Goal: Answer question/provide support: Share knowledge or assist other users

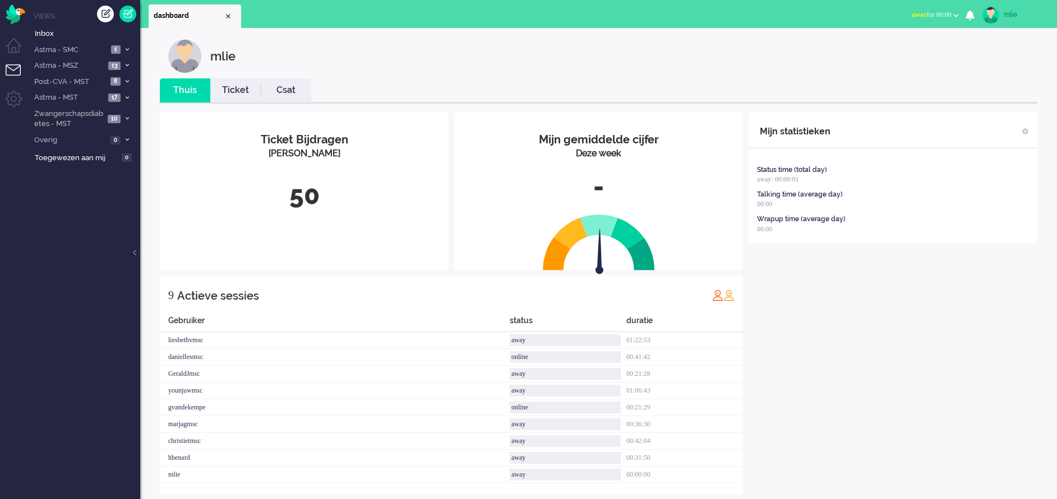
click at [911, 15] on span "away" at bounding box center [918, 15] width 15 height 8
click at [878, 51] on label "Online" at bounding box center [912, 50] width 89 height 10
click at [235, 88] on link "Ticket" at bounding box center [235, 90] width 50 height 13
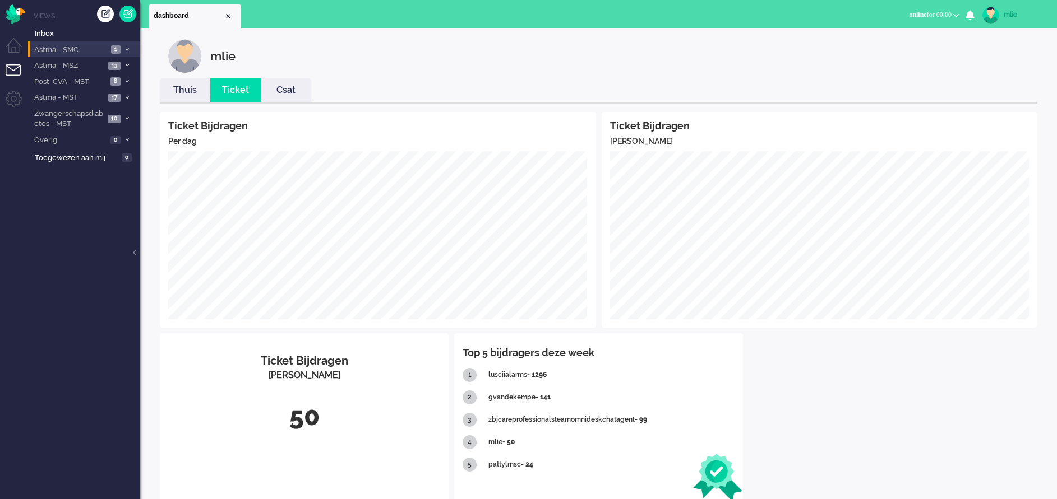
click at [126, 45] on li "Astma - SMC 1" at bounding box center [84, 49] width 112 height 16
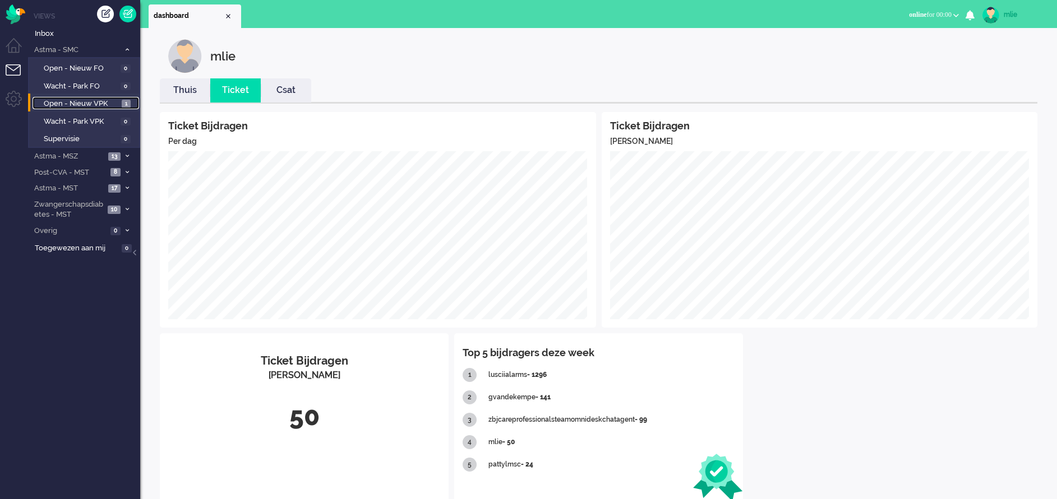
click at [75, 102] on span "Open - Nieuw VPK" at bounding box center [81, 104] width 75 height 11
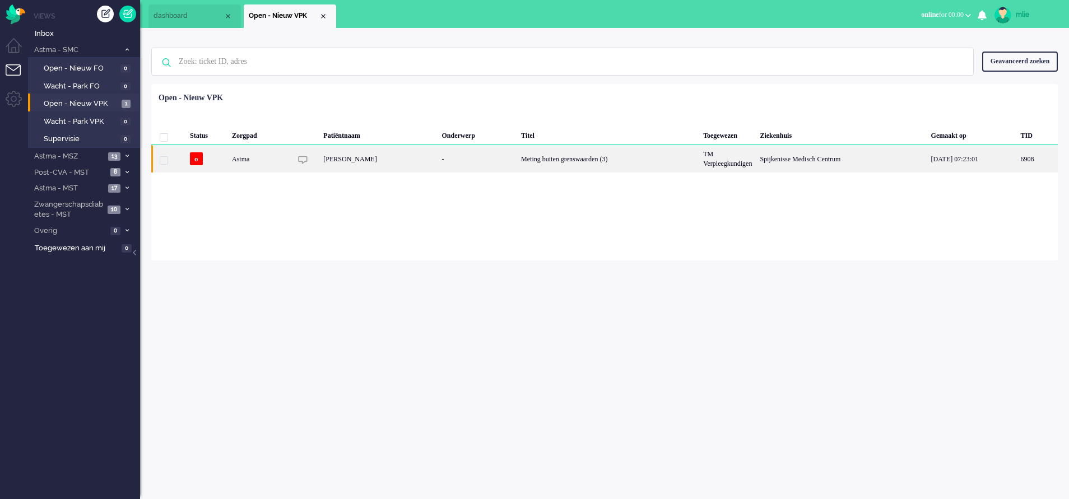
click at [571, 158] on div "Meting buiten grenswaarden (3)" at bounding box center [608, 158] width 182 height 27
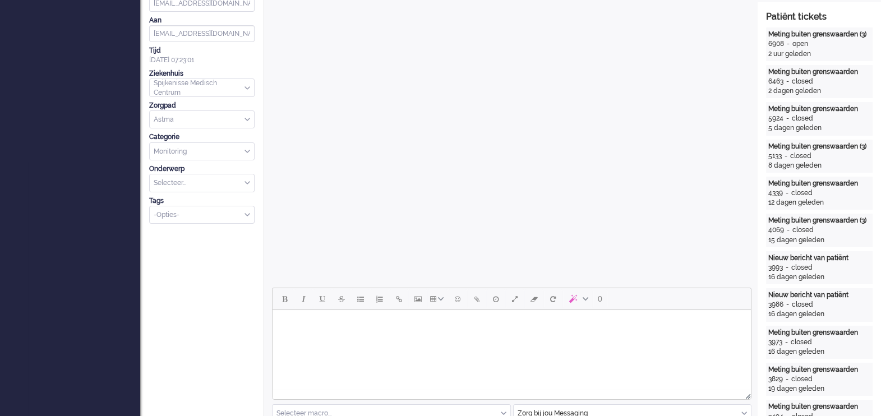
scroll to position [358, 0]
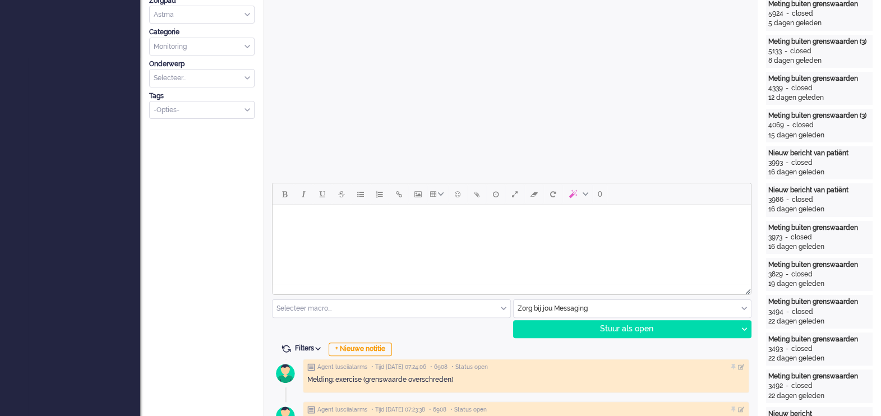
click at [309, 230] on html at bounding box center [511, 219] width 478 height 29
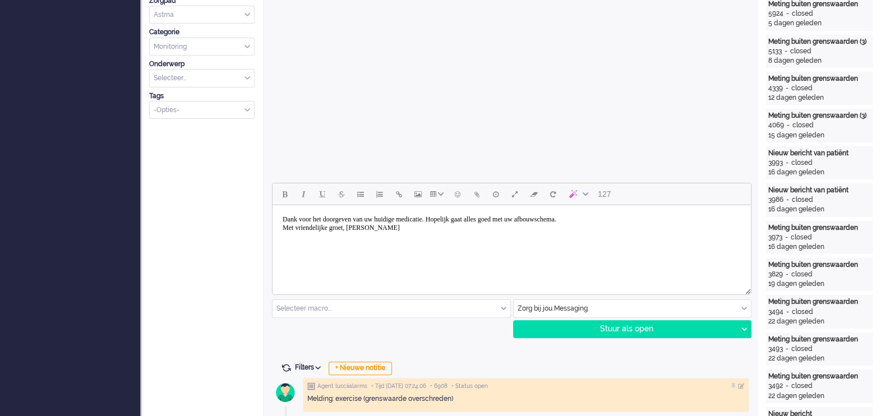
click at [629, 220] on body "Dank voor het doorgeven van uw huidige medicatie. Hopelijk gaat alles goed met …" at bounding box center [511, 224] width 469 height 28
click at [634, 325] on div "Stuur als open" at bounding box center [625, 329] width 224 height 17
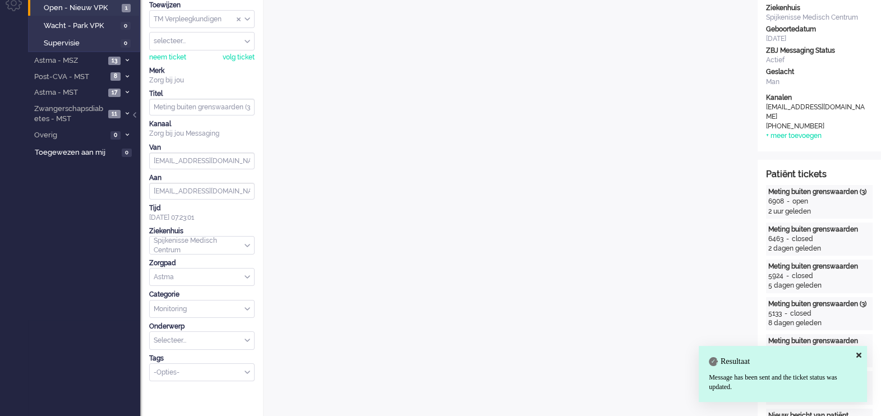
scroll to position [59, 0]
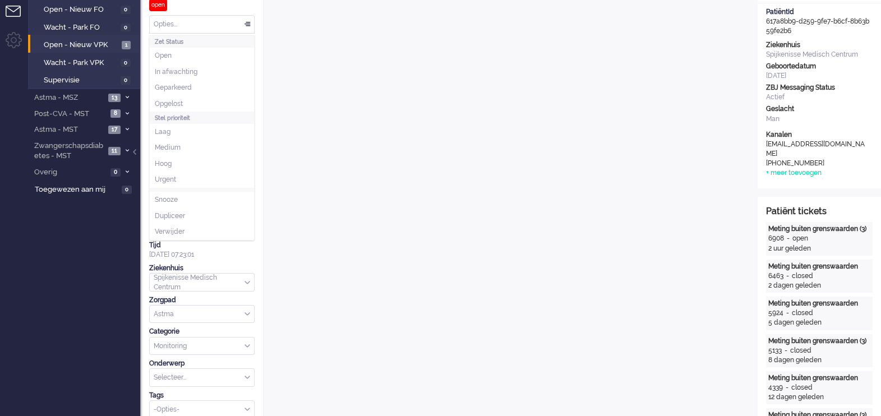
click at [246, 23] on div "Opties..." at bounding box center [202, 24] width 104 height 17
click at [178, 107] on span "Opgelost" at bounding box center [169, 104] width 28 height 10
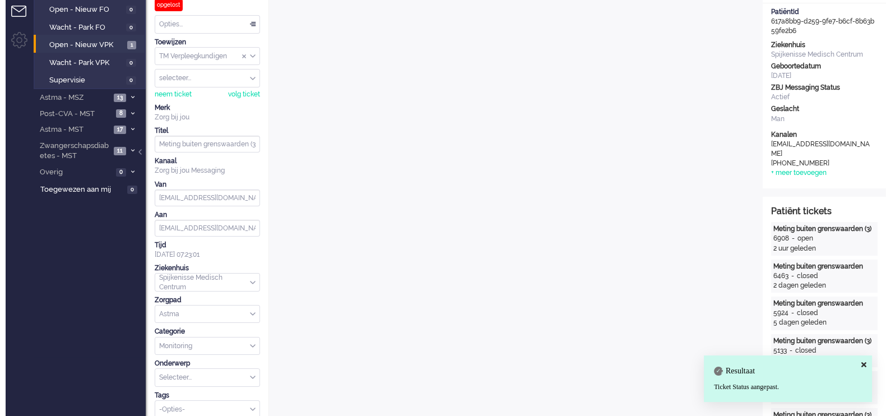
scroll to position [0, 0]
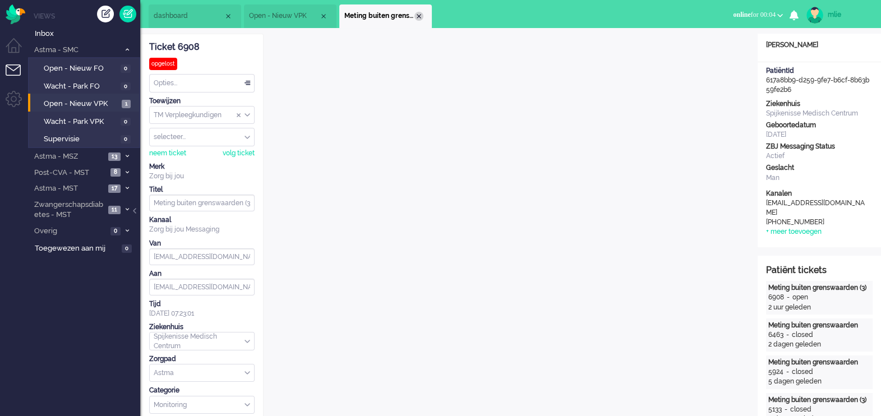
click at [423, 16] on div "Close tab" at bounding box center [418, 16] width 9 height 9
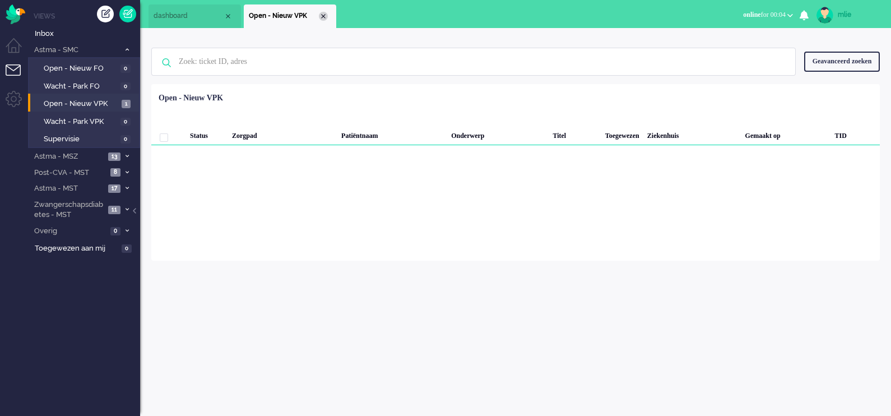
click at [325, 14] on div "Close tab" at bounding box center [323, 16] width 9 height 9
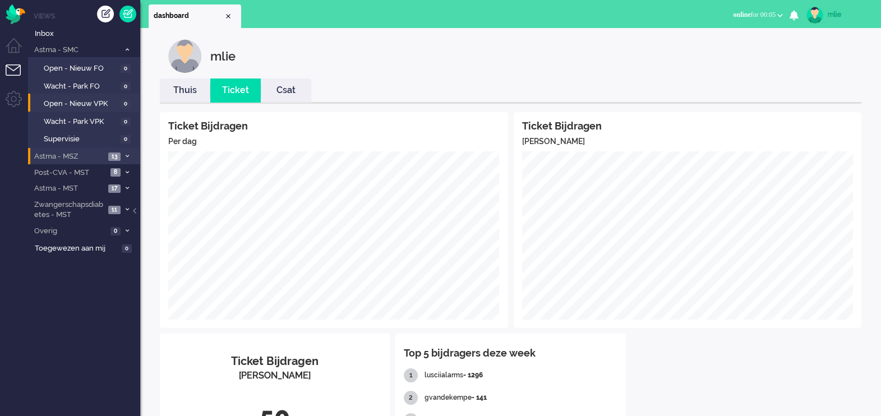
click at [127, 151] on li "Astma - MSZ 13" at bounding box center [84, 156] width 112 height 16
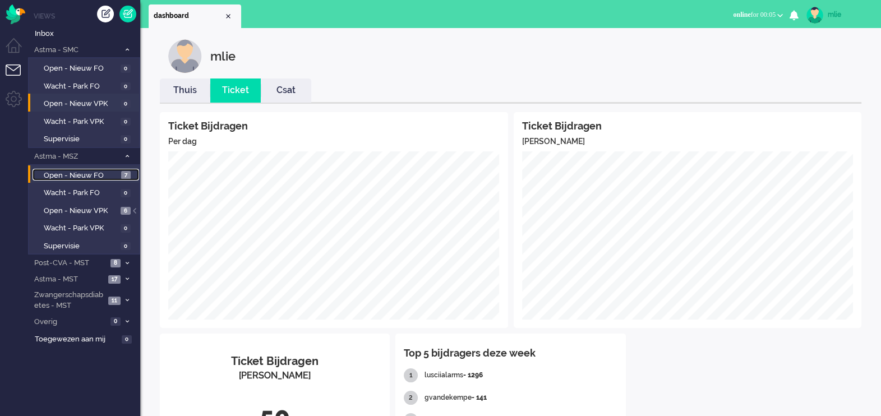
click at [79, 174] on span "Open - Nieuw FO" at bounding box center [81, 175] width 75 height 11
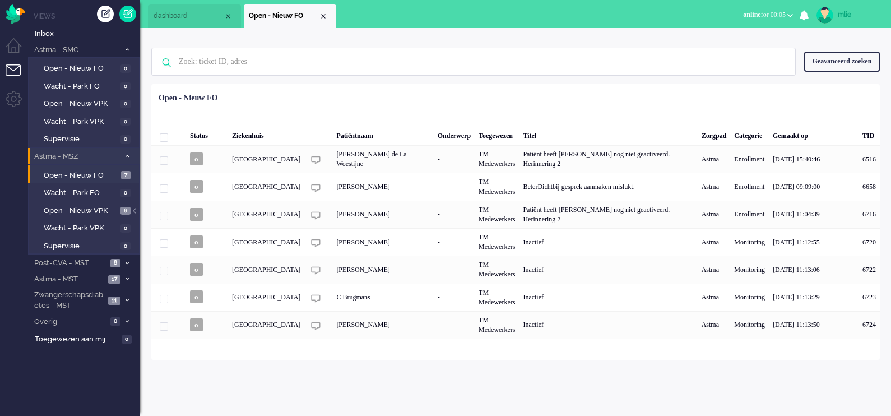
click at [126, 154] on icon at bounding box center [127, 156] width 3 height 4
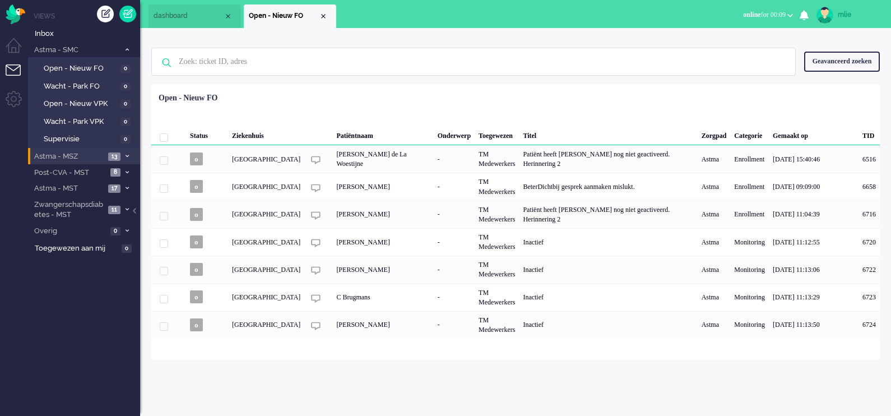
click at [126, 154] on icon at bounding box center [127, 156] width 3 height 4
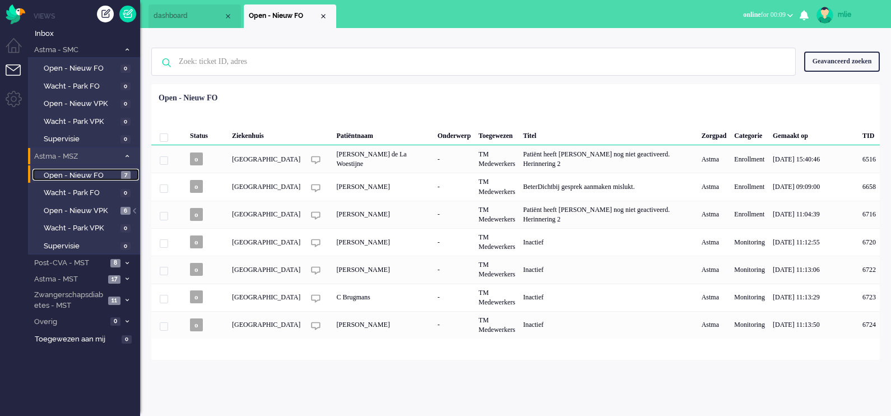
click at [65, 173] on span "Open - Nieuw FO" at bounding box center [81, 175] width 75 height 11
click at [128, 152] on li "Astma - MSZ 13" at bounding box center [84, 156] width 112 height 16
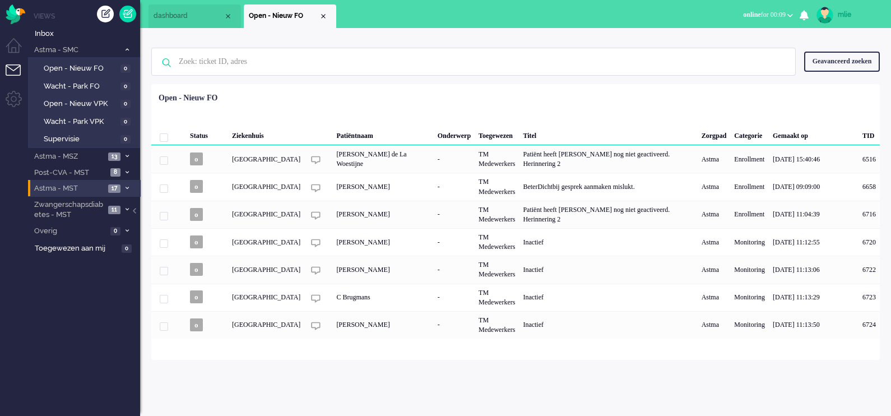
click at [127, 187] on icon at bounding box center [127, 188] width 3 height 4
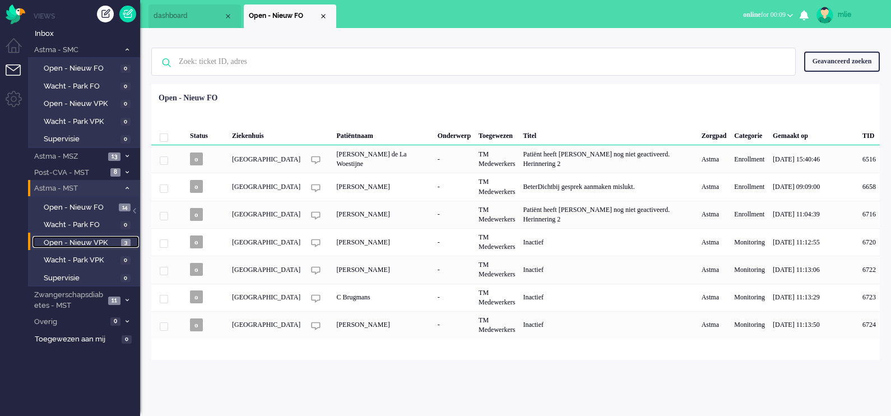
click at [76, 243] on span "Open - Nieuw VPK" at bounding box center [81, 243] width 75 height 11
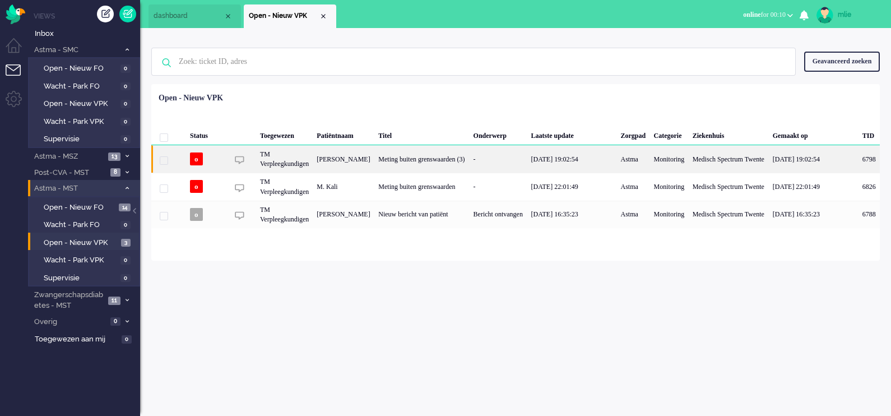
click at [471, 158] on div "-" at bounding box center [499, 158] width 58 height 27
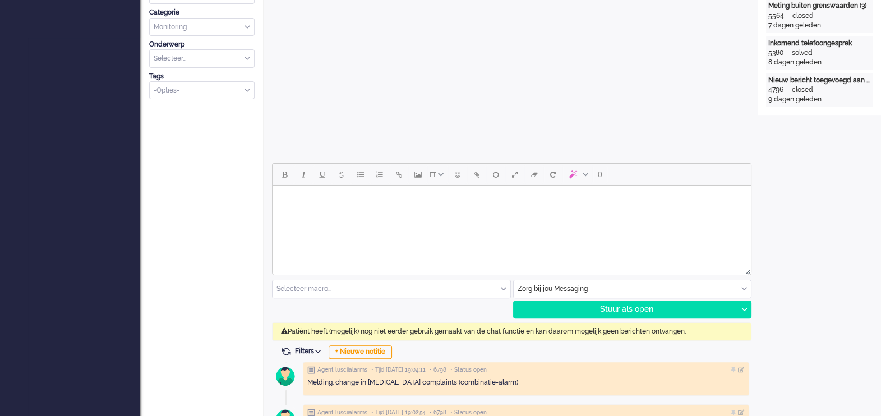
scroll to position [381, 0]
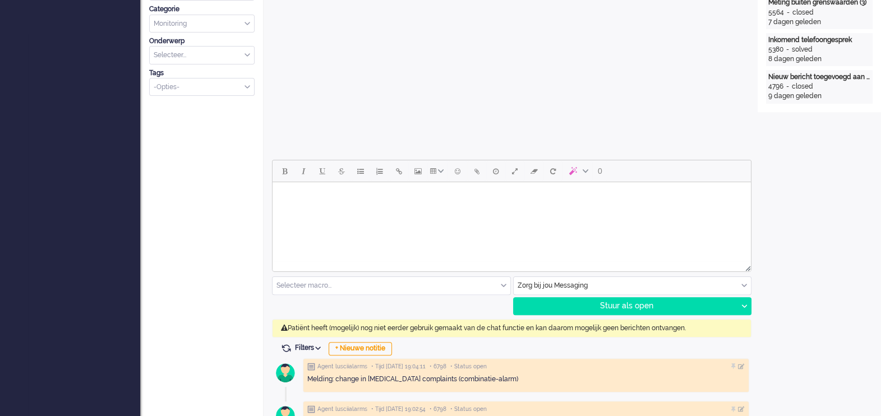
click at [331, 204] on body "Rich Text Area. Press ALT-0 for help." at bounding box center [511, 197] width 469 height 20
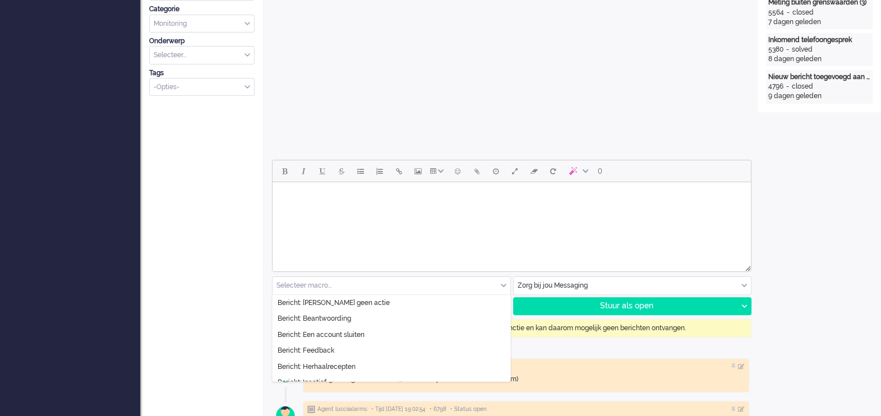
click at [502, 287] on div "Selecteer macro..." at bounding box center [391, 285] width 238 height 17
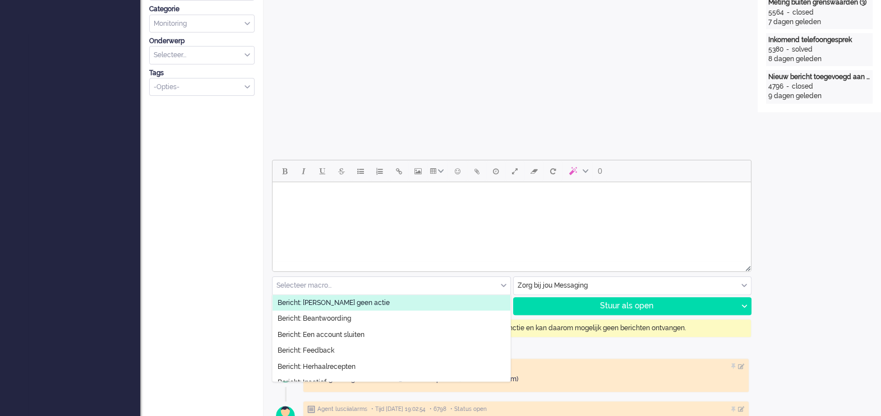
click at [409, 305] on li "Bericht: [PERSON_NAME] geen actie" at bounding box center [391, 303] width 238 height 16
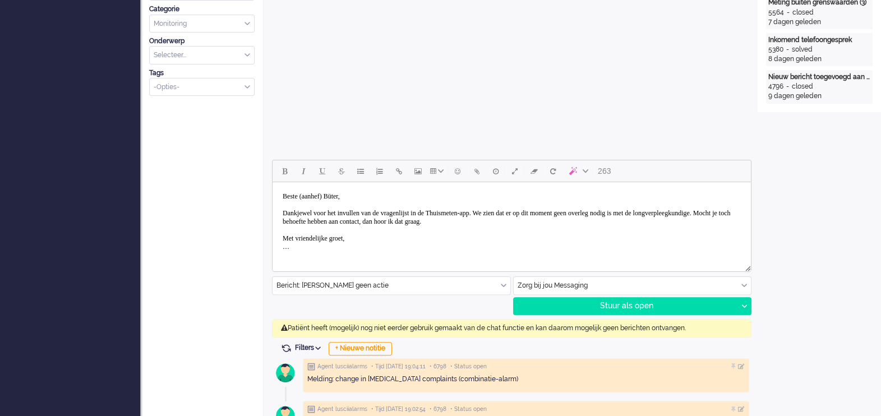
click at [335, 193] on body "Beste (aanhef) Büter, Dankjewel voor het invullen van de vragenlijst in de Thui…" at bounding box center [511, 222] width 469 height 70
click at [521, 209] on body "Beste mw Büter, Dankjewel voor het invullen van de vragenlijst in de Thuismeten…" at bounding box center [511, 222] width 469 height 70
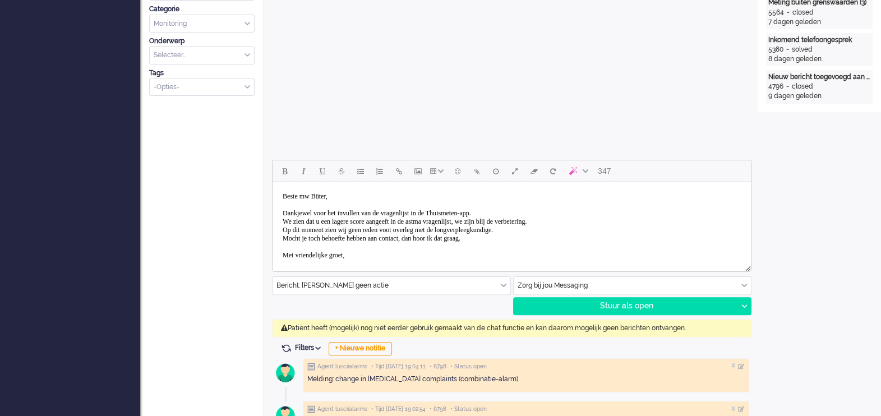
click at [288, 261] on div at bounding box center [511, 266] width 478 height 10
click at [374, 250] on body "Beste mw Büter, Dankjewel voor het invullen van de vragenlijst in de Thuismeten…" at bounding box center [511, 230] width 469 height 87
click at [418, 226] on body "Beste mw Büter, Dankjewel voor het invullen van de vragenlijst in de Thuismeten…" at bounding box center [511, 230] width 469 height 87
click at [629, 307] on div "Stuur als open" at bounding box center [625, 306] width 224 height 17
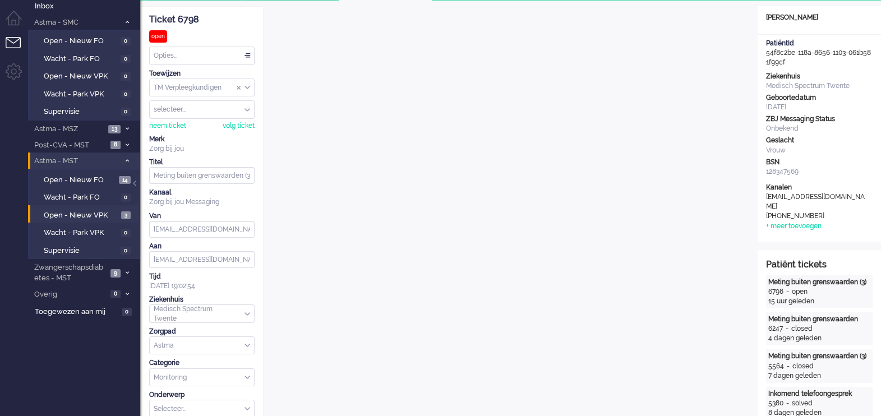
scroll to position [26, 0]
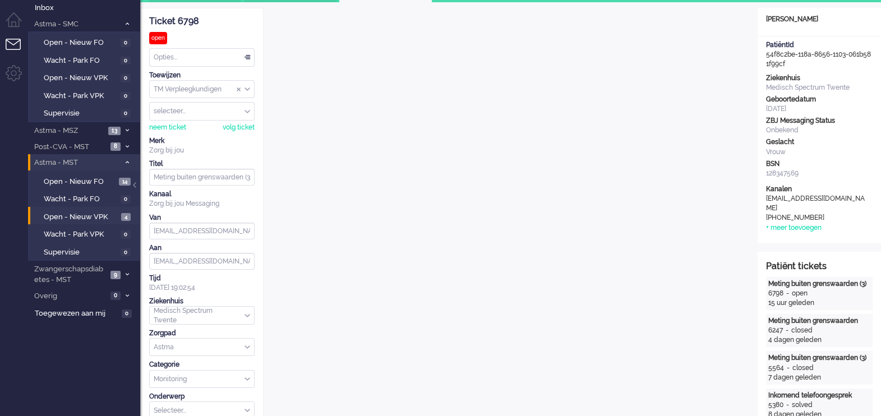
click at [245, 53] on div "Opties..." at bounding box center [202, 57] width 104 height 17
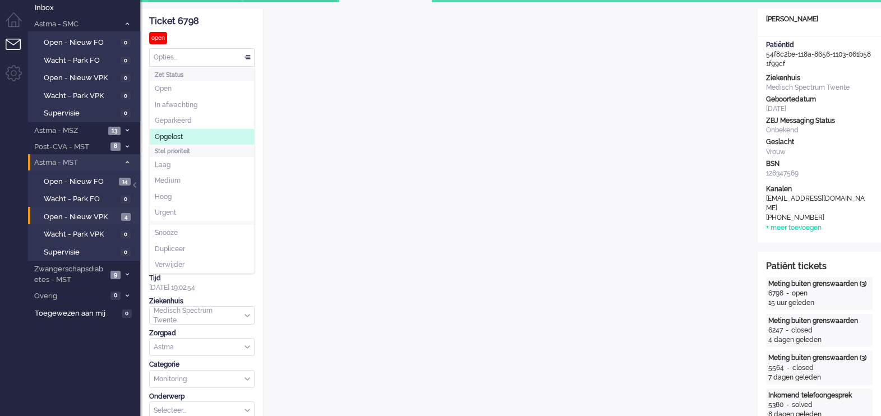
click at [187, 137] on li "Opgelost" at bounding box center [202, 137] width 104 height 16
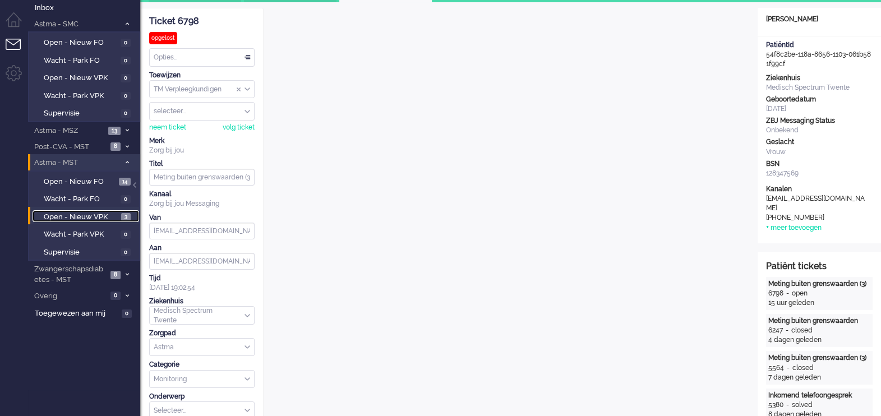
click at [73, 214] on span "Open - Nieuw VPK" at bounding box center [81, 217] width 75 height 11
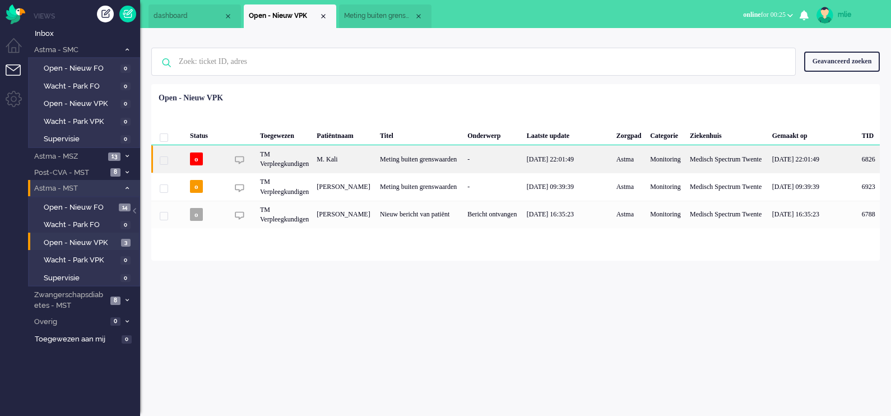
click at [444, 160] on div "Meting buiten grenswaarden" at bounding box center [419, 158] width 87 height 27
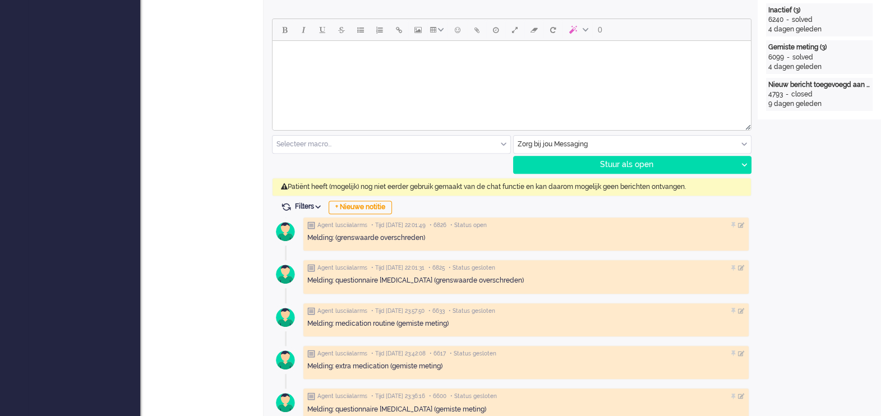
scroll to position [528, 0]
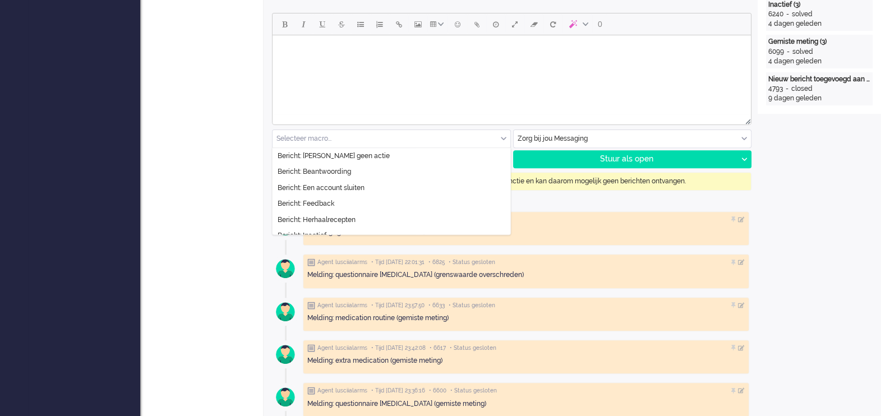
click at [502, 137] on div "Selecteer macro..." at bounding box center [391, 138] width 238 height 17
click at [502, 137] on span at bounding box center [504, 139] width 6 height 8
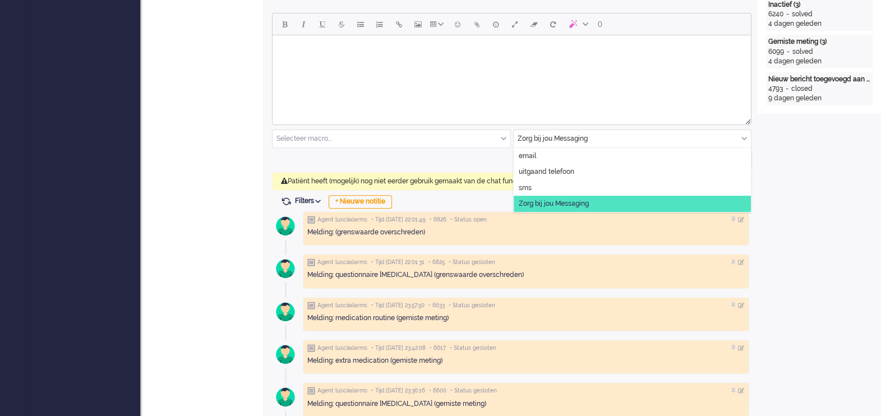
click at [743, 137] on div "Zorg bij jou Messaging" at bounding box center [632, 138] width 238 height 17
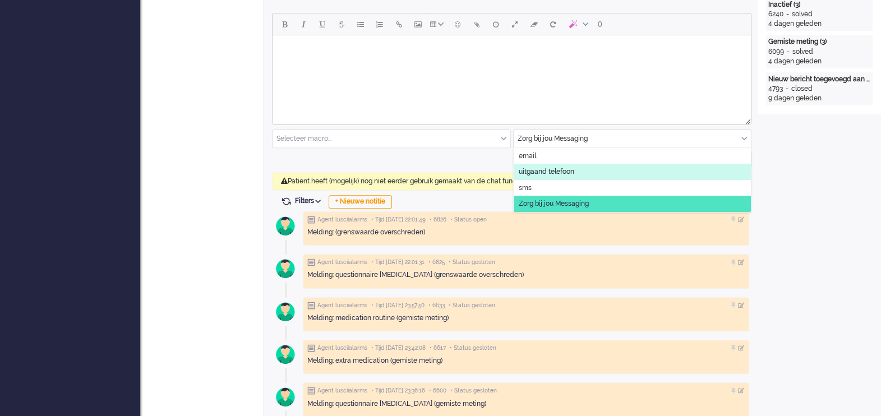
click at [563, 170] on span "uitgaand telefoon" at bounding box center [545, 172] width 55 height 10
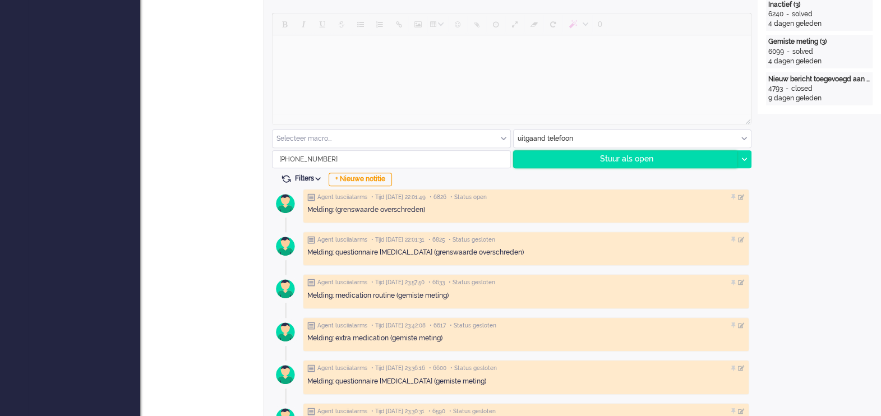
click at [624, 157] on div "Stuur als open" at bounding box center [625, 159] width 224 height 17
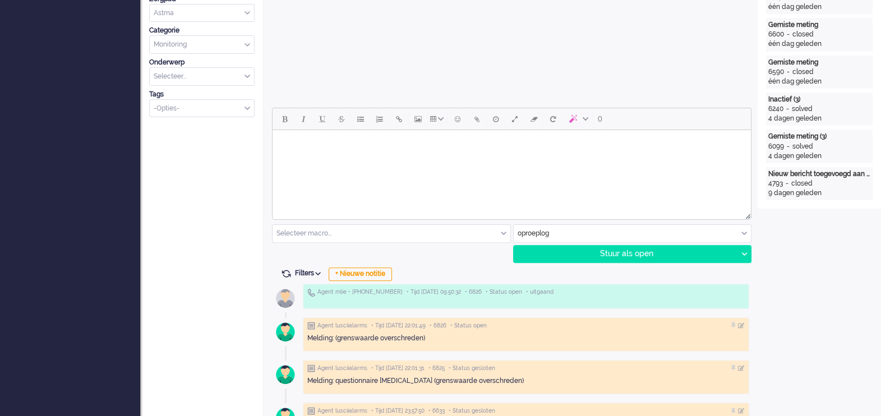
scroll to position [437, 0]
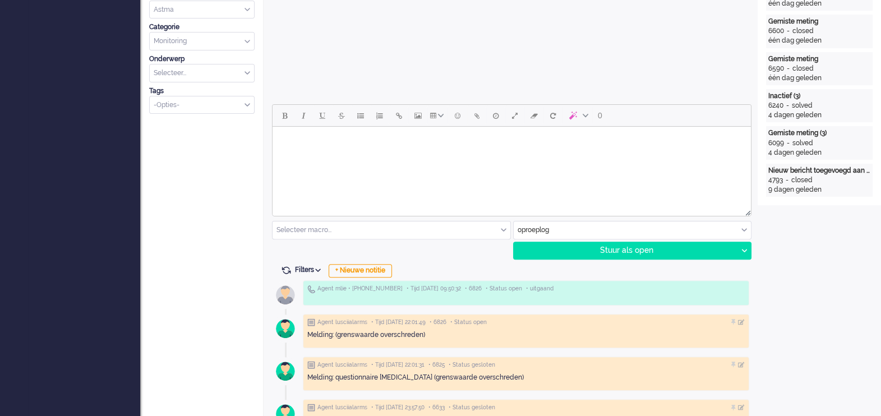
click at [863, 236] on div "Open custom software Patiëntnaam M. Kali [GEOGRAPHIC_DATA] 1336144e-7325-efde-5…" at bounding box center [818, 330] width 123 height 1466
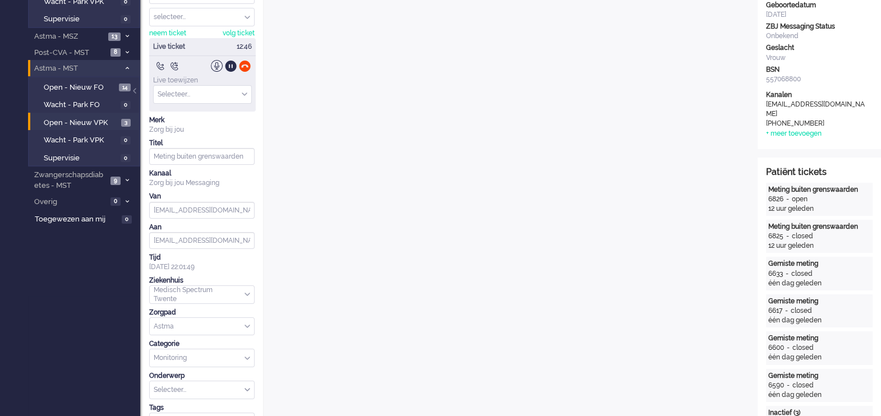
scroll to position [0, 0]
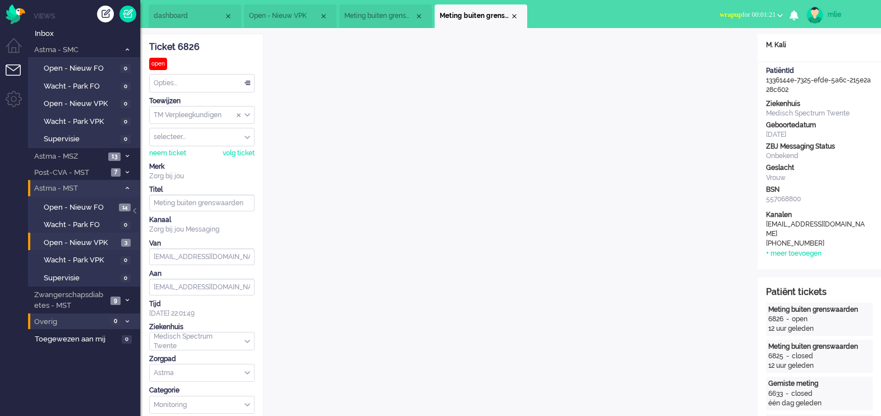
click at [126, 316] on li "Overig 0" at bounding box center [84, 321] width 112 height 16
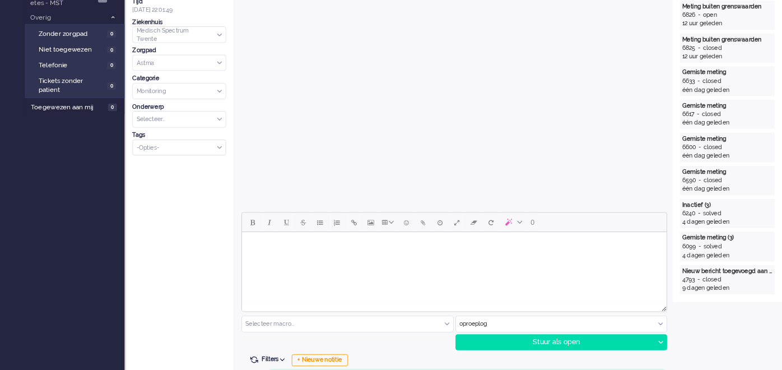
scroll to position [302, 0]
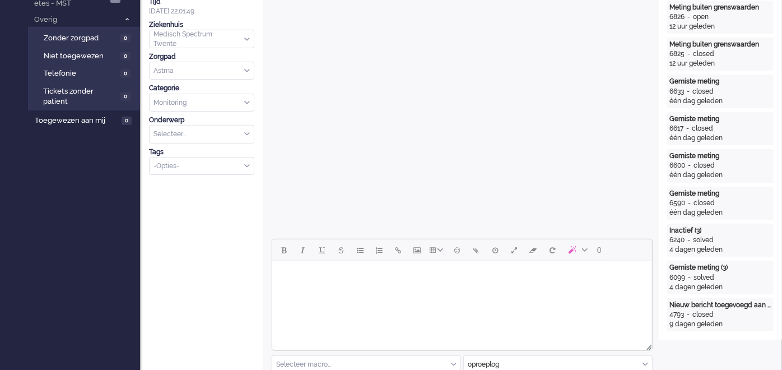
drag, startPoint x: 1127, startPoint y: 266, endPoint x: 425, endPoint y: 300, distance: 702.6
click at [425, 290] on html at bounding box center [462, 275] width 380 height 29
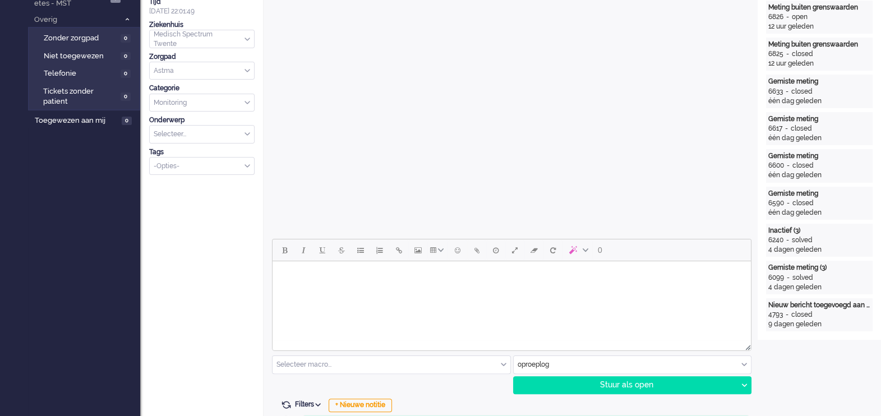
drag, startPoint x: 1035, startPoint y: 261, endPoint x: 537, endPoint y: 292, distance: 498.7
click at [537, 290] on html at bounding box center [511, 275] width 478 height 29
drag, startPoint x: 855, startPoint y: 188, endPoint x: 877, endPoint y: 150, distance: 43.9
click at [877, 150] on div "Patiënt tickets Meting buiten grenswaarden 6826 - open 12 uur geleden Meting bu…" at bounding box center [818, 157] width 123 height 365
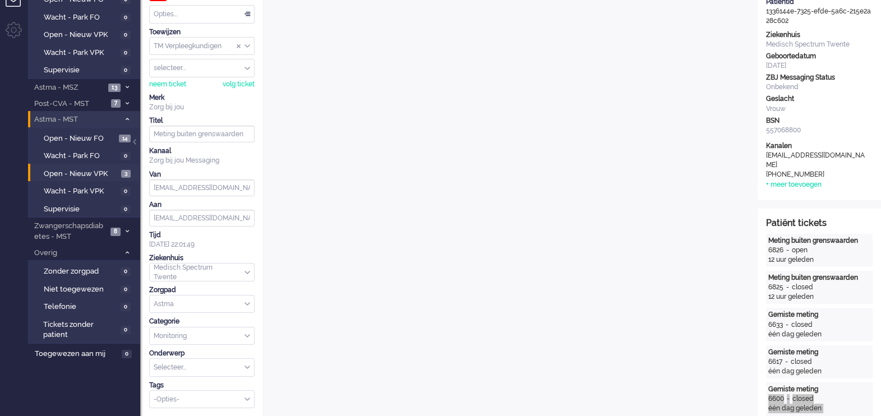
scroll to position [0, 0]
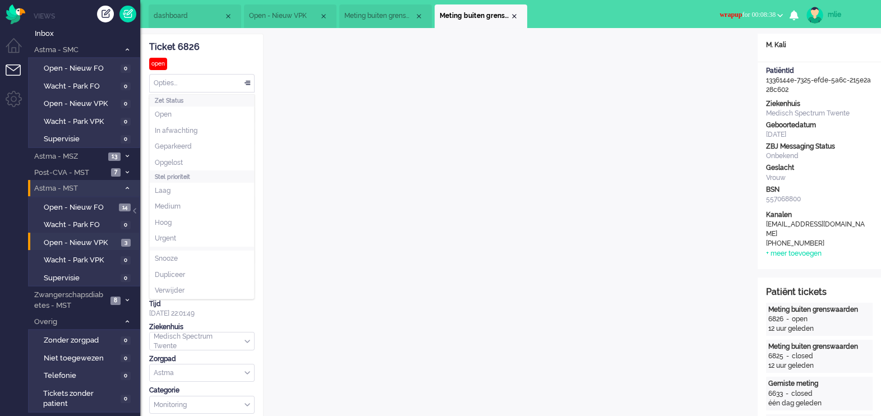
click at [247, 80] on div "Opties..." at bounding box center [202, 83] width 104 height 17
click at [188, 160] on li "Opgelost" at bounding box center [202, 163] width 104 height 16
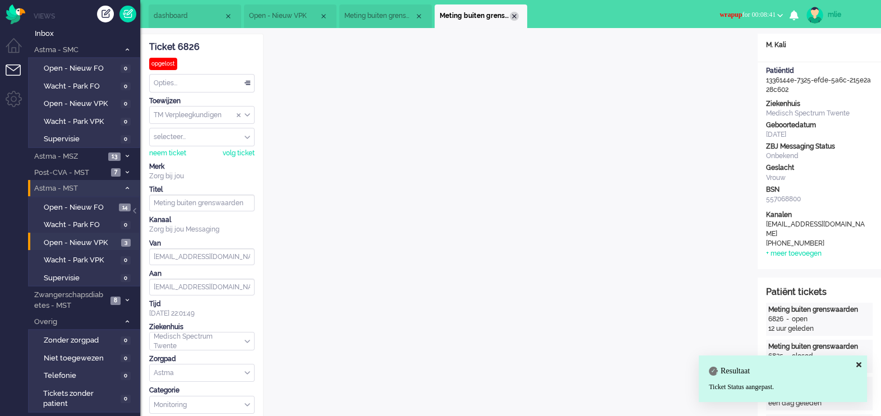
click at [513, 15] on div "Close tab" at bounding box center [514, 16] width 9 height 9
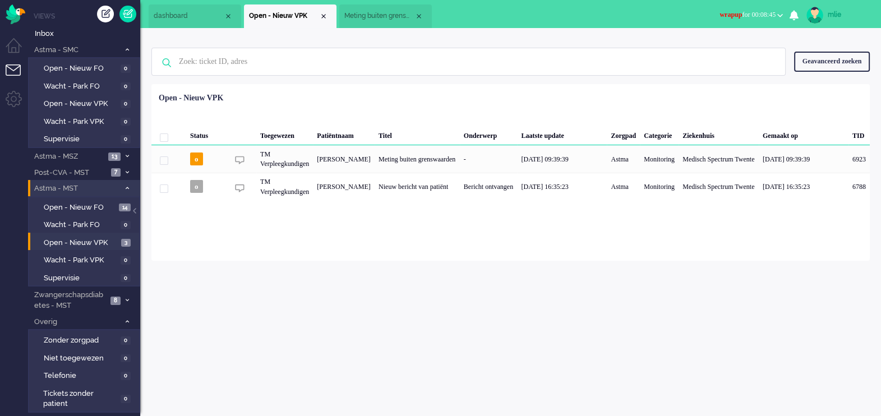
click at [746, 14] on span "wrapup for 00:08:45" at bounding box center [747, 15] width 56 height 8
click at [701, 49] on label "Online" at bounding box center [736, 50] width 89 height 10
click at [380, 18] on span "Meting buiten grenswaarden (3)" at bounding box center [379, 16] width 70 height 10
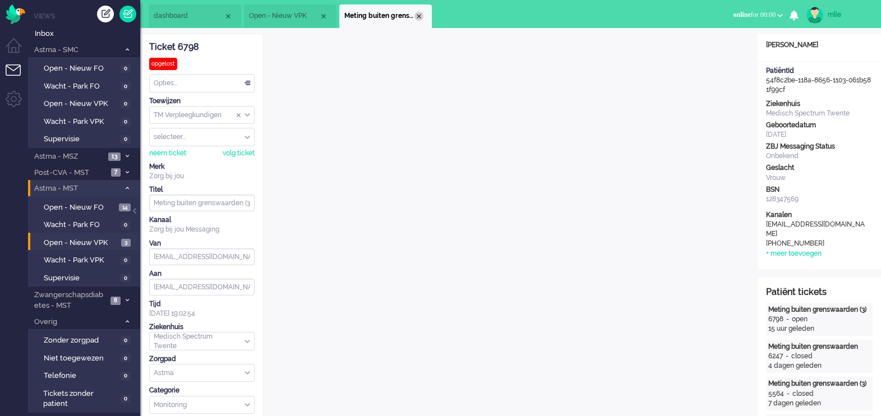
click at [416, 14] on div "Close tab" at bounding box center [418, 16] width 9 height 9
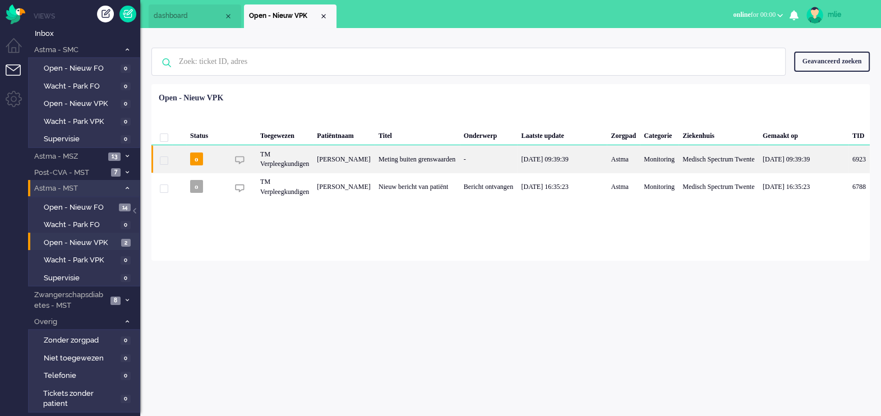
click at [482, 152] on div "-" at bounding box center [489, 158] width 58 height 27
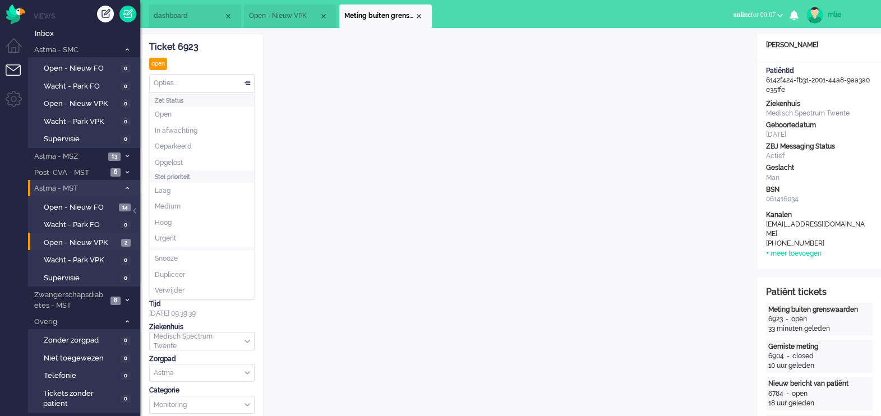
click at [247, 85] on div "Opties..." at bounding box center [202, 83] width 104 height 17
click at [179, 160] on span "Opgelost" at bounding box center [169, 163] width 28 height 10
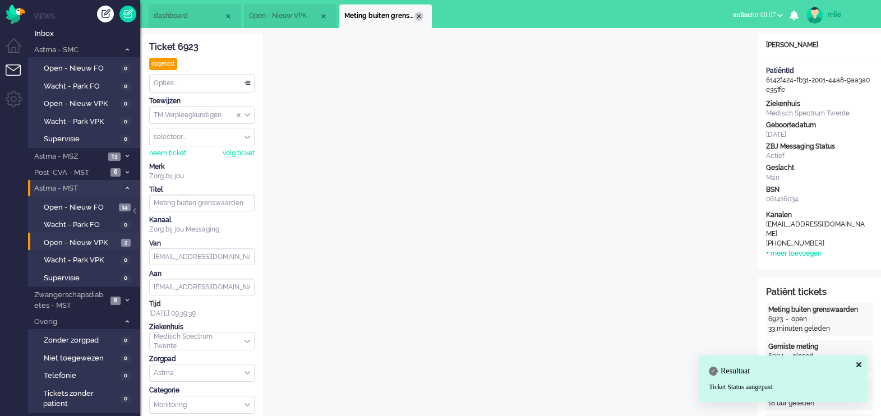
click at [419, 13] on div "Close tab" at bounding box center [418, 16] width 9 height 9
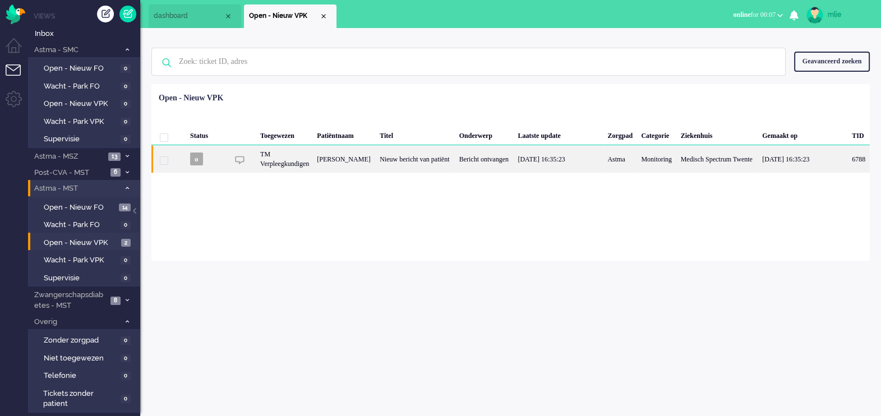
click at [468, 150] on div "Bericht ontvangen" at bounding box center [484, 158] width 59 height 27
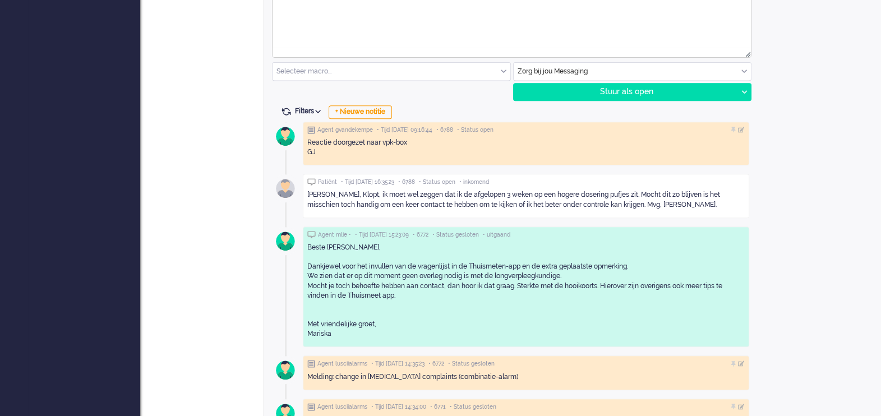
scroll to position [604, 0]
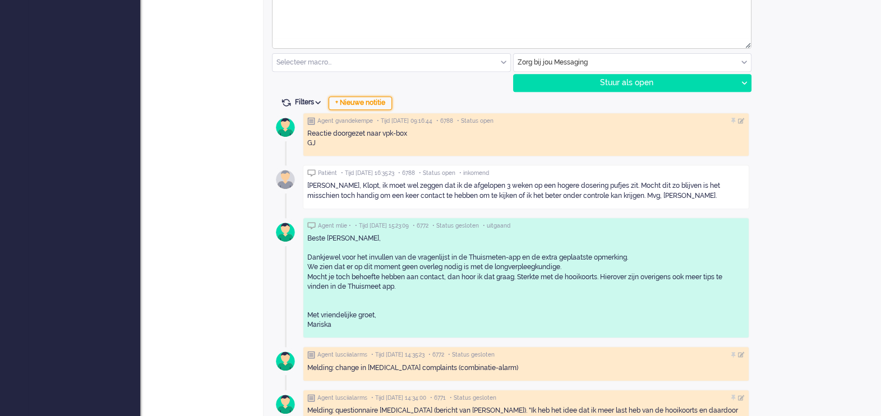
click at [359, 101] on div "+ Nieuwe notitie" at bounding box center [359, 102] width 63 height 13
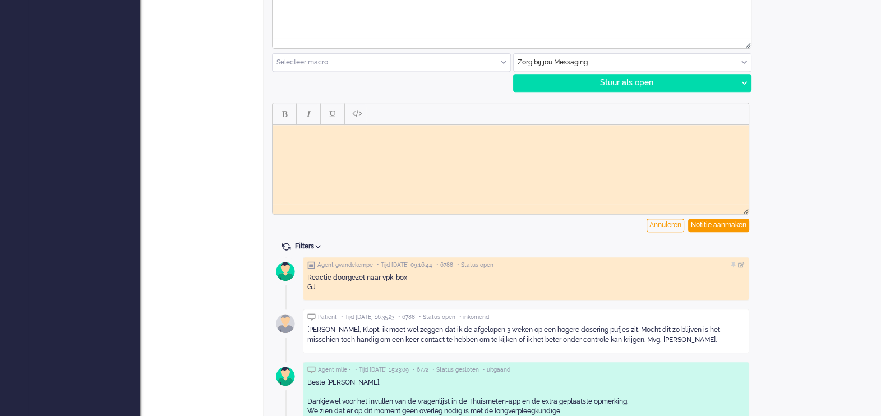
scroll to position [0, 0]
click at [659, 226] on div "Annuleren" at bounding box center [665, 225] width 38 height 13
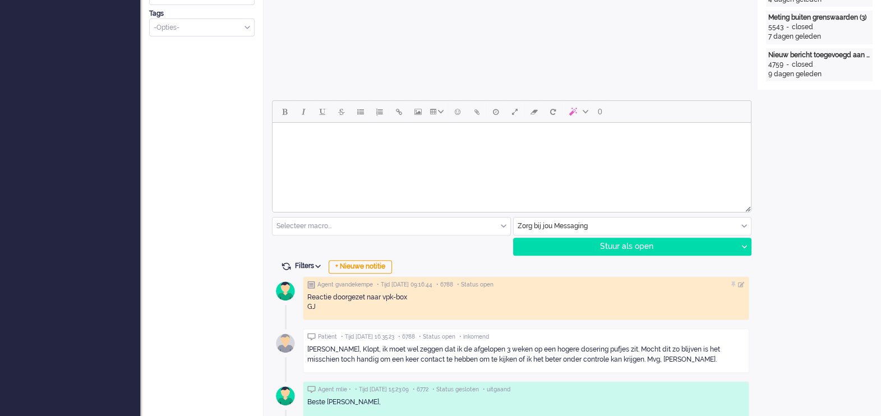
scroll to position [453, 0]
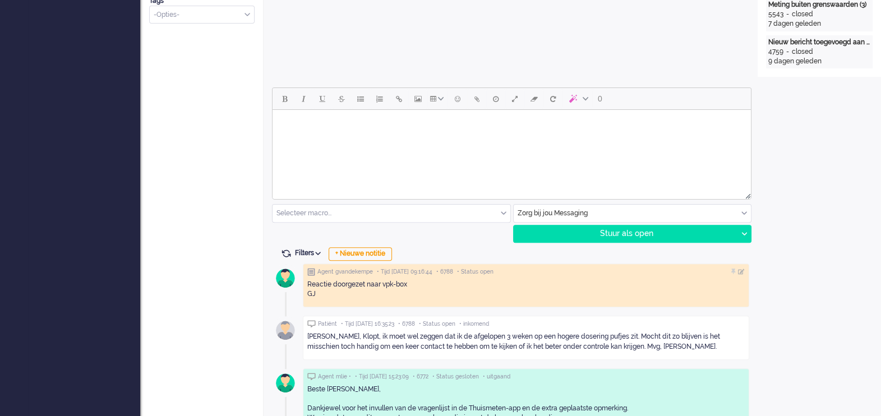
click at [335, 138] on html at bounding box center [511, 124] width 478 height 29
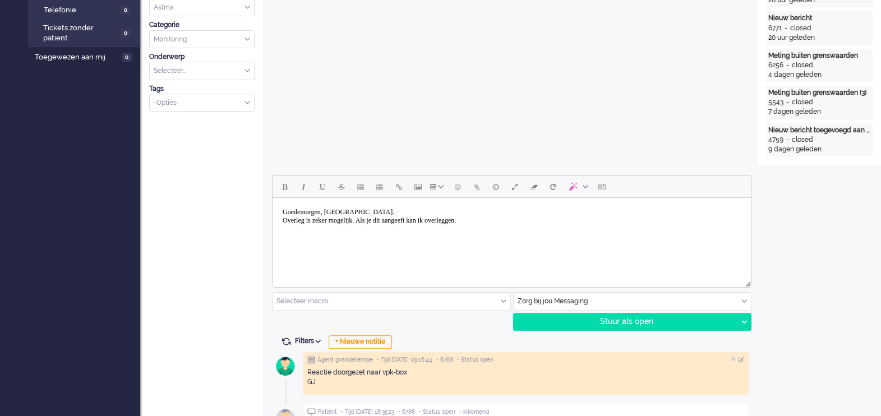
scroll to position [367, 0]
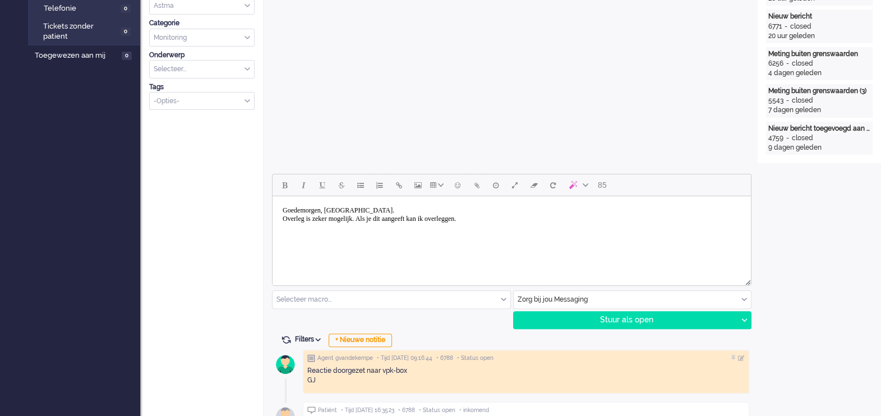
click at [507, 217] on body "Goedemorgen, [GEOGRAPHIC_DATA]. Overleg is zeker mogelijk. Als je dit aangeeft …" at bounding box center [511, 215] width 469 height 28
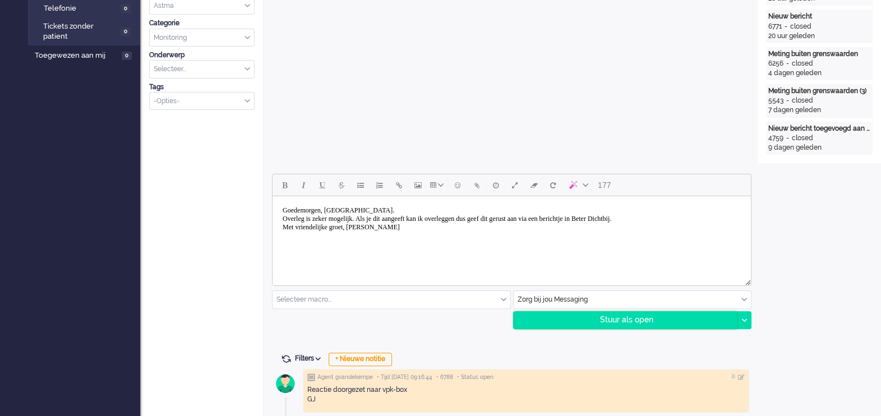
click at [632, 318] on div "Stuur als open" at bounding box center [625, 320] width 224 height 17
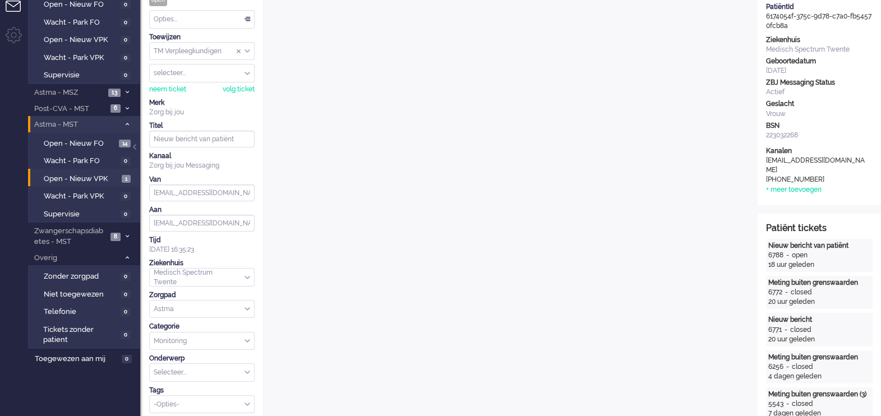
scroll to position [0, 0]
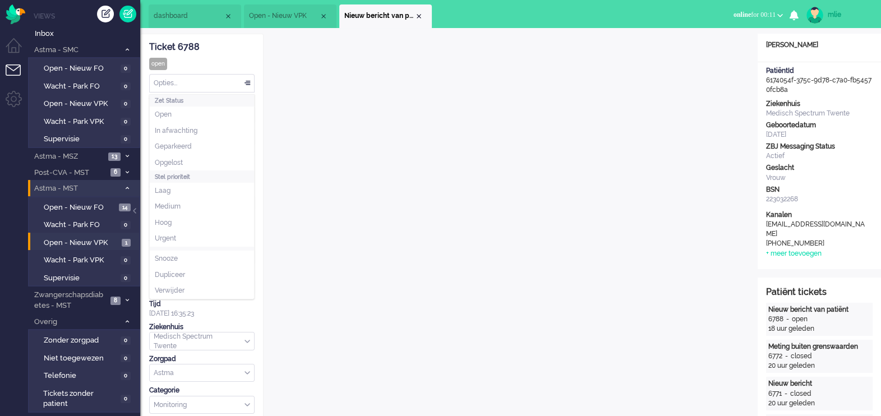
click at [246, 81] on div "Opties..." at bounding box center [202, 83] width 104 height 17
click at [189, 165] on li "Opgelost" at bounding box center [202, 163] width 104 height 16
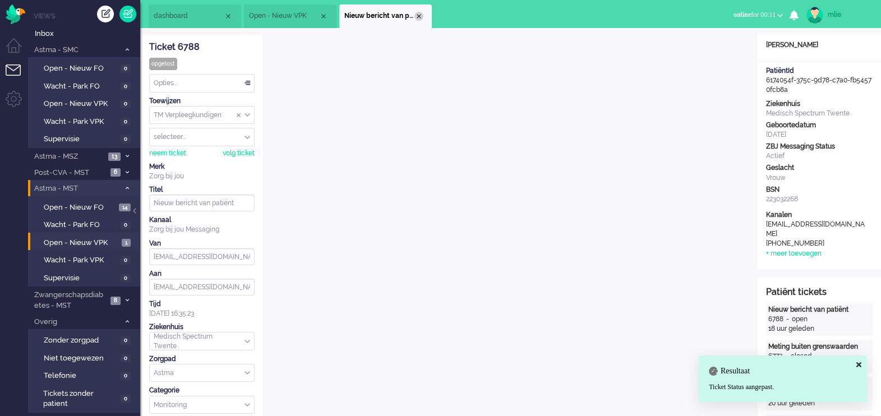
click at [417, 16] on div "Close tab" at bounding box center [418, 16] width 9 height 9
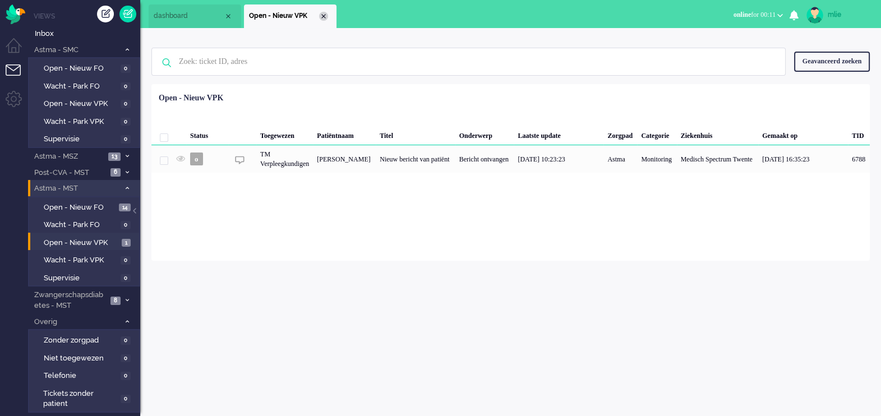
click at [325, 15] on div "Close tab" at bounding box center [323, 16] width 9 height 9
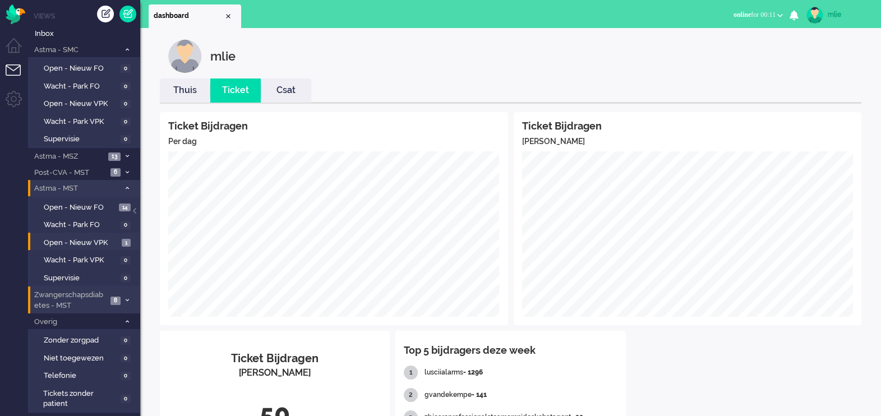
click at [127, 298] on icon at bounding box center [127, 300] width 3 height 4
click at [64, 240] on span "Open - Nieuw VPK" at bounding box center [81, 243] width 75 height 11
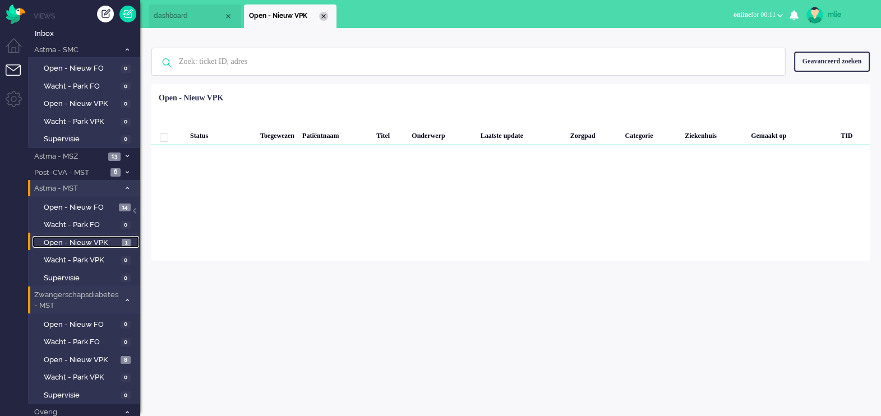
click at [326, 18] on div "Close tab" at bounding box center [323, 16] width 9 height 9
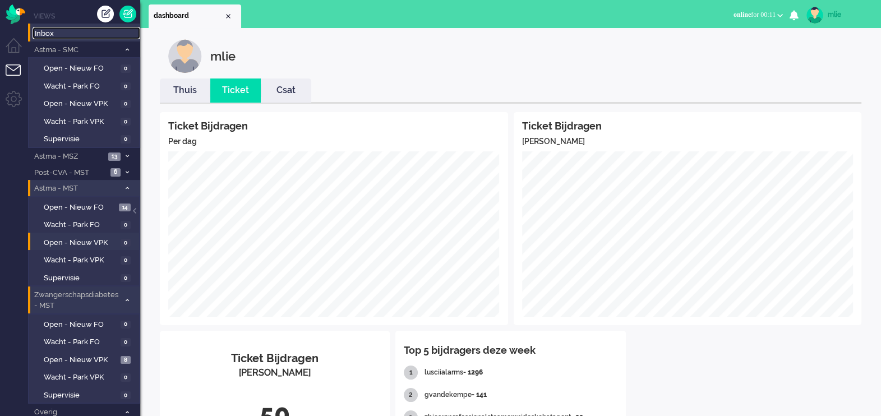
click at [33, 29] on link "Inbox" at bounding box center [87, 33] width 108 height 12
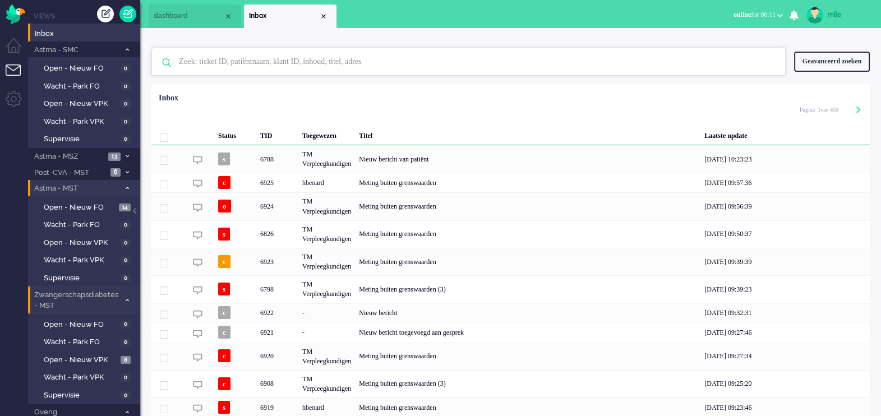
click at [207, 63] on input "text" at bounding box center [469, 61] width 599 height 27
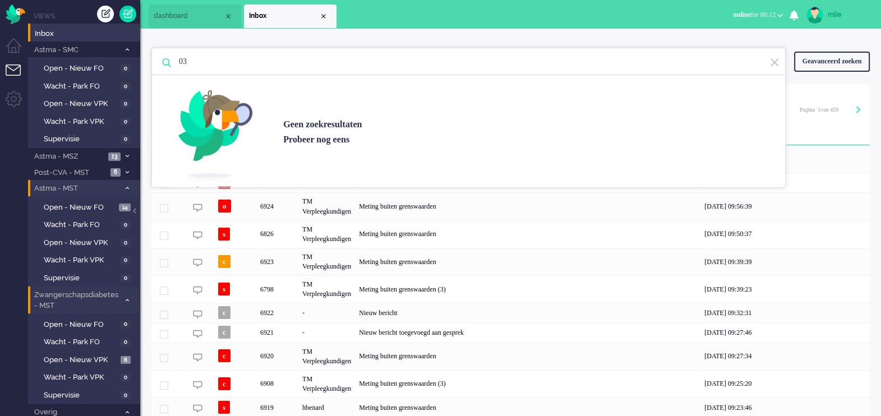
type input "0"
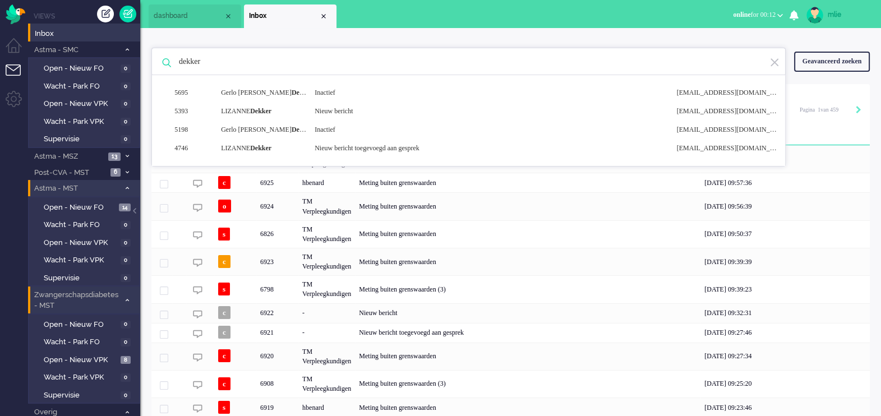
type input "dekker"
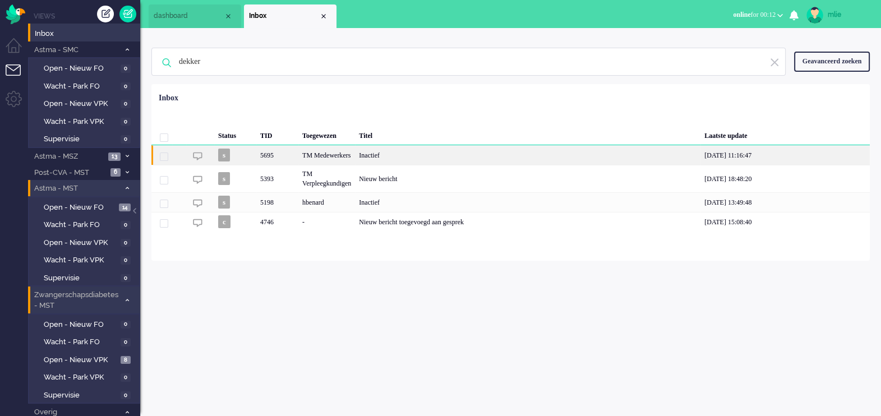
click at [401, 151] on div "Inactief" at bounding box center [527, 155] width 345 height 20
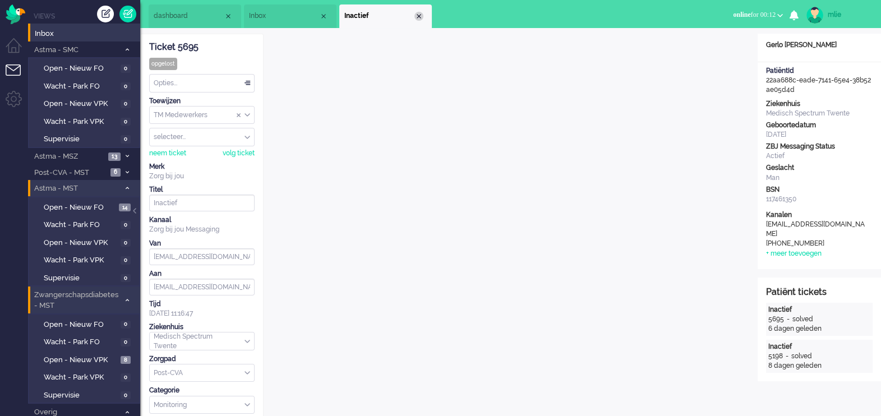
click at [422, 15] on div "Close tab" at bounding box center [418, 16] width 9 height 9
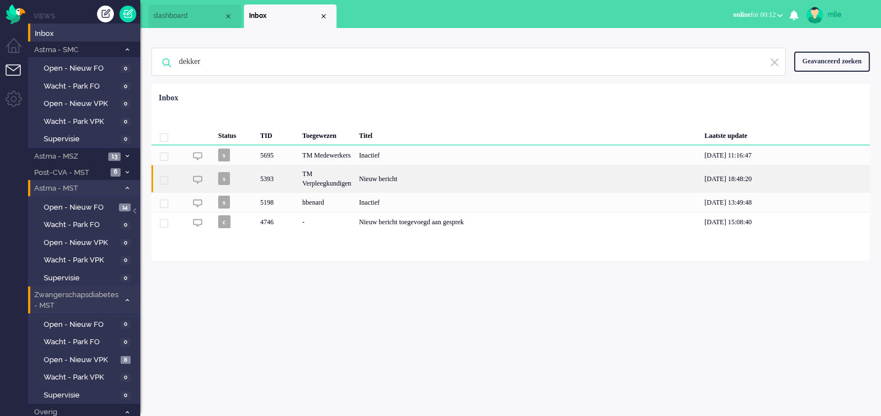
click at [425, 175] on div "Nieuw bericht" at bounding box center [527, 178] width 345 height 27
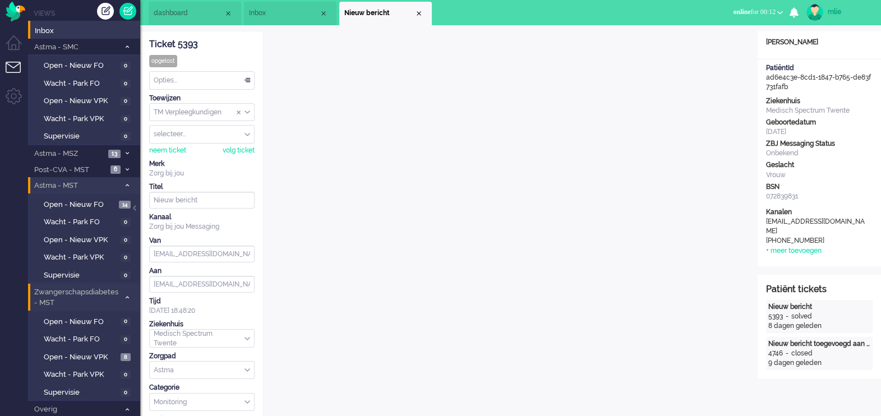
scroll to position [8, 0]
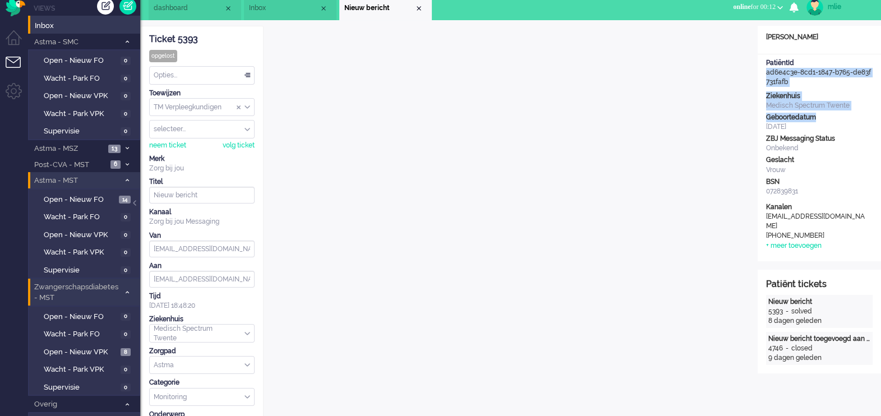
drag, startPoint x: 869, startPoint y: 61, endPoint x: 870, endPoint y: 107, distance: 46.0
click at [870, 107] on div "Open custom software Patiëntnaam [PERSON_NAME] PatiëntId ad6e4c3e-8cd1-1847-b76…" at bounding box center [818, 143] width 123 height 235
drag, startPoint x: 870, startPoint y: 107, endPoint x: 867, endPoint y: 137, distance: 30.4
click at [867, 137] on div "ZBJ Messaging Status" at bounding box center [819, 139] width 107 height 10
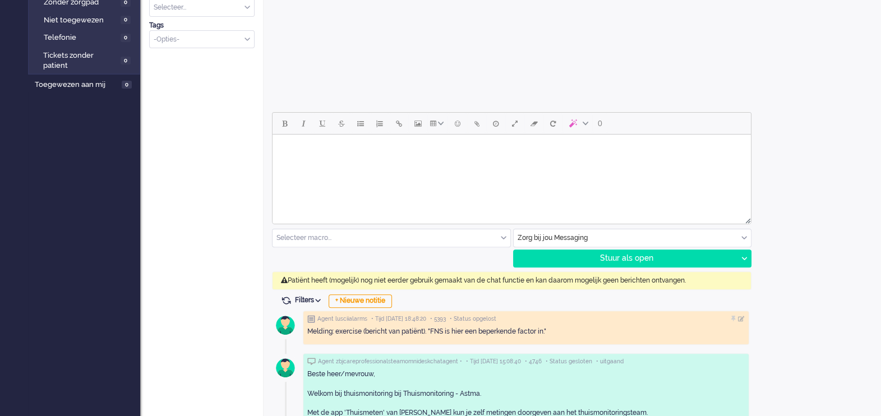
scroll to position [430, 0]
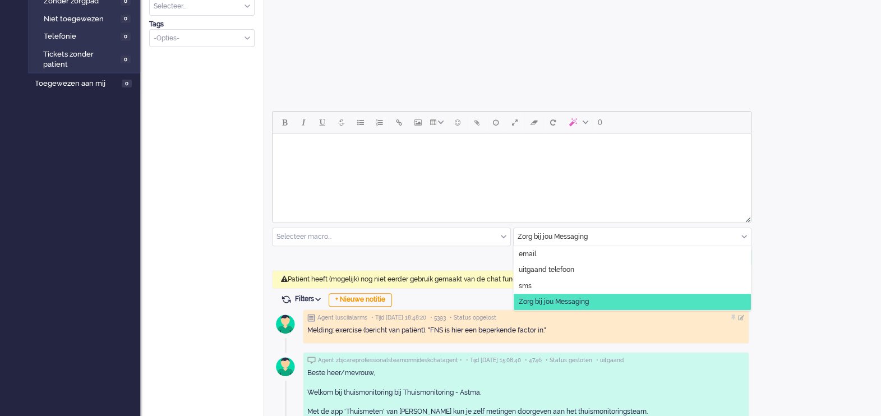
click at [742, 235] on div "Zorg bij jou Messaging" at bounding box center [632, 236] width 238 height 17
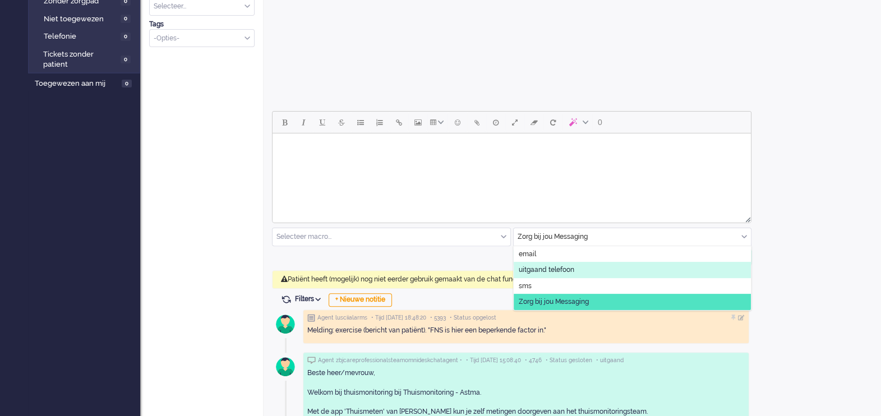
click at [610, 265] on li "uitgaand telefoon" at bounding box center [632, 270] width 238 height 16
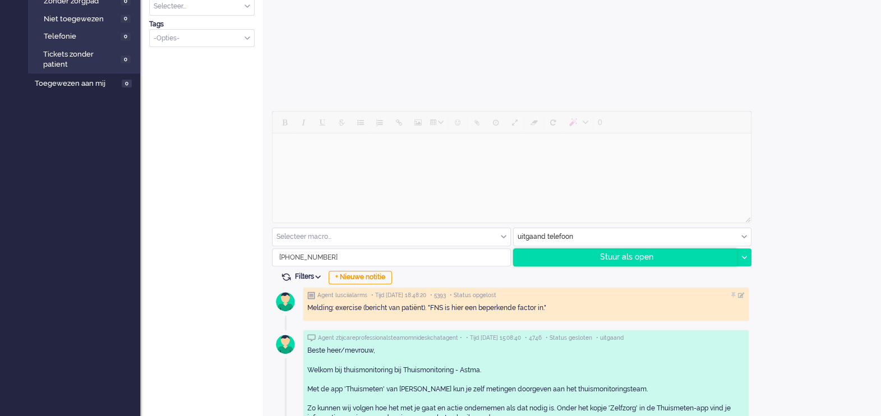
click at [633, 256] on div "Stuur als open" at bounding box center [625, 257] width 224 height 17
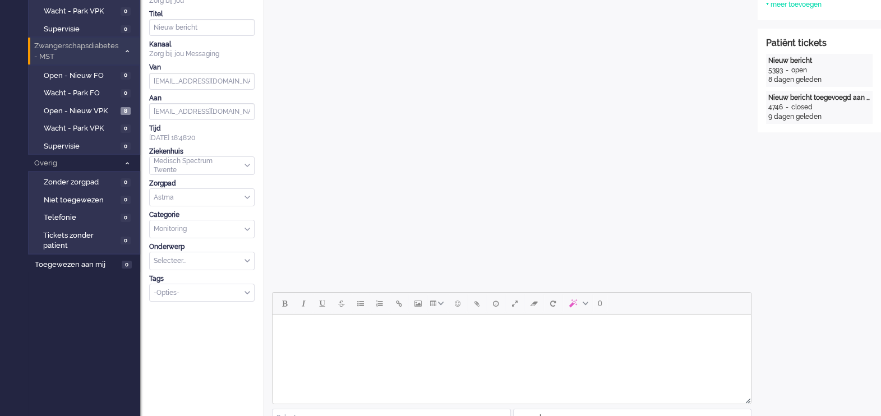
scroll to position [0, 0]
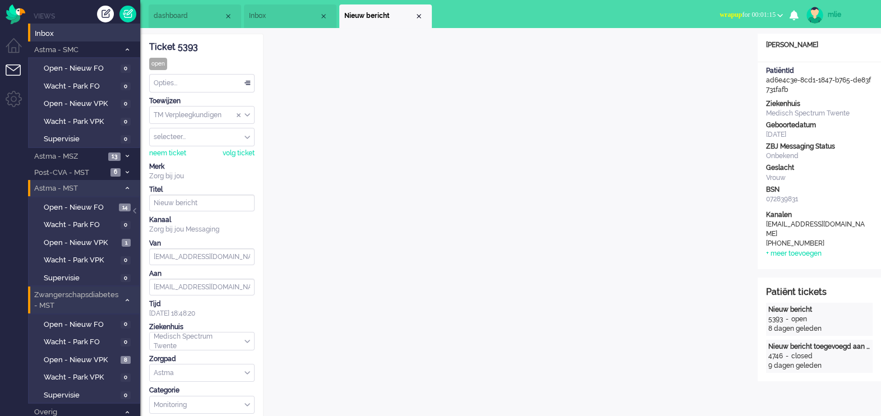
click at [879, 154] on div "Ziekenhuis Medisch Spectrum Twente Geboortedatum [DATE] ZBJ Messaging Status On…" at bounding box center [818, 152] width 123 height 107
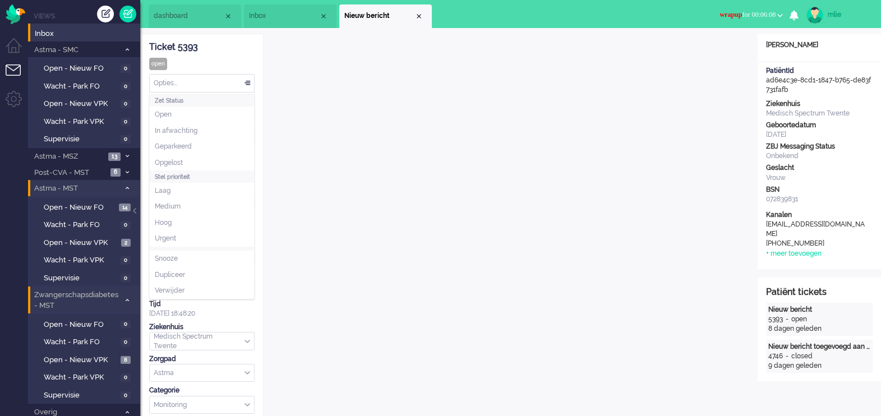
click at [246, 83] on div "Opties..." at bounding box center [202, 83] width 104 height 17
click at [196, 163] on li "Opgelost" at bounding box center [202, 163] width 104 height 16
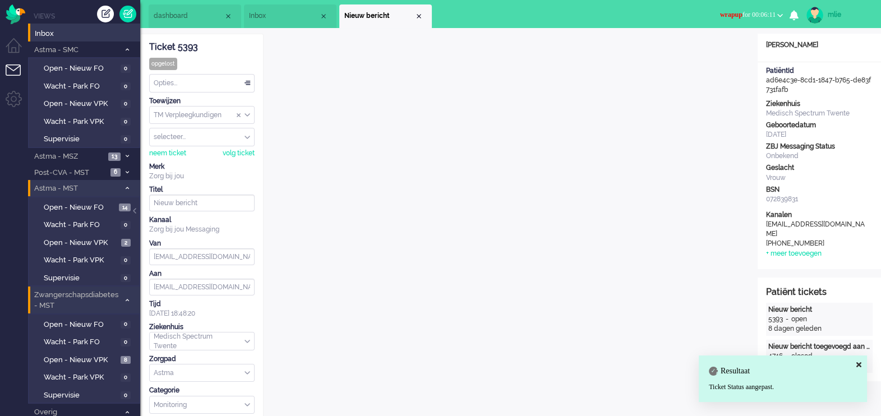
click at [738, 13] on span "wrapup for 00:06:11" at bounding box center [747, 15] width 55 height 8
click at [703, 52] on label "Online" at bounding box center [736, 50] width 89 height 10
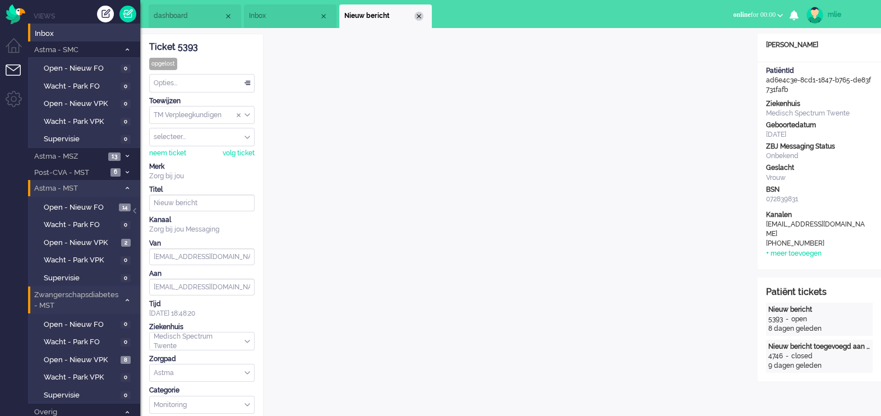
click at [421, 16] on div "Close tab" at bounding box center [418, 16] width 9 height 9
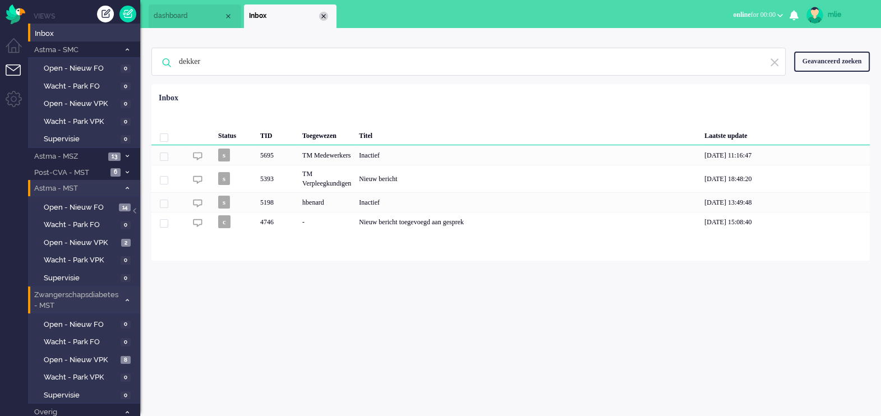
click at [325, 17] on div "Close tab" at bounding box center [323, 16] width 9 height 9
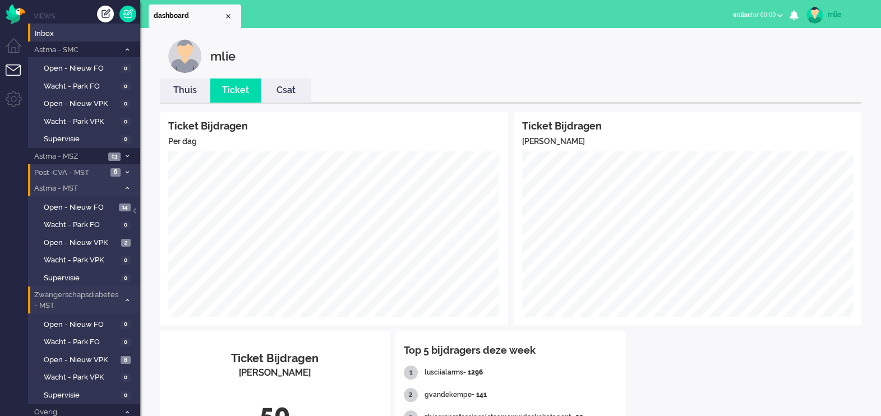
click at [129, 170] on span at bounding box center [127, 172] width 8 height 6
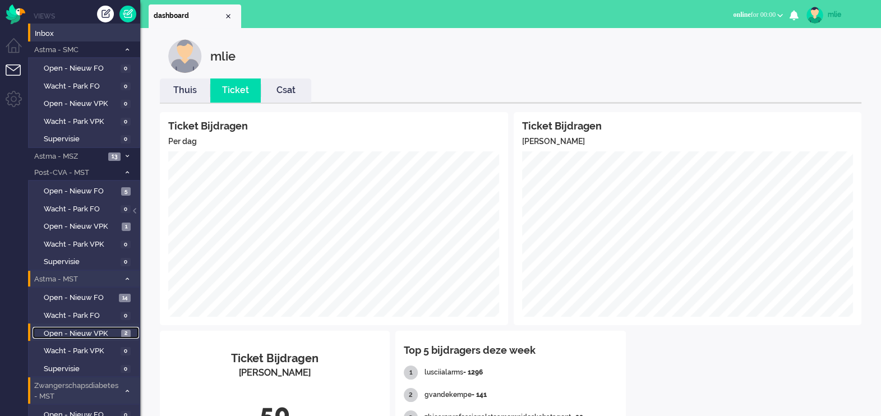
click at [78, 327] on link "Open - Nieuw VPK 2" at bounding box center [86, 333] width 107 height 12
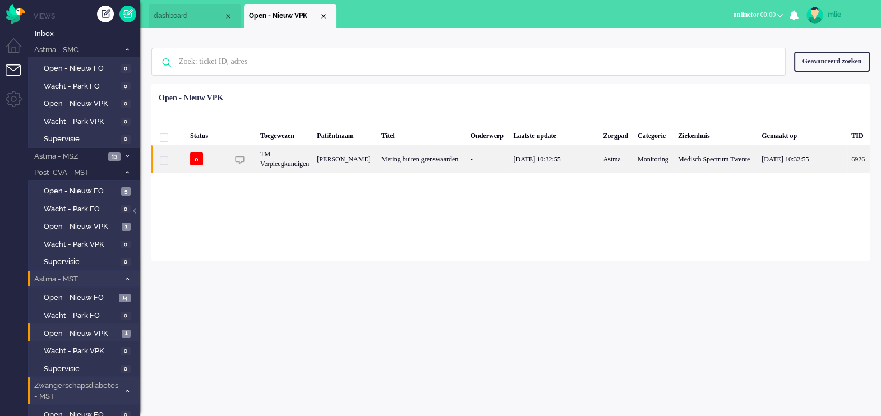
click at [440, 159] on div "Meting buiten grenswaarden" at bounding box center [421, 158] width 89 height 27
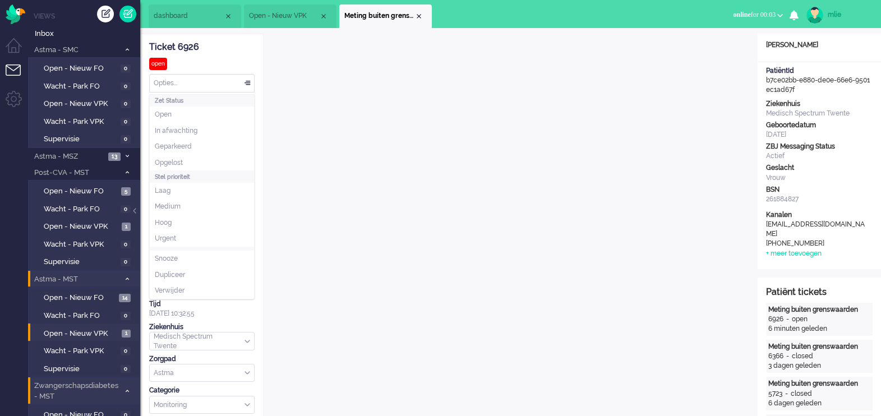
click at [246, 78] on div "Opties..." at bounding box center [202, 83] width 104 height 17
click at [188, 160] on li "Opgelost" at bounding box center [202, 163] width 104 height 16
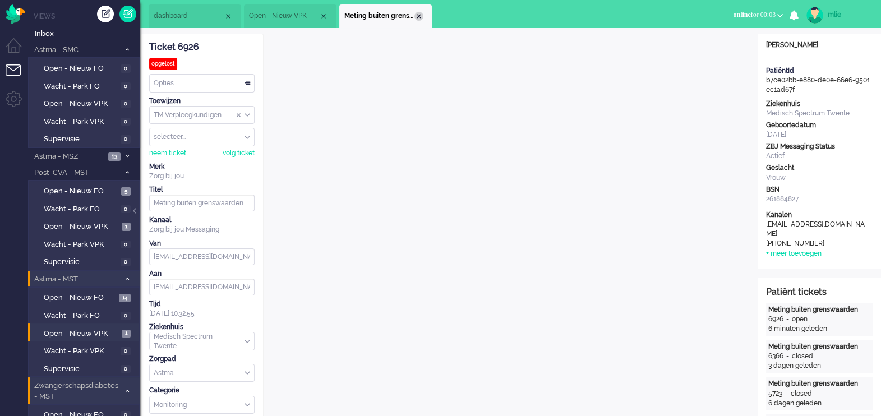
click at [420, 17] on div "Close tab" at bounding box center [418, 16] width 9 height 9
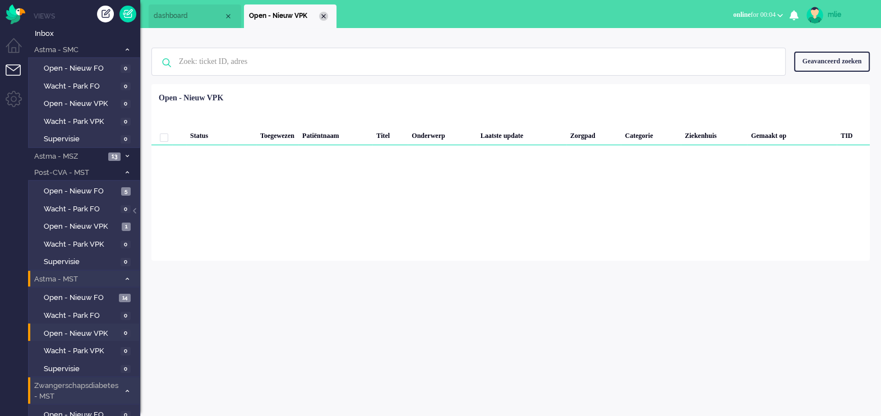
click at [321, 14] on div "Close tab" at bounding box center [323, 16] width 9 height 9
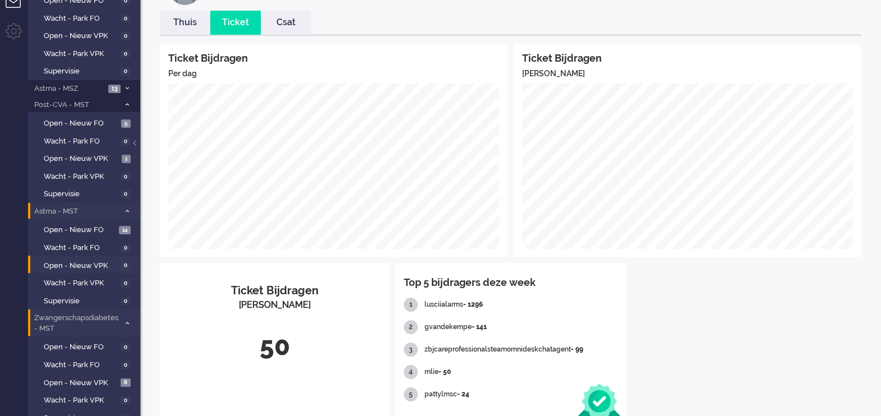
scroll to position [73, 0]
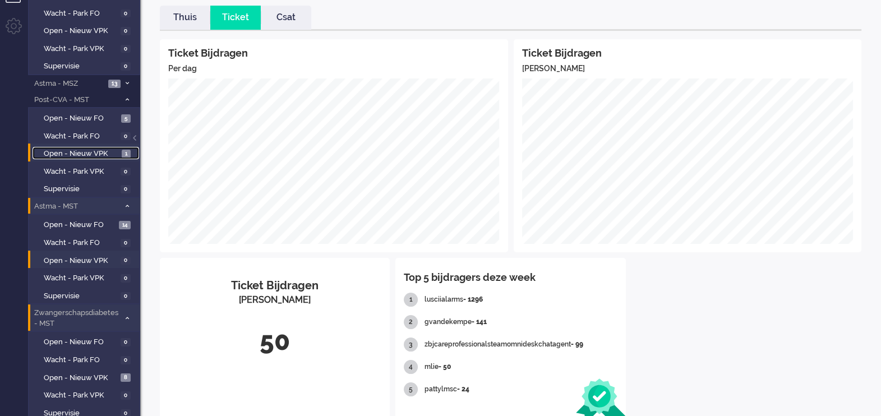
click at [79, 154] on span "Open - Nieuw VPK" at bounding box center [81, 154] width 75 height 11
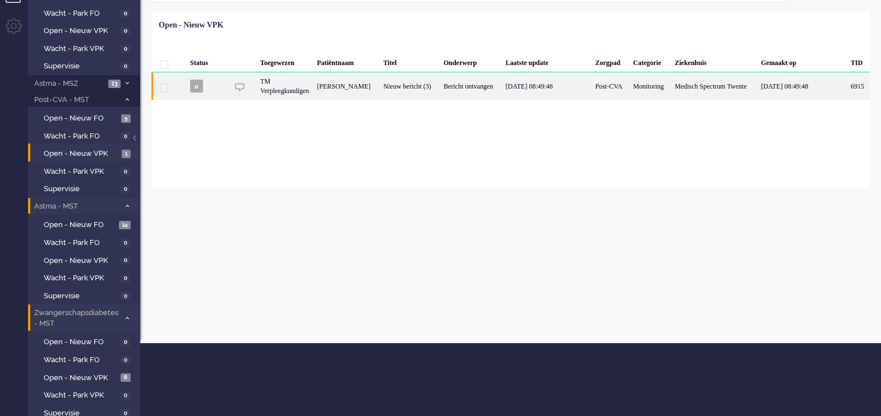
click at [447, 85] on div "Bericht ontvangen" at bounding box center [470, 85] width 62 height 27
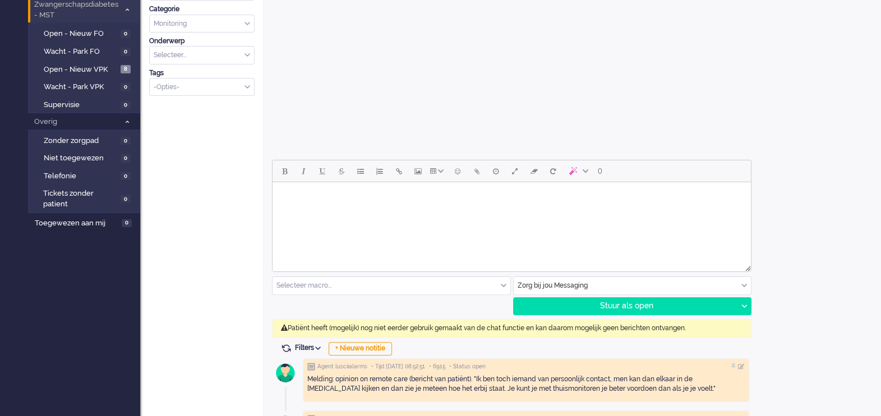
scroll to position [402, 0]
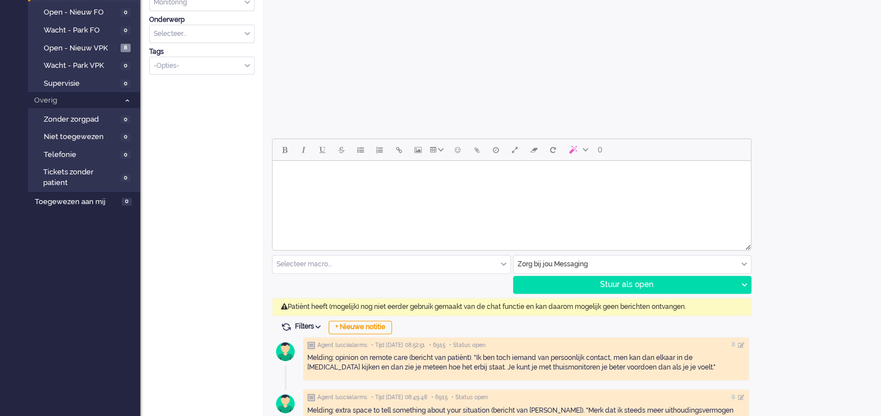
click at [328, 177] on body "Rich Text Area. Press ALT-0 for help." at bounding box center [511, 175] width 469 height 20
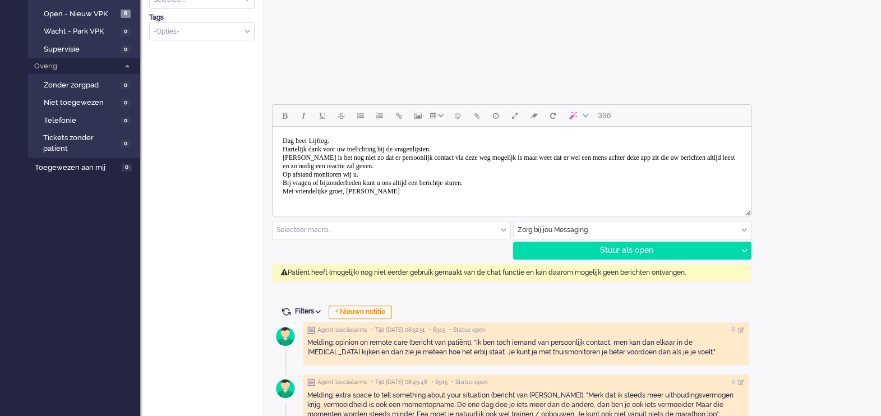
scroll to position [440, 0]
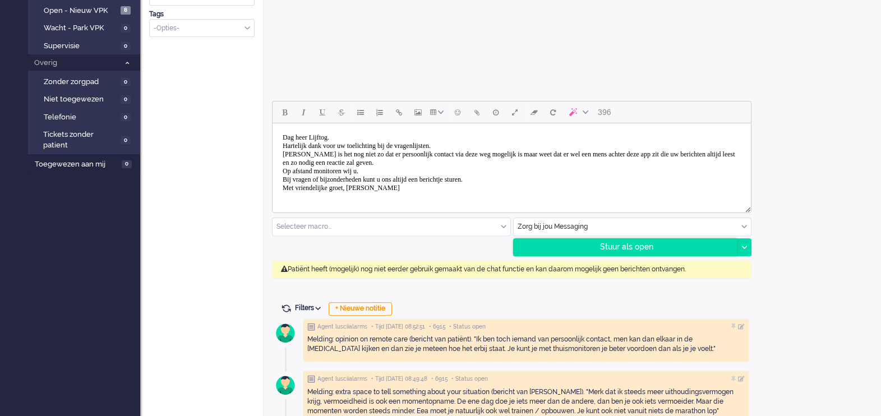
click at [634, 245] on div "Stuur als open" at bounding box center [625, 247] width 224 height 17
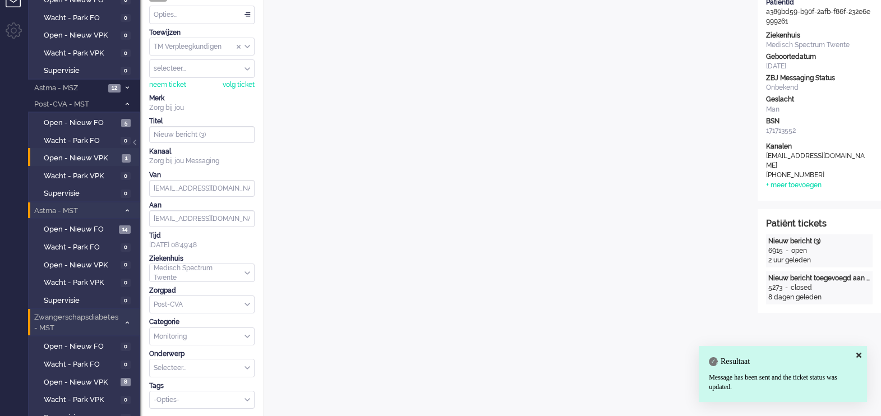
scroll to position [0, 0]
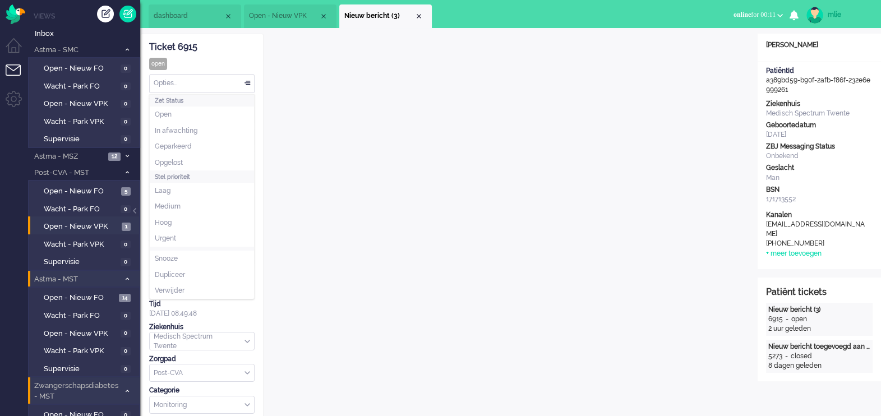
click at [247, 80] on div "Opties..." at bounding box center [202, 83] width 104 height 17
click at [171, 163] on span "Opgelost" at bounding box center [169, 163] width 28 height 10
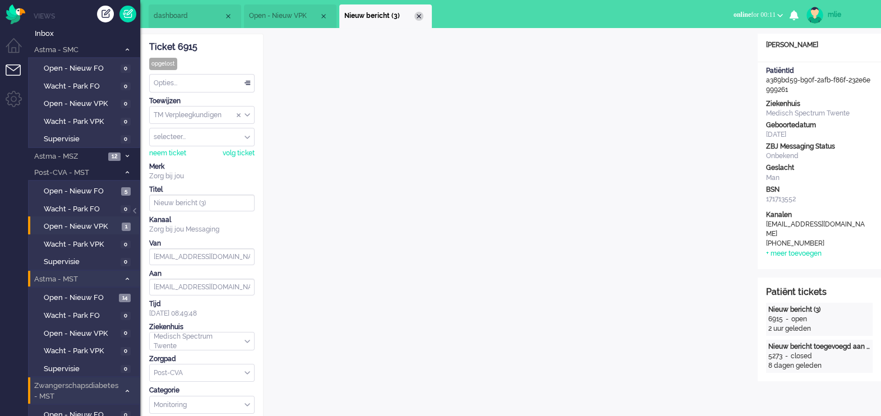
click at [418, 15] on div "Close tab" at bounding box center [418, 16] width 9 height 9
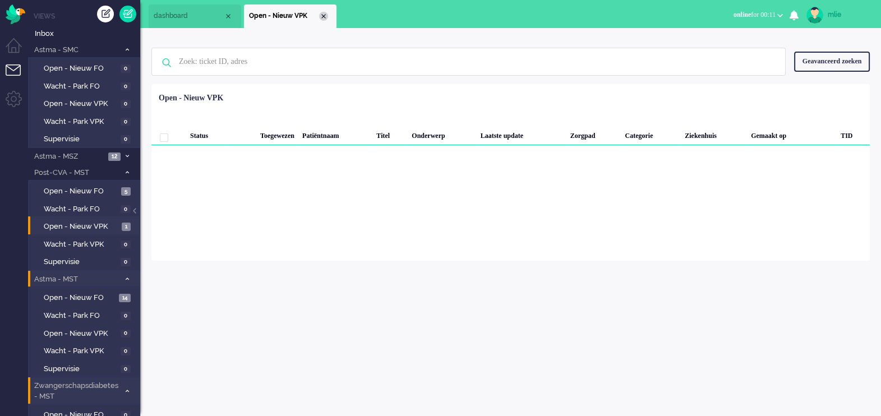
click at [323, 15] on div "Close tab" at bounding box center [323, 16] width 9 height 9
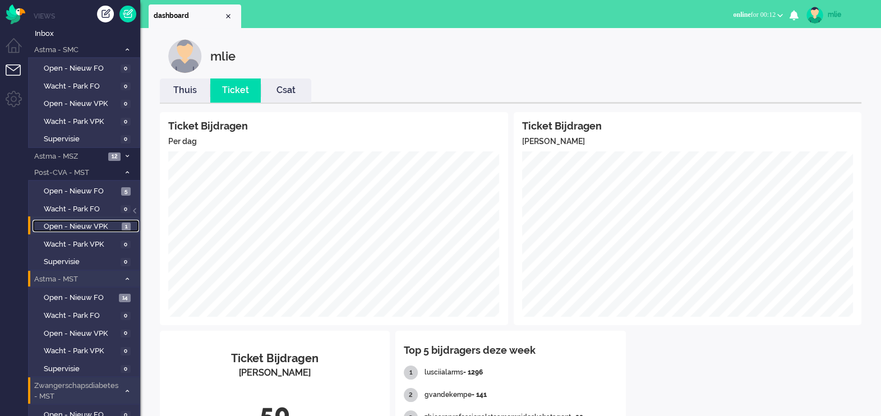
click at [86, 227] on span "Open - Nieuw VPK" at bounding box center [81, 226] width 75 height 11
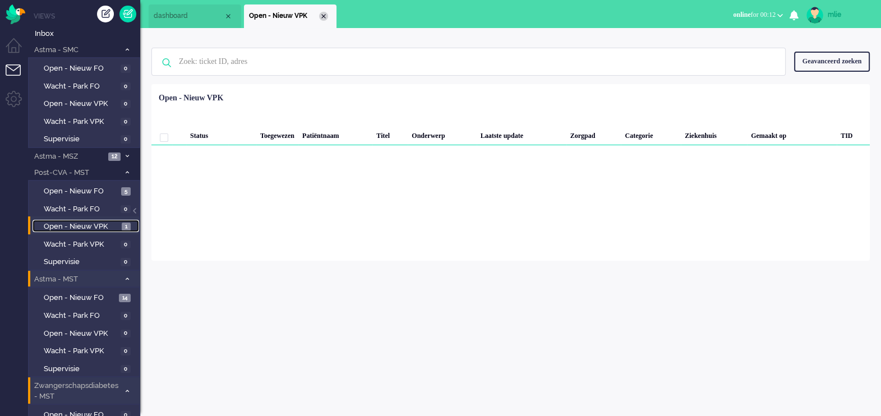
click at [325, 14] on div "Close tab" at bounding box center [323, 16] width 9 height 9
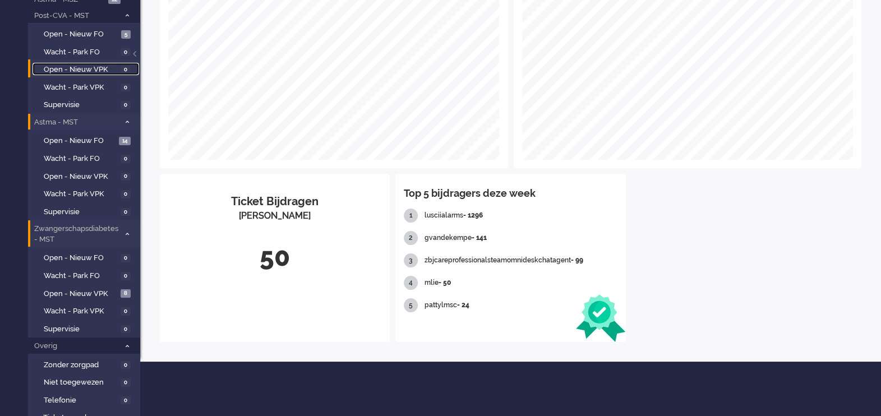
scroll to position [163, 0]
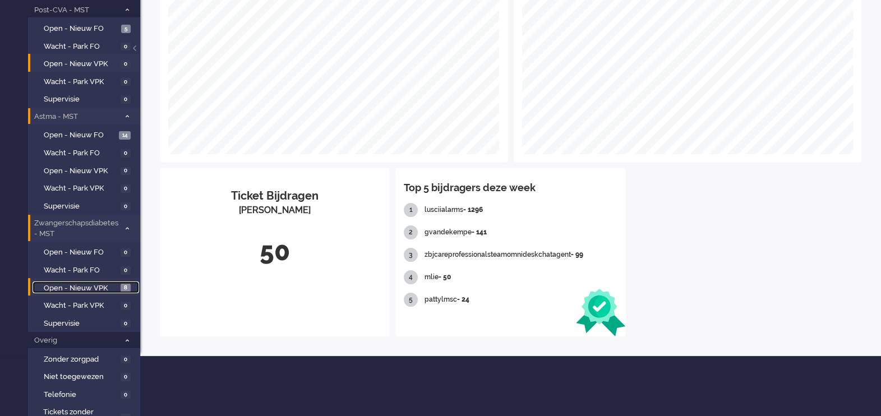
click at [89, 285] on span "Open - Nieuw VPK" at bounding box center [81, 288] width 74 height 11
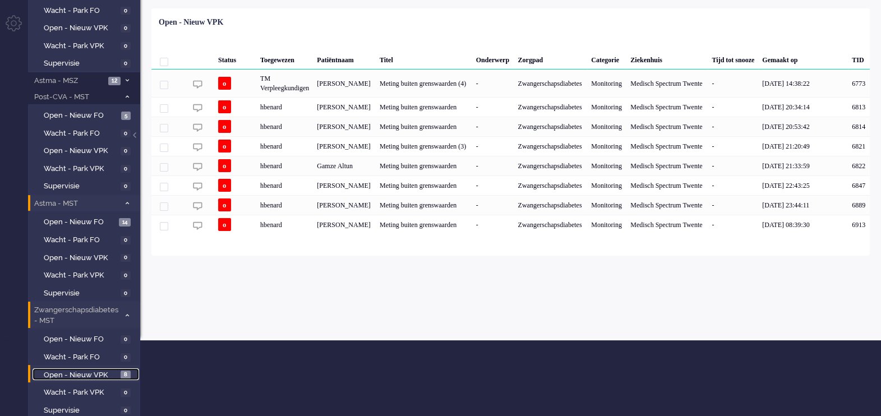
scroll to position [75, 0]
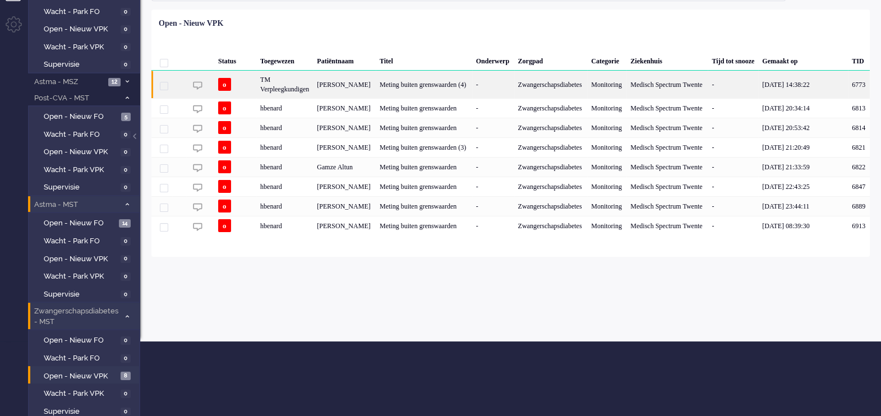
click at [548, 84] on div "Zwangerschapsdiabetes" at bounding box center [550, 84] width 73 height 27
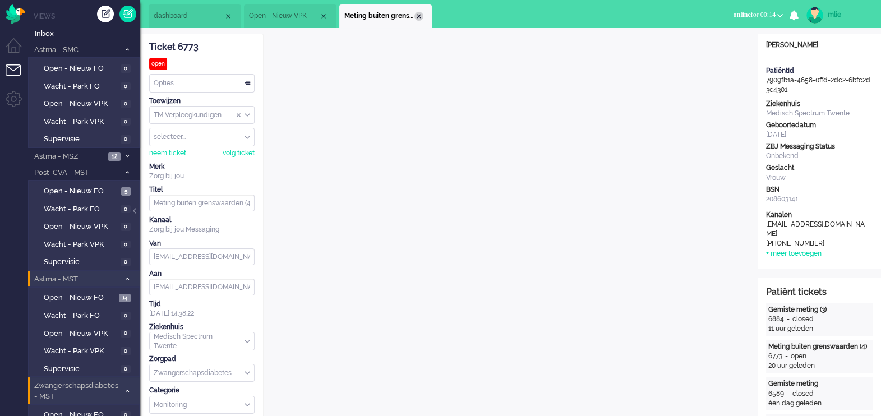
click at [420, 14] on div "Close tab" at bounding box center [418, 16] width 9 height 9
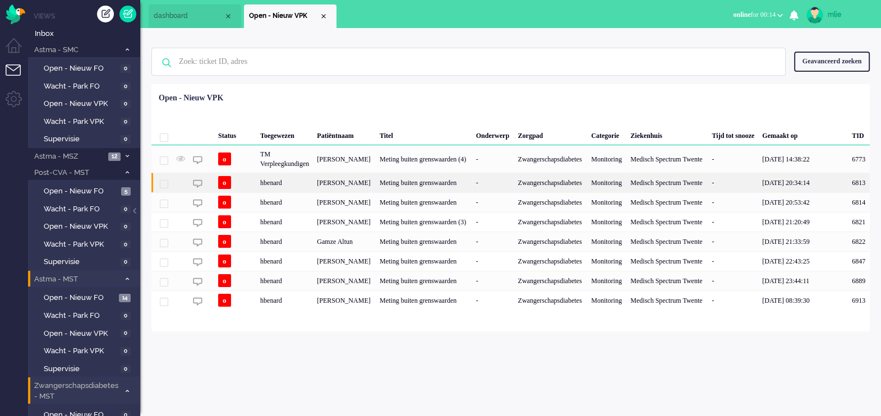
click at [597, 192] on div "Monitoring" at bounding box center [606, 183] width 39 height 20
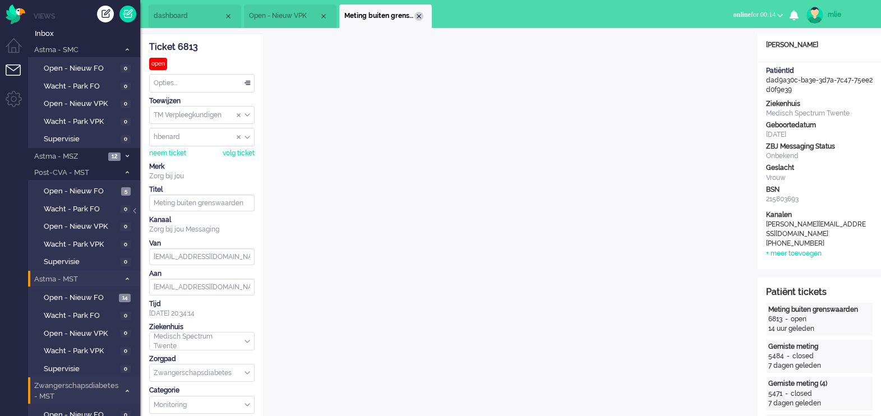
click at [418, 14] on div "Close tab" at bounding box center [418, 16] width 9 height 9
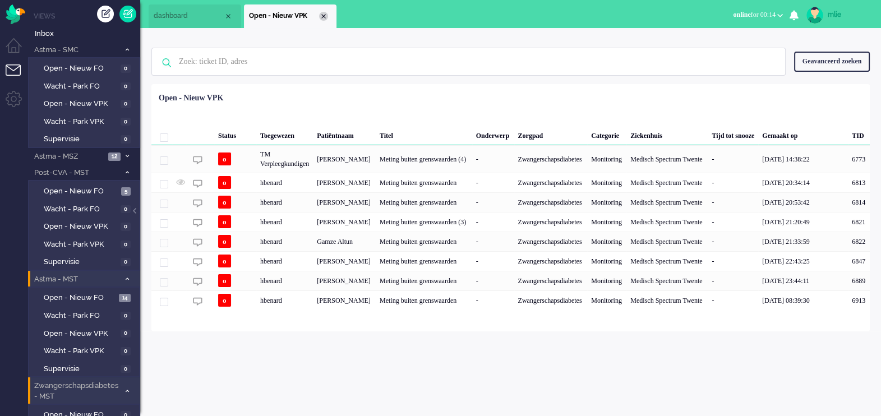
click at [321, 15] on div "Close tab" at bounding box center [323, 16] width 9 height 9
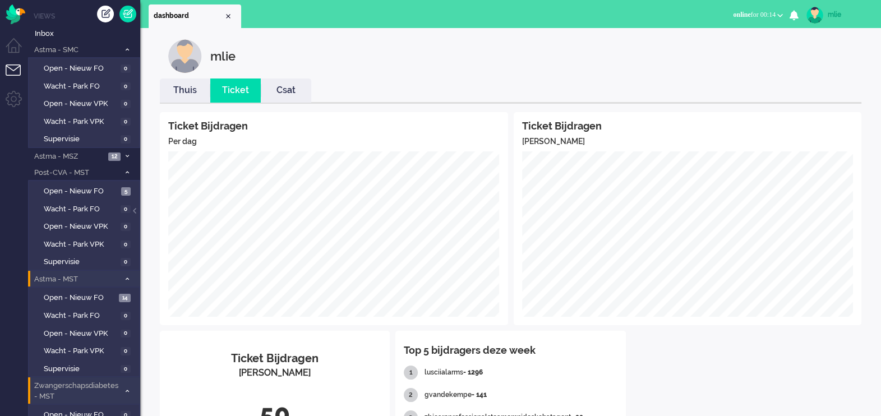
click at [740, 11] on span "online" at bounding box center [741, 15] width 17 height 8
click at [696, 38] on label "Away" at bounding box center [736, 38] width 89 height 10
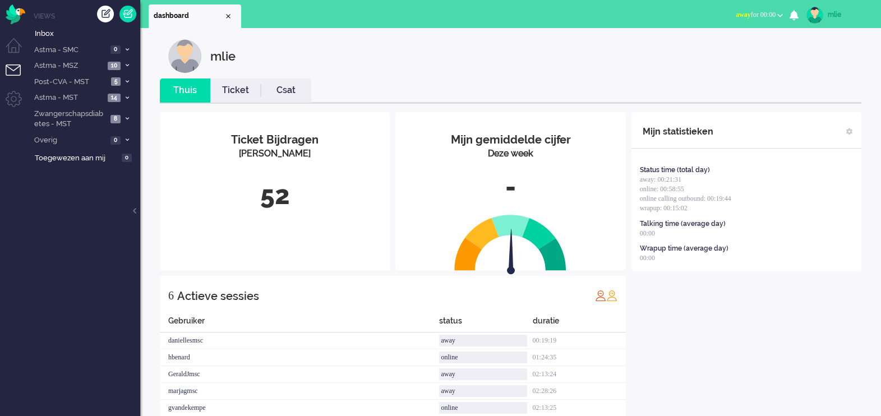
click at [740, 16] on span "away" at bounding box center [742, 15] width 15 height 8
click at [701, 50] on label "Online" at bounding box center [736, 50] width 89 height 10
click at [127, 78] on li "Post-CVA - MST 5" at bounding box center [84, 81] width 112 height 16
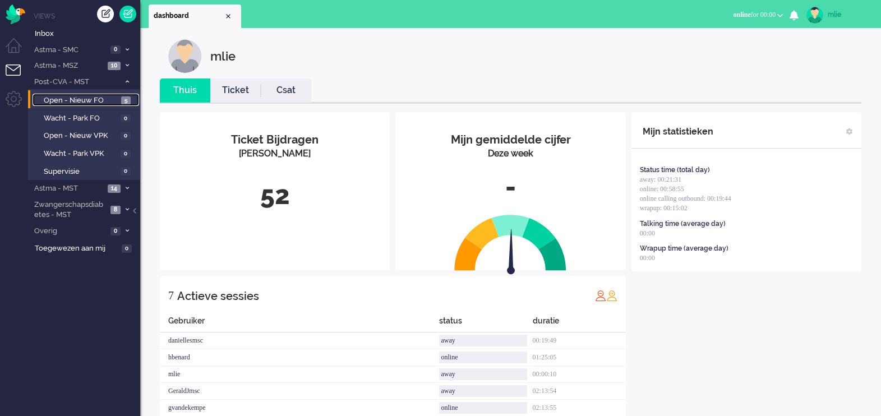
click at [84, 101] on span "Open - Nieuw FO" at bounding box center [81, 100] width 75 height 11
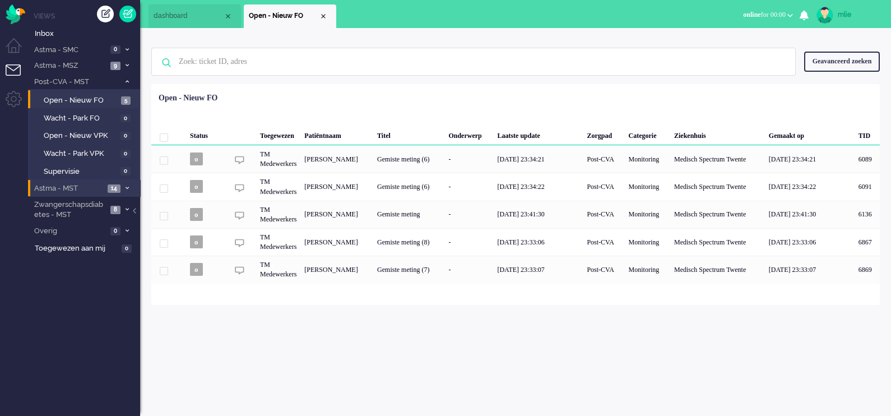
click at [127, 184] on li "Astma - MST 14" at bounding box center [84, 188] width 112 height 16
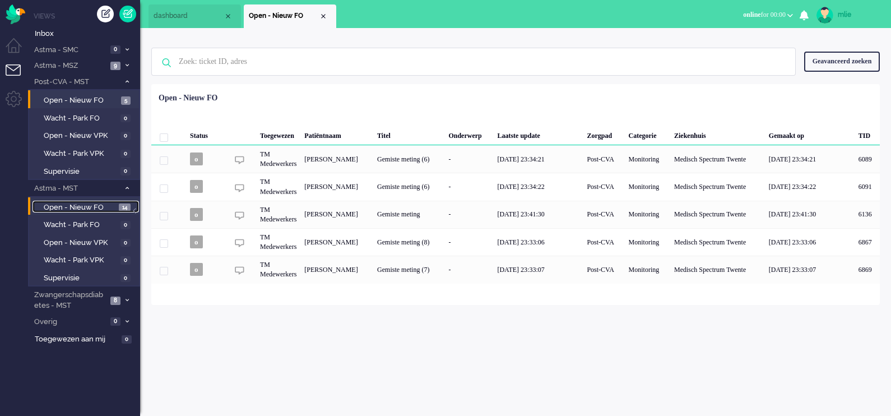
click at [84, 205] on span "Open - Nieuw FO" at bounding box center [80, 207] width 72 height 11
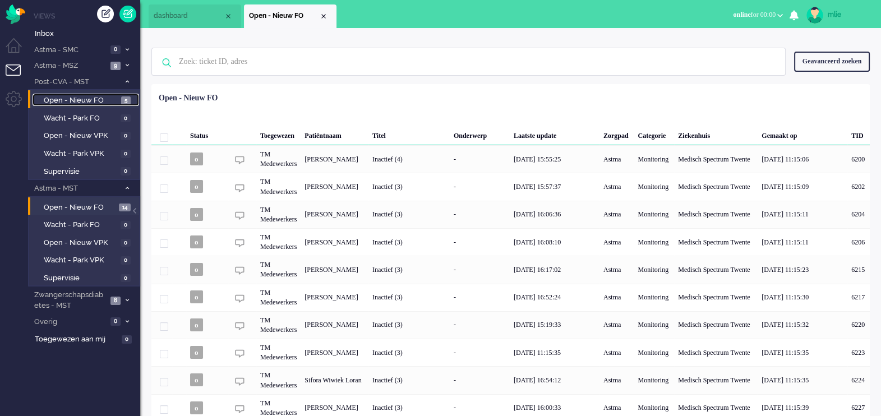
click at [99, 99] on span "Open - Nieuw FO" at bounding box center [81, 100] width 75 height 11
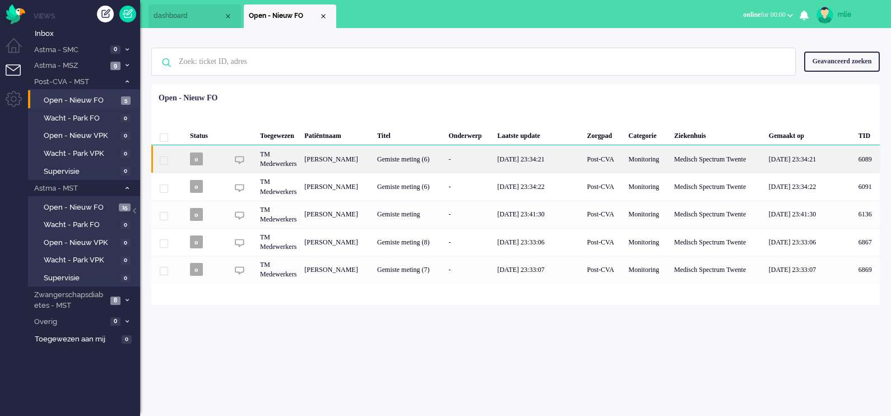
click at [483, 161] on div "-" at bounding box center [468, 158] width 49 height 27
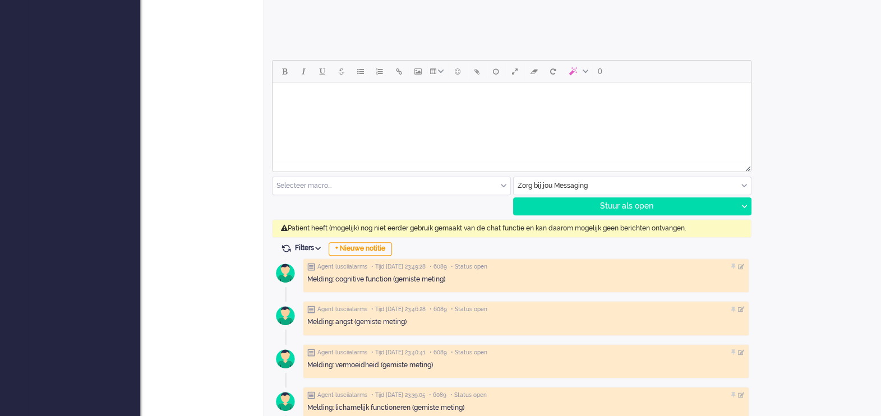
scroll to position [415, 0]
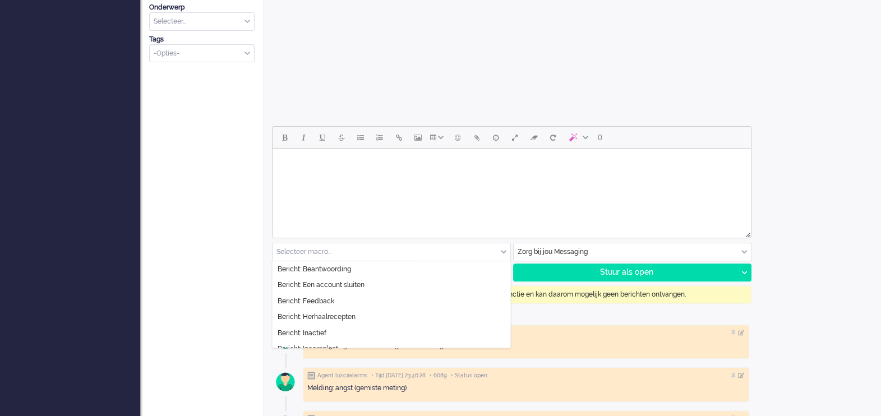
click at [503, 252] on div "Selecteer macro..." at bounding box center [391, 251] width 238 height 17
click at [331, 329] on li "Bericht: Inactief" at bounding box center [391, 333] width 238 height 16
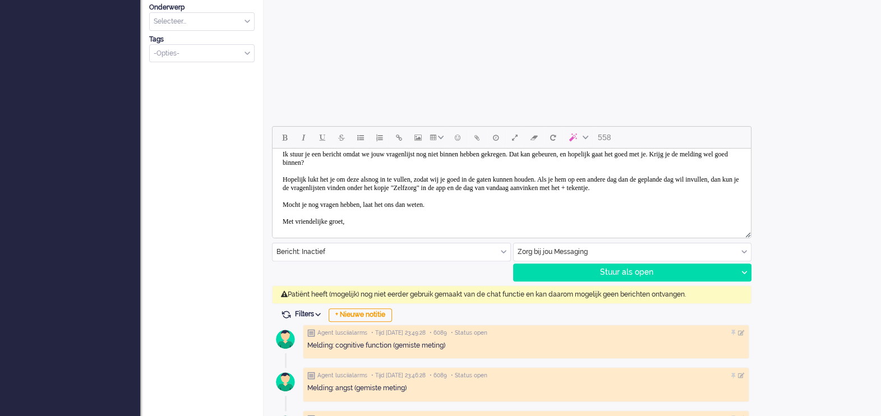
scroll to position [0, 0]
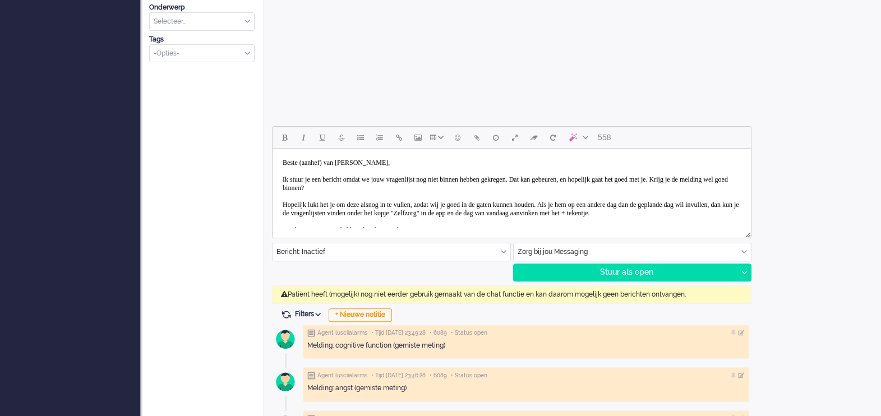
click at [332, 165] on body "Beste (aanhef) van Gils, Ik stuur je een bericht omdat we jouw vragenlijst nog …" at bounding box center [511, 205] width 469 height 104
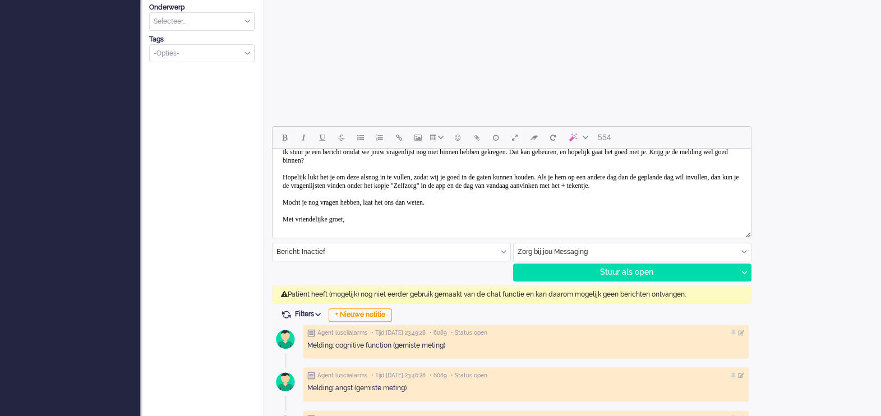
scroll to position [36, 0]
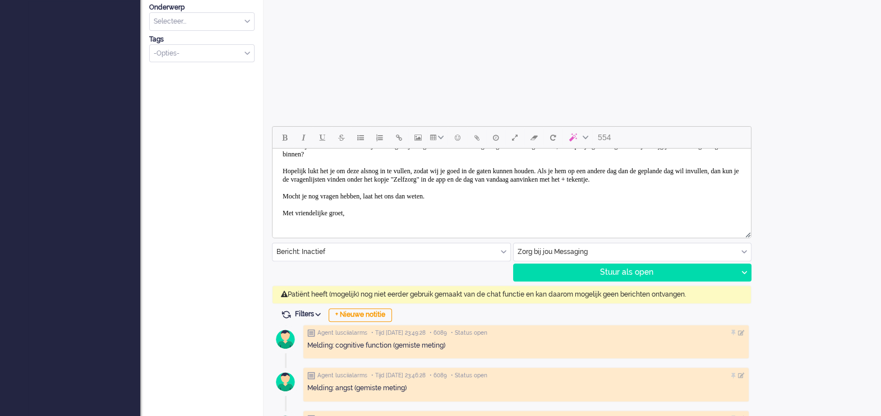
click at [373, 211] on body "Beste heer van Gils, Ik stuur je een bericht omdat we jouw vragenlijst nog niet…" at bounding box center [511, 171] width 469 height 104
click at [640, 270] on div "Stuur als open" at bounding box center [625, 272] width 224 height 17
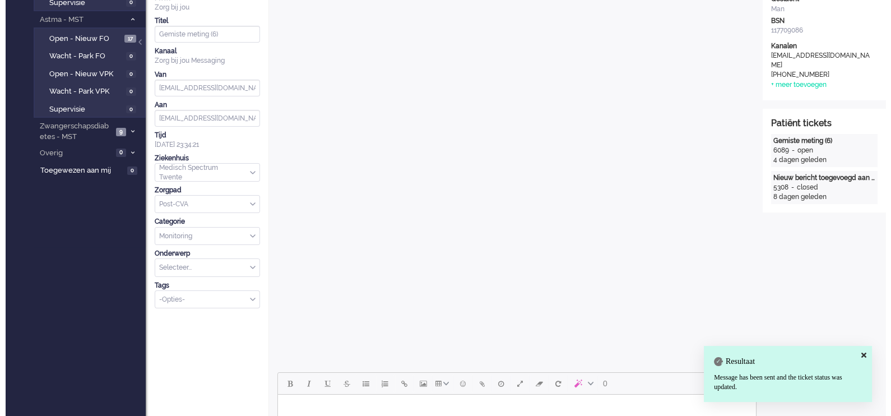
scroll to position [0, 0]
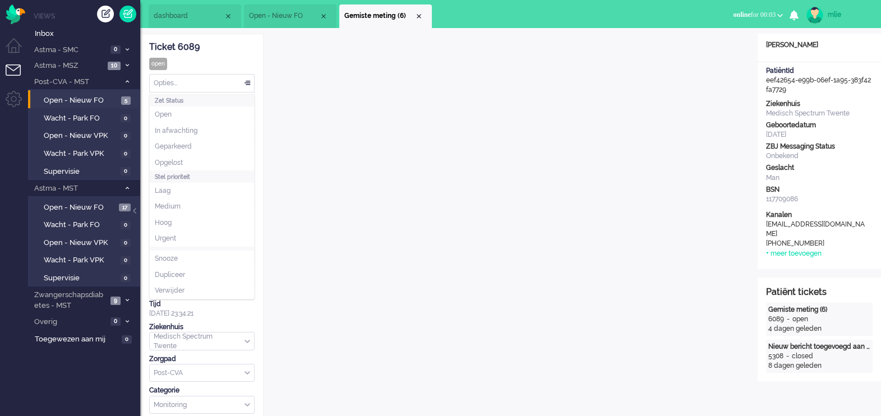
click at [245, 81] on div "Opties..." at bounding box center [202, 83] width 104 height 17
click at [171, 163] on span "Opgelost" at bounding box center [169, 163] width 28 height 10
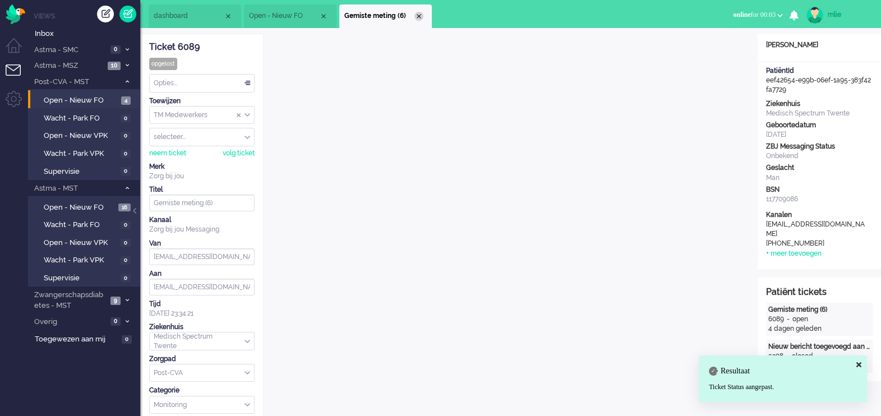
click at [420, 16] on div "Close tab" at bounding box center [418, 16] width 9 height 9
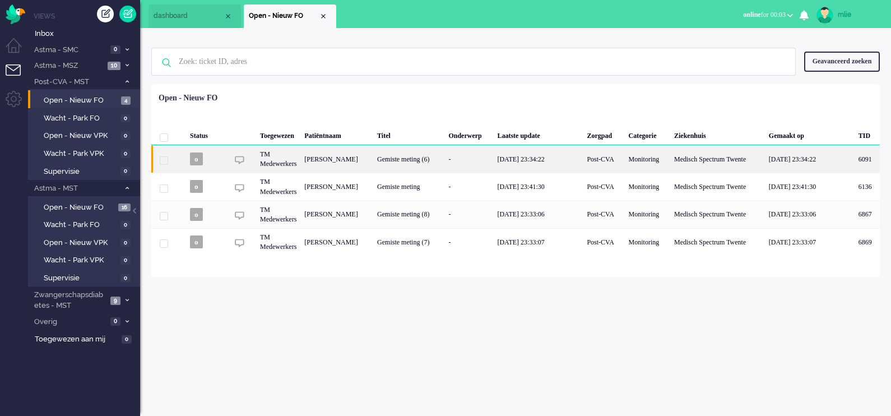
click at [466, 157] on div "-" at bounding box center [468, 158] width 49 height 27
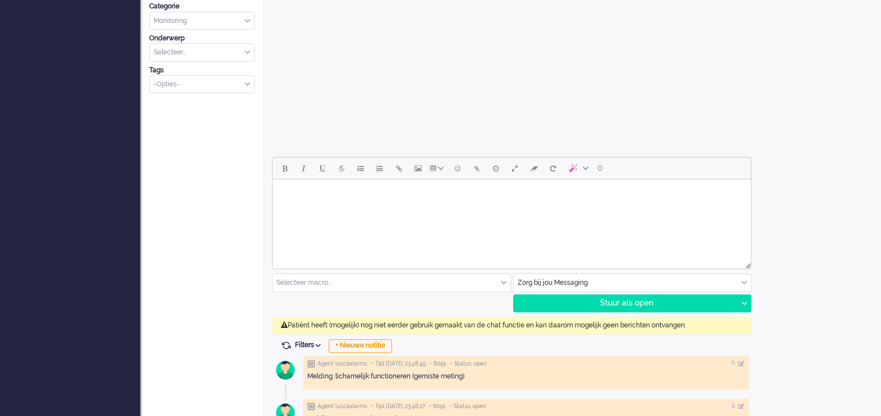
scroll to position [400, 0]
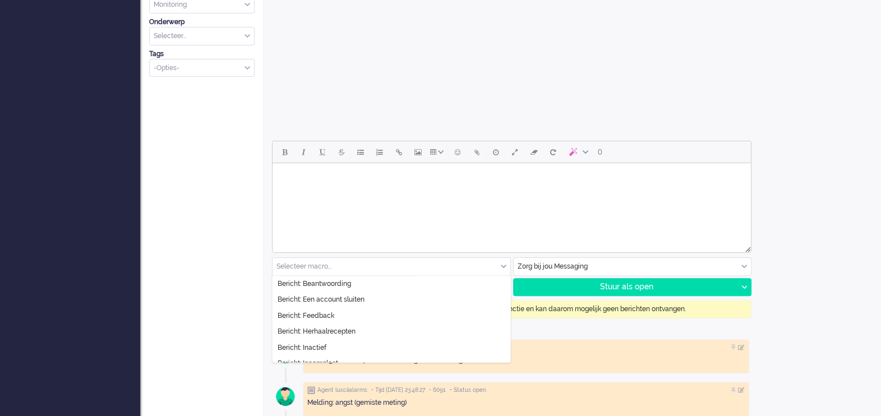
click at [500, 264] on div "Selecteer macro..." at bounding box center [391, 266] width 238 height 17
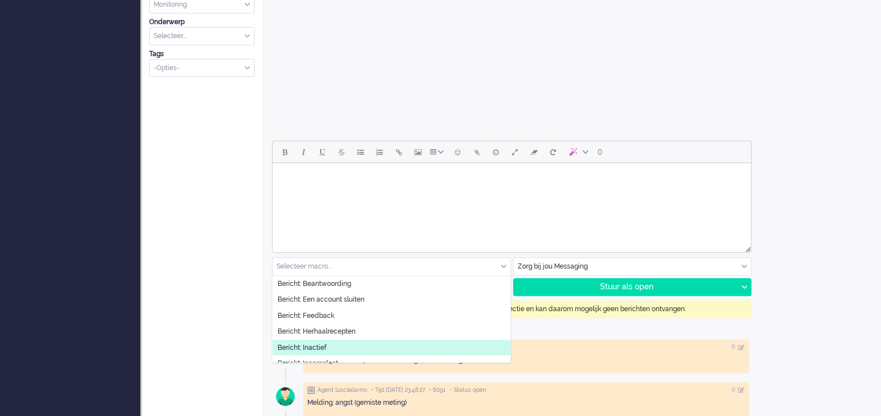
click at [309, 345] on span "Bericht: Inactief" at bounding box center [301, 348] width 49 height 10
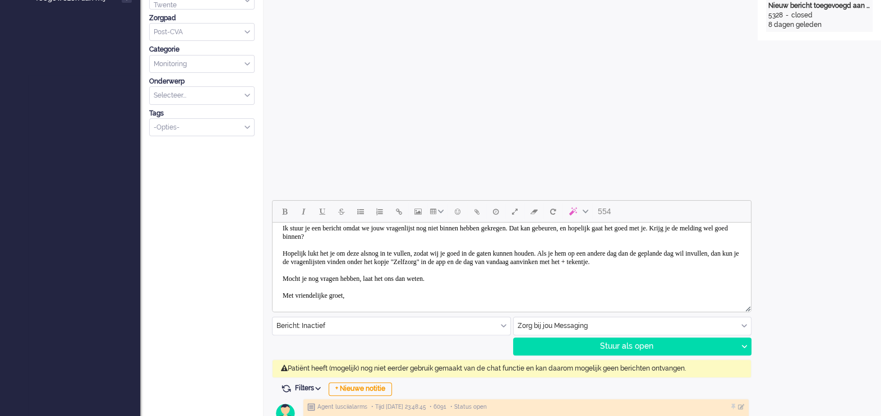
scroll to position [0, 0]
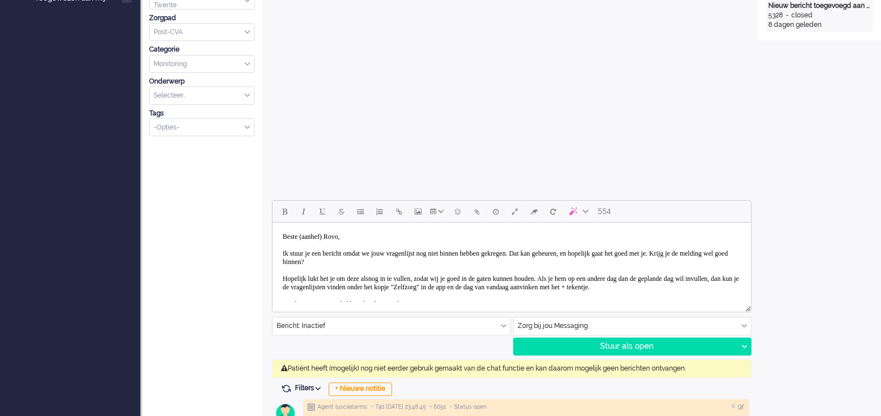
drag, startPoint x: 744, startPoint y: 264, endPoint x: 1015, endPoint y: 443, distance: 324.9
click at [335, 238] on body "Beste (aanhef) Rovo, Ik stuur je een bericht omdat we jouw vragenlijst nog niet…" at bounding box center [511, 279] width 469 height 104
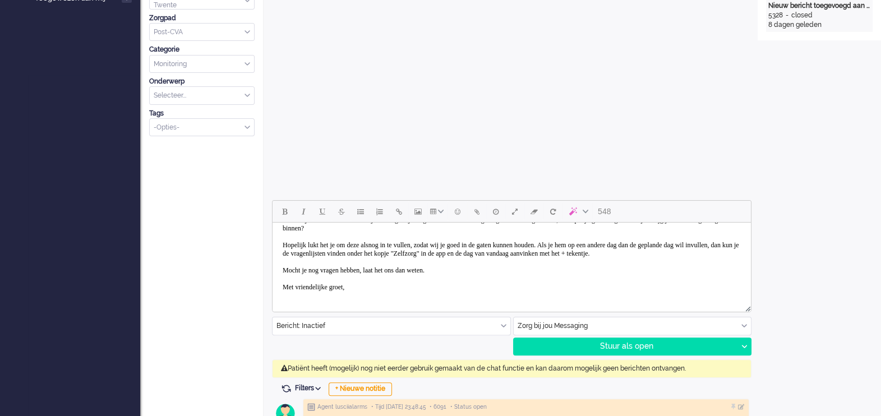
scroll to position [36, 0]
click at [362, 283] on body "Beste mw Rovo, Ik stuur je een bericht omdat we jouw vragenlijst nog niet binne…" at bounding box center [511, 245] width 469 height 104
click at [369, 288] on body "Beste mw Rovo, Ik stuur je een bericht omdat we jouw vragenlijst nog niet binne…" at bounding box center [511, 245] width 469 height 104
click at [638, 346] on div "Stuur als open" at bounding box center [625, 346] width 224 height 17
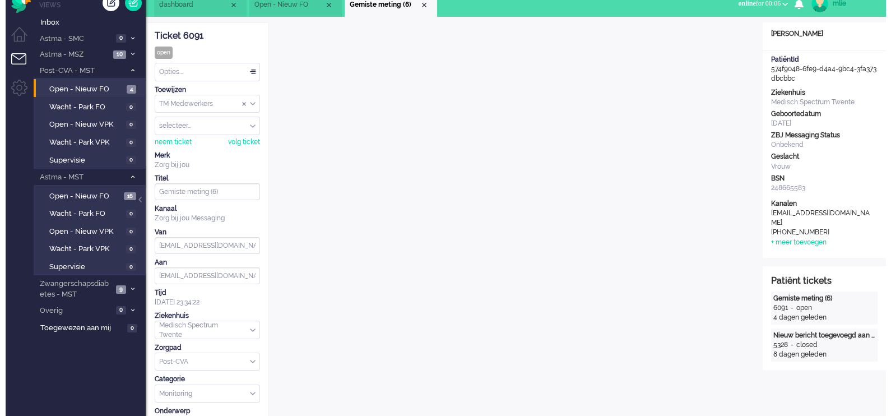
scroll to position [0, 0]
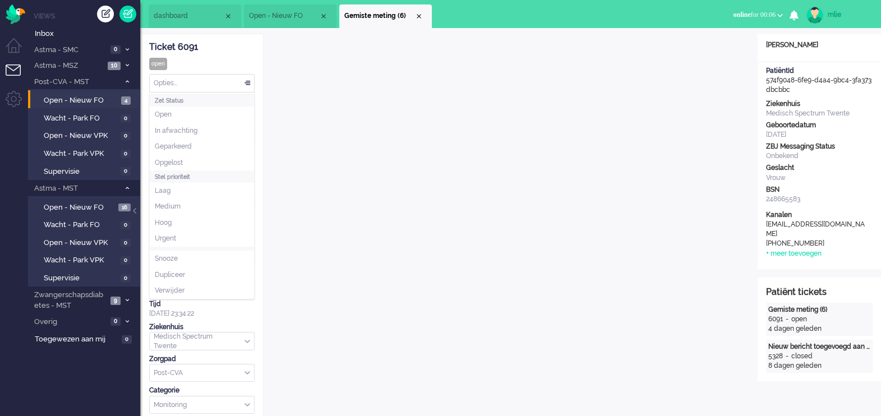
click at [247, 81] on div "Opties..." at bounding box center [202, 83] width 104 height 17
click at [203, 164] on li "Opgelost" at bounding box center [202, 163] width 104 height 16
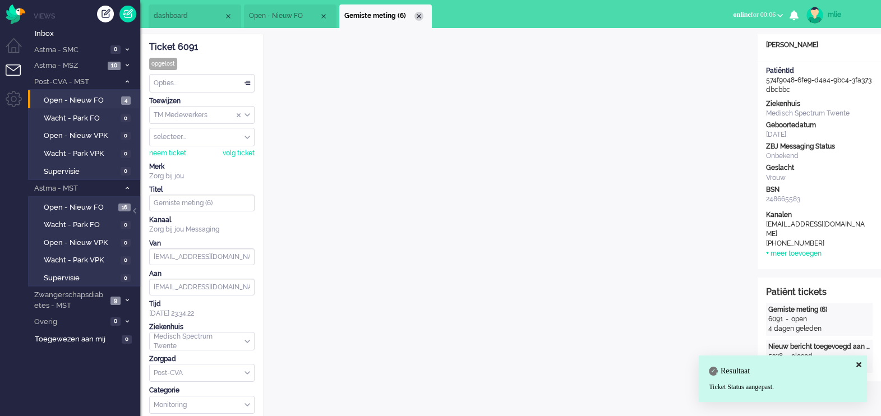
click at [420, 17] on div "Close tab" at bounding box center [418, 16] width 9 height 9
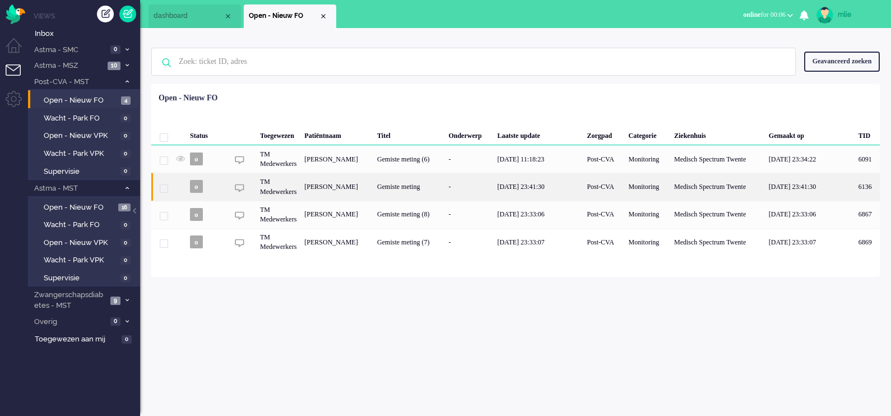
click at [469, 179] on div "-" at bounding box center [468, 186] width 49 height 27
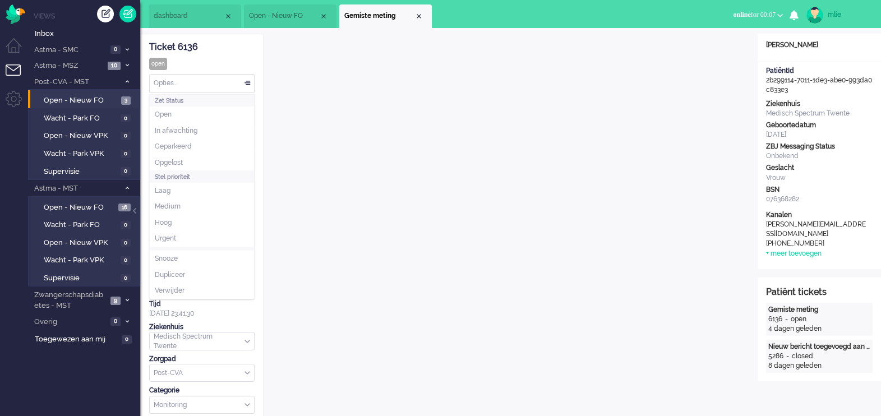
click at [247, 81] on div "Opties..." at bounding box center [202, 83] width 104 height 17
click at [193, 163] on li "Opgelost" at bounding box center [202, 163] width 104 height 16
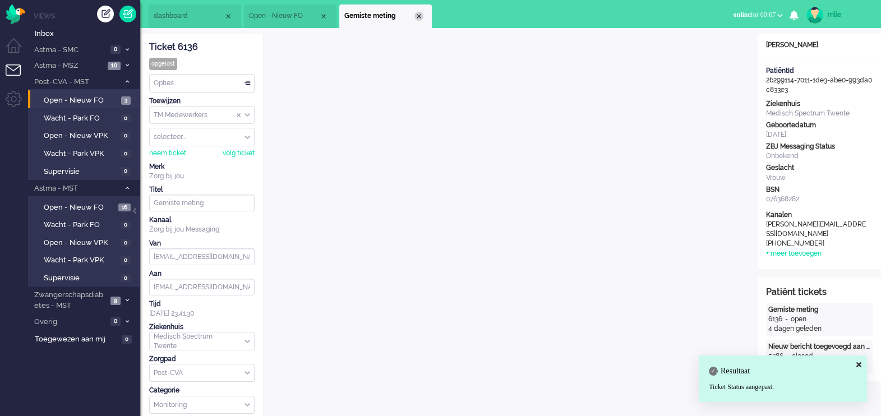
click at [419, 12] on div "Close tab" at bounding box center [418, 16] width 9 height 9
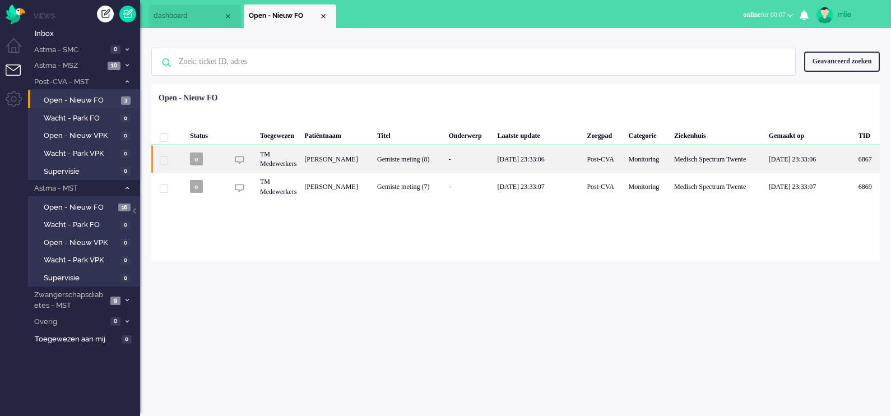
click at [527, 156] on div "19/08/2025 23:33:06" at bounding box center [538, 158] width 90 height 27
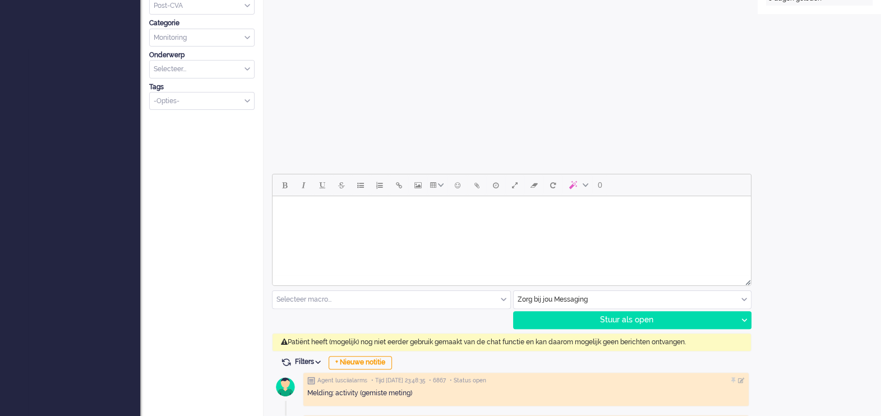
scroll to position [423, 0]
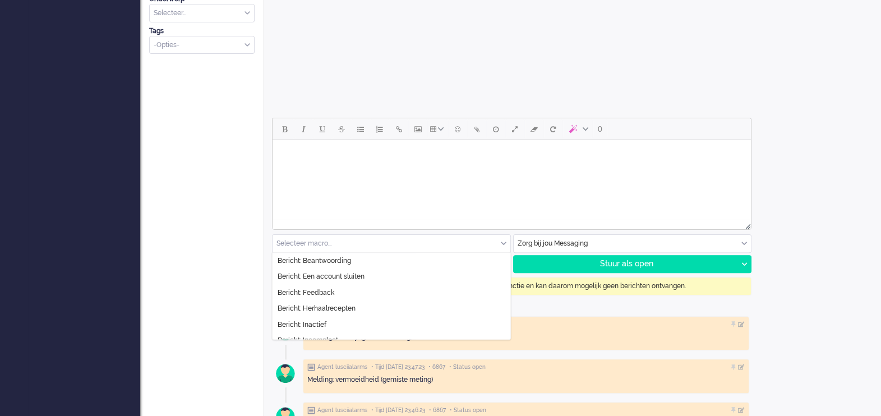
click at [502, 243] on div "Selecteer macro..." at bounding box center [391, 243] width 238 height 17
click at [322, 327] on span "Bericht: Inactief" at bounding box center [301, 325] width 49 height 10
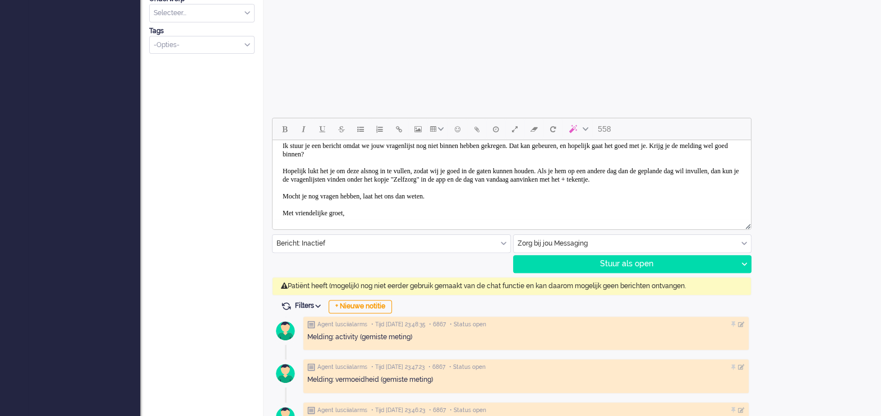
scroll to position [0, 0]
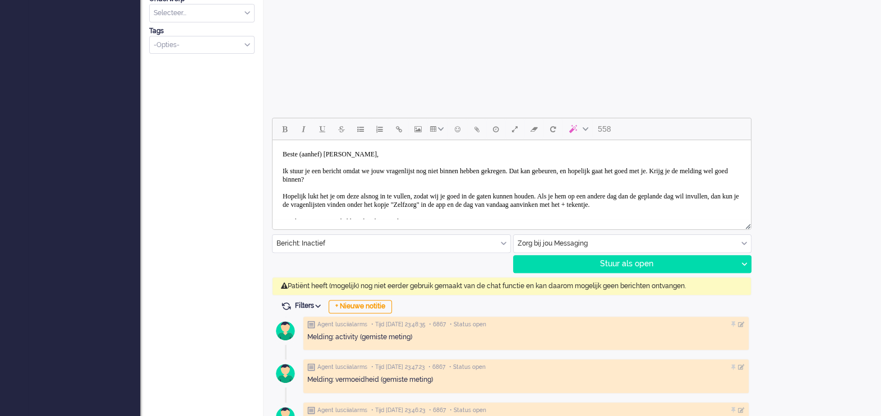
click at [335, 154] on body "Beste (aanhef) Heidkamp, Ik stuur je een bericht omdat we jouw vragenlijst nog …" at bounding box center [511, 197] width 469 height 104
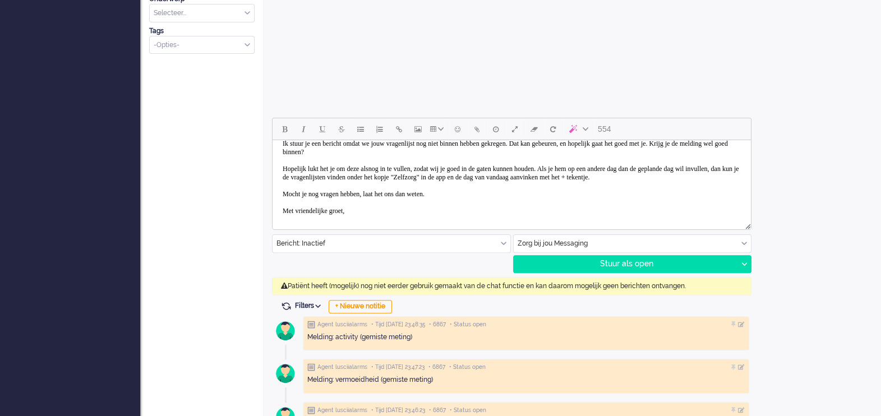
scroll to position [36, 0]
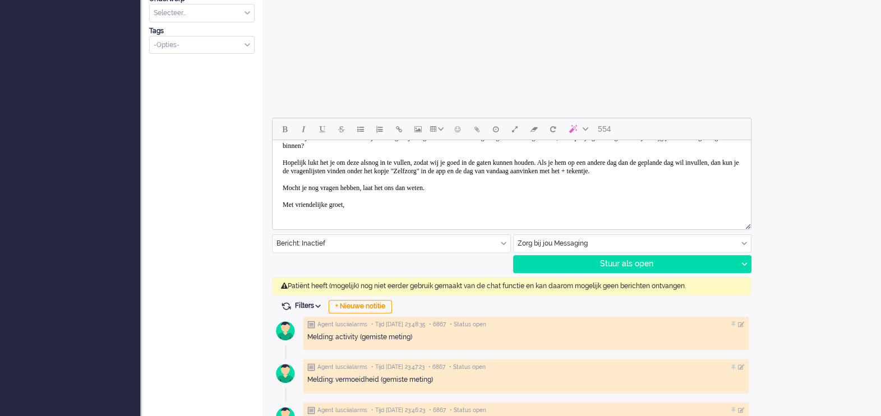
click at [367, 205] on body "Beste heer Heidkamp, Ik stuur je een bericht omdat we jouw vragenlijst nog niet…" at bounding box center [511, 163] width 469 height 104
click at [656, 261] on div "Stuur als open" at bounding box center [625, 264] width 224 height 17
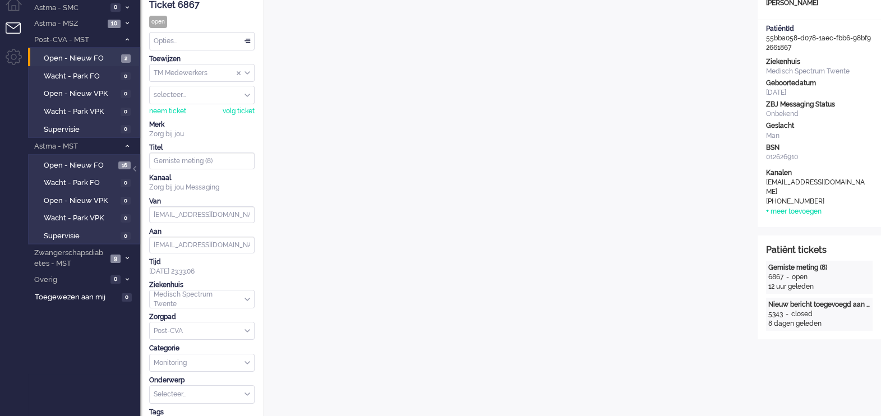
scroll to position [0, 0]
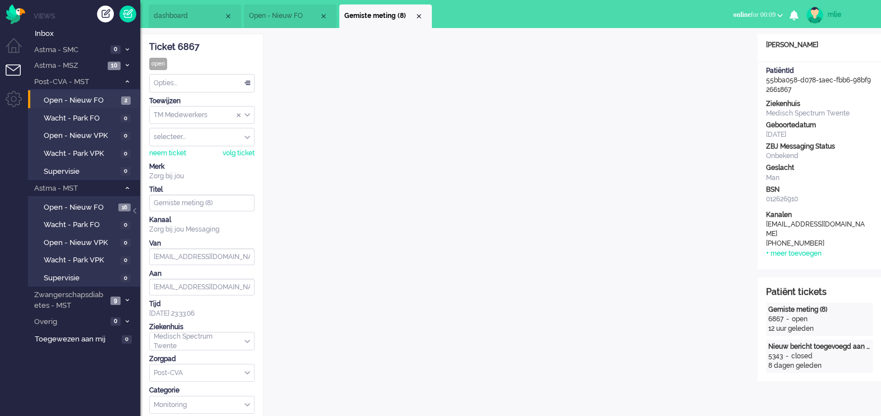
click at [246, 85] on div "Opties..." at bounding box center [202, 83] width 104 height 17
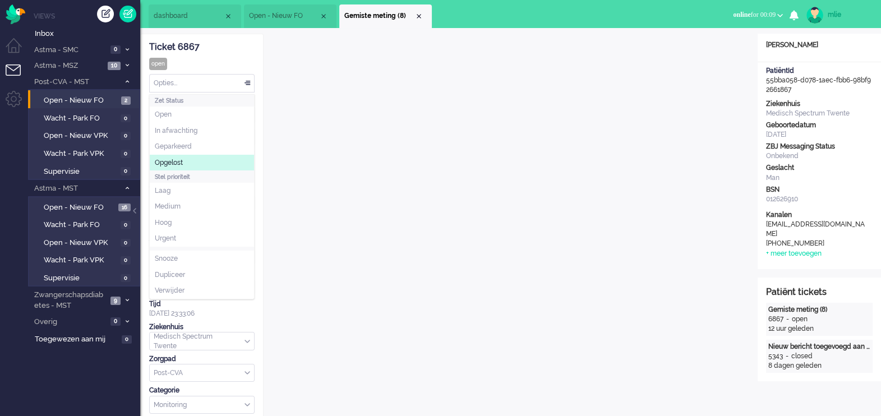
click at [187, 166] on li "Opgelost" at bounding box center [202, 163] width 104 height 16
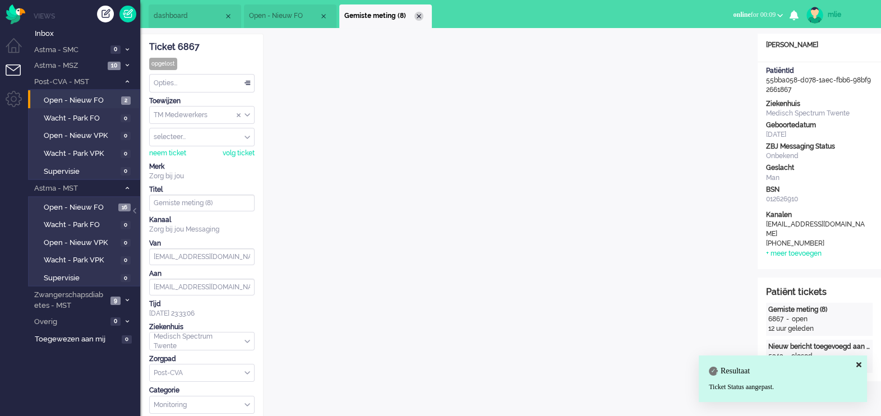
click at [418, 15] on div "Close tab" at bounding box center [418, 16] width 9 height 9
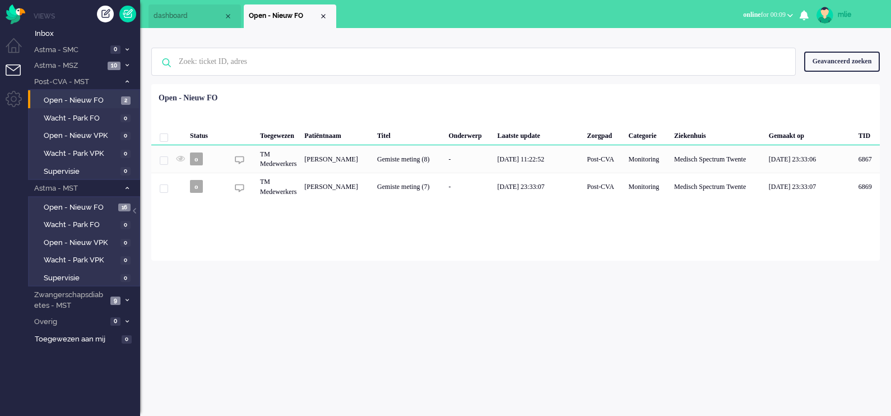
click at [180, 17] on span "dashboard" at bounding box center [189, 16] width 70 height 10
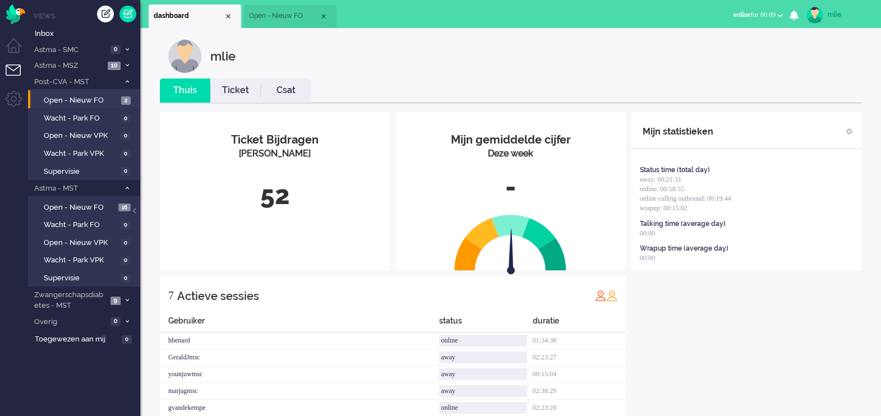
click at [238, 97] on li "Ticket" at bounding box center [235, 90] width 50 height 24
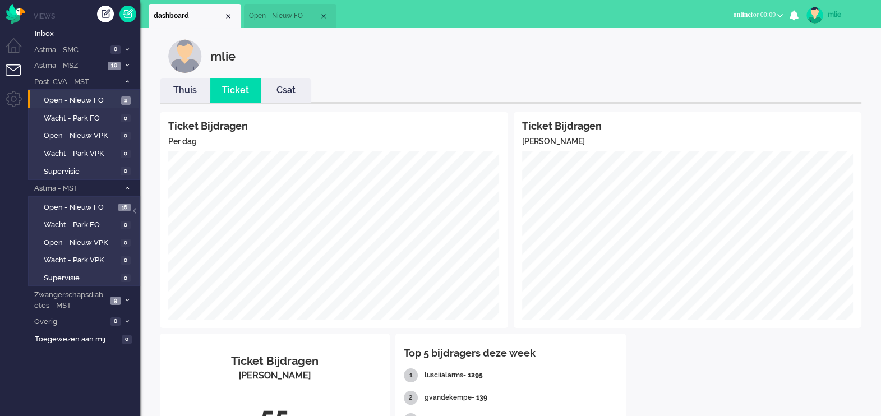
click at [271, 20] on span "Open - Nieuw FO" at bounding box center [284, 16] width 70 height 10
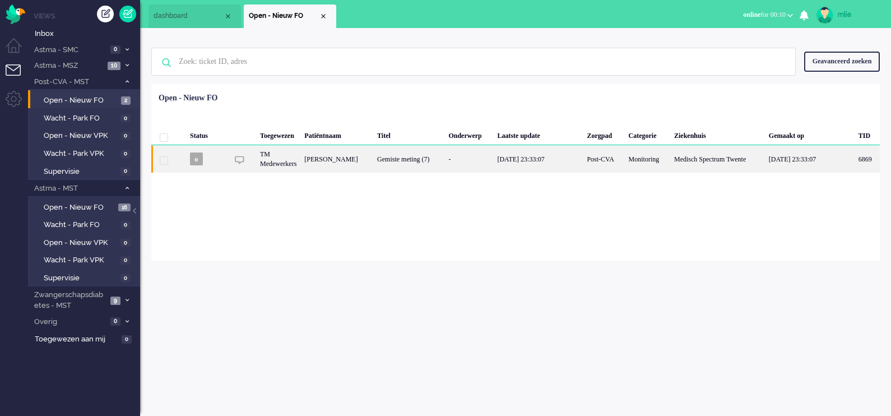
click at [493, 160] on div "-" at bounding box center [468, 158] width 49 height 27
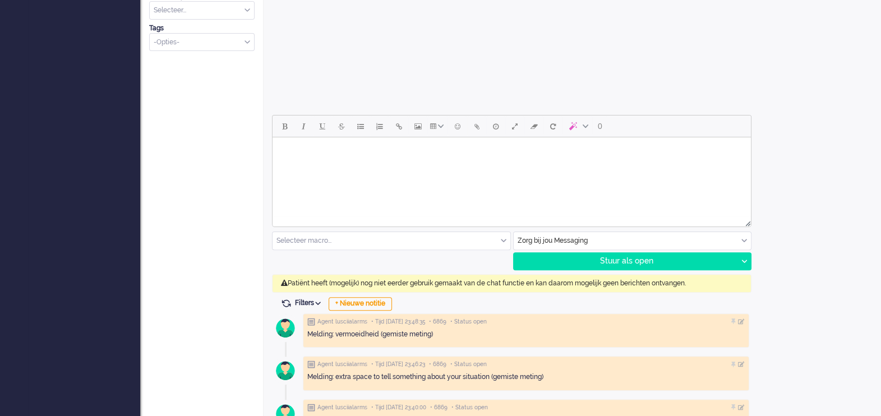
scroll to position [429, 0]
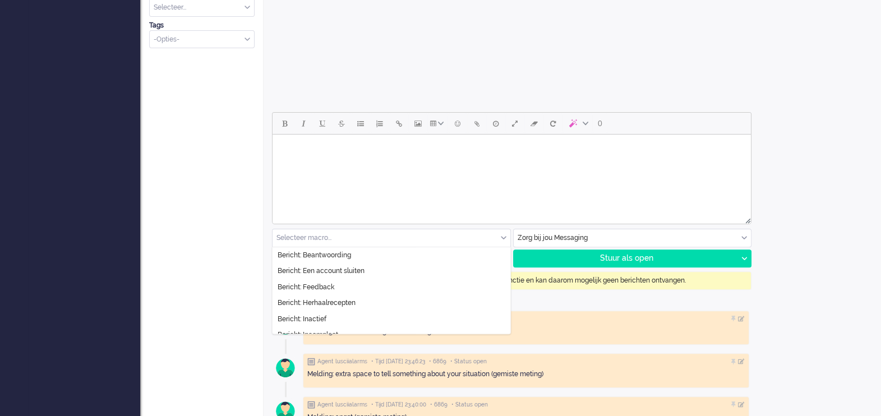
click at [499, 236] on input "text" at bounding box center [391, 237] width 238 height 17
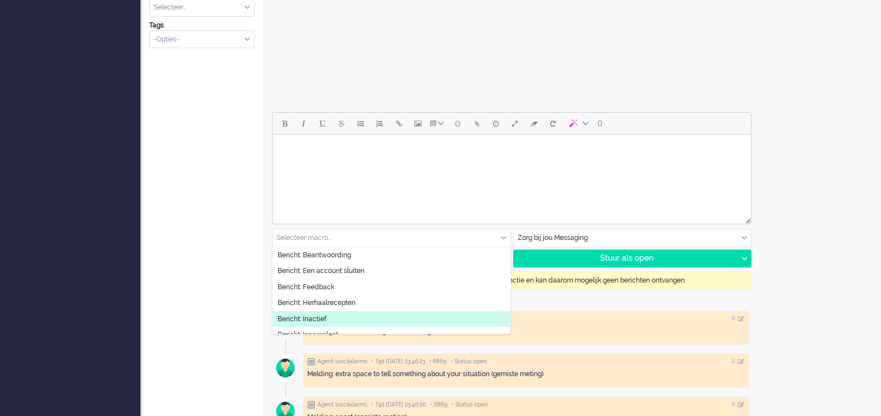
click at [309, 317] on span "Bericht: Inactief" at bounding box center [301, 319] width 49 height 10
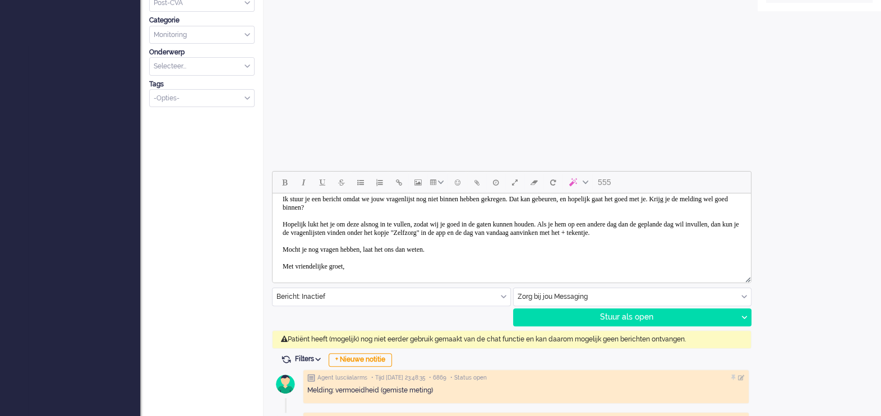
scroll to position [0, 0]
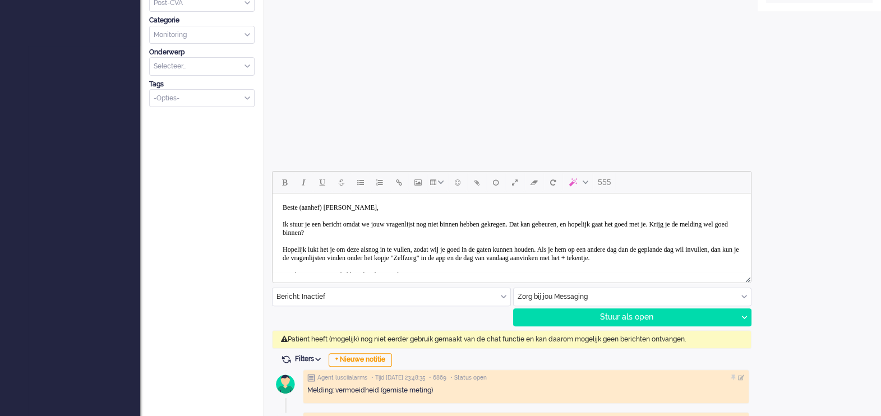
click at [333, 206] on body "Beste (aanhef) Horck, Ik stuur je een bericht omdat we jouw vragenlijst nog nie…" at bounding box center [511, 250] width 469 height 104
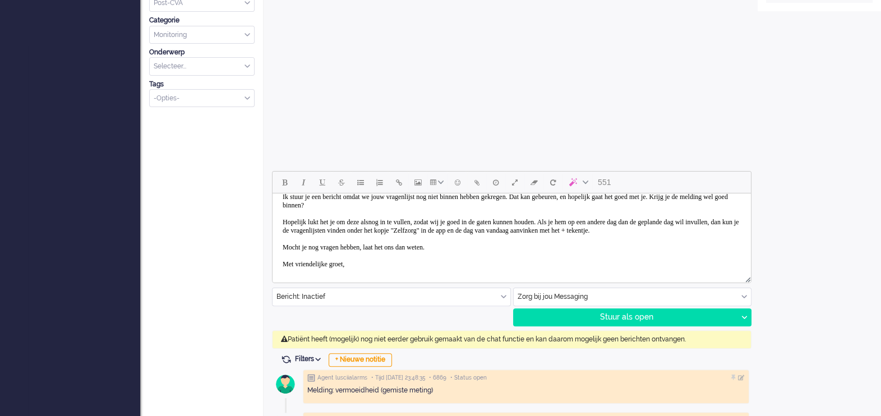
scroll to position [36, 0]
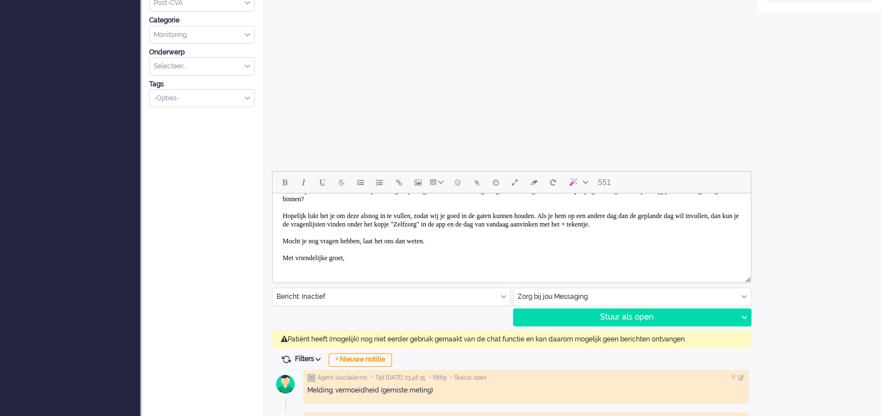
click at [372, 258] on body "Beste heer Horck, Ik stuur je een bericht omdat we jouw vragenlijst nog niet bi…" at bounding box center [511, 216] width 469 height 104
click at [631, 314] on div "Stuur als open" at bounding box center [625, 317] width 224 height 17
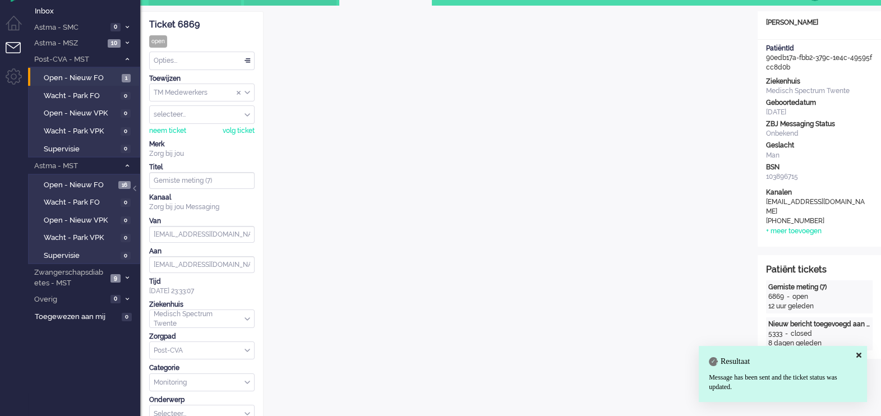
scroll to position [0, 0]
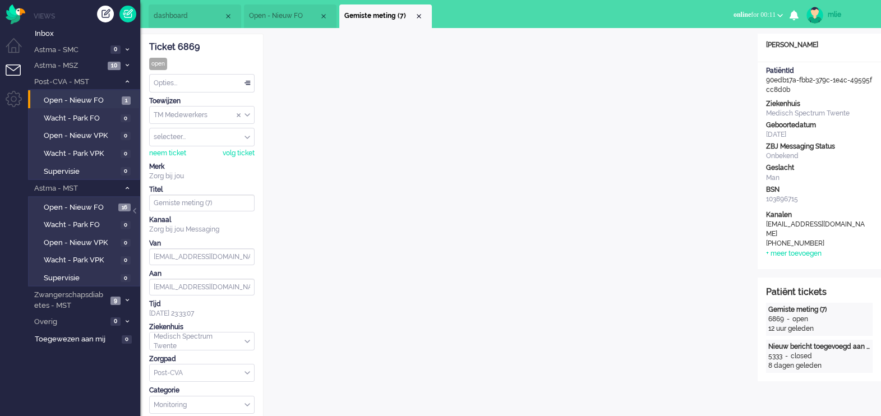
click at [247, 81] on div "Opties..." at bounding box center [202, 83] width 104 height 17
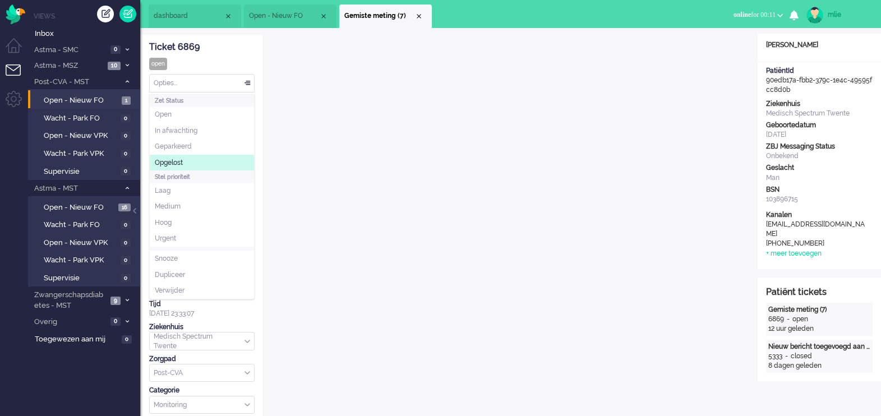
click at [188, 160] on li "Opgelost" at bounding box center [202, 163] width 104 height 16
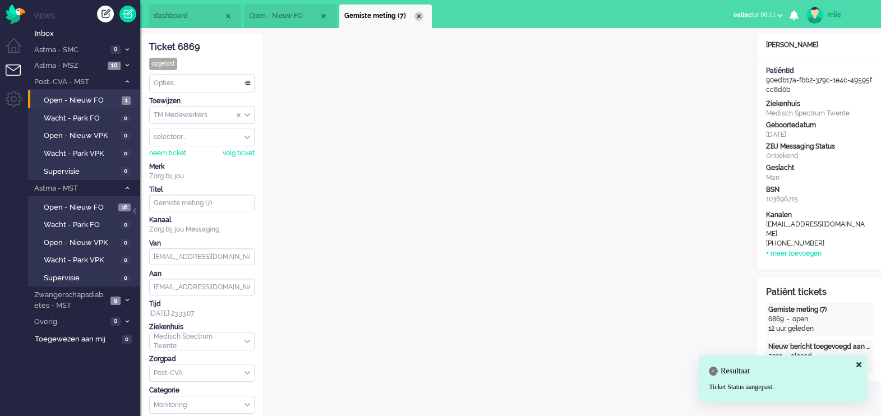
click at [418, 17] on div "Close tab" at bounding box center [418, 16] width 9 height 9
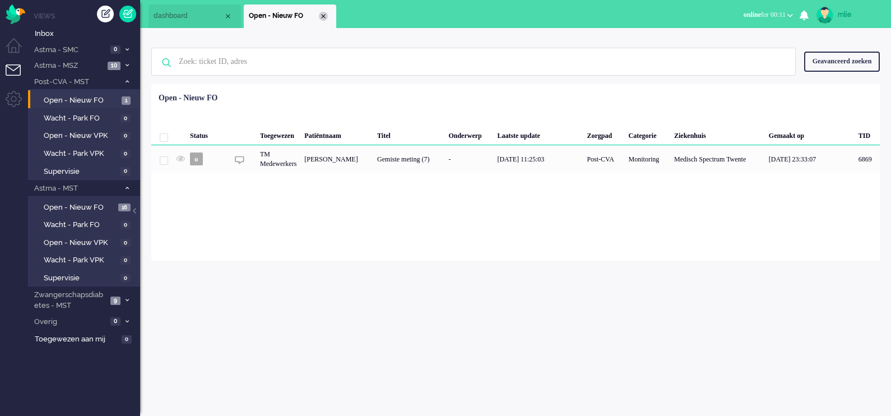
click at [325, 17] on div "Close tab" at bounding box center [323, 16] width 9 height 9
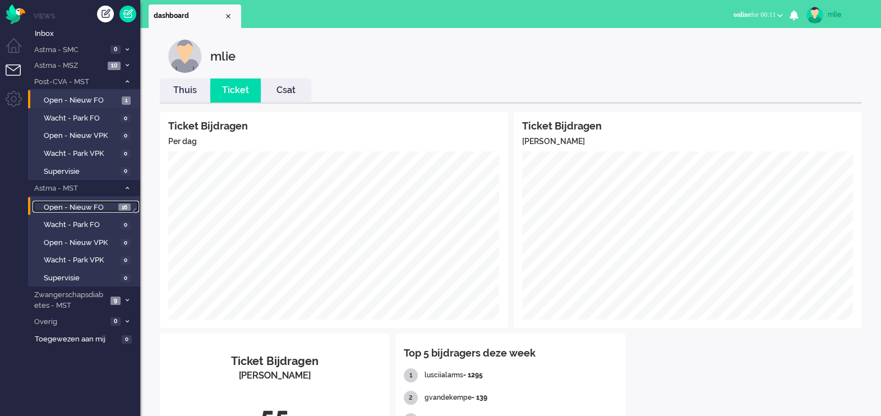
click at [86, 203] on span "Open - Nieuw FO" at bounding box center [80, 207] width 72 height 11
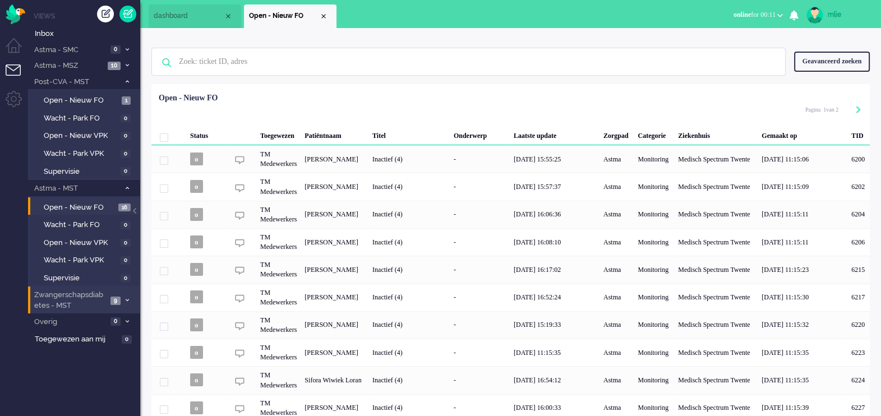
click at [107, 297] on li "Zwangerschapsdiabetes - MST 9" at bounding box center [84, 299] width 112 height 26
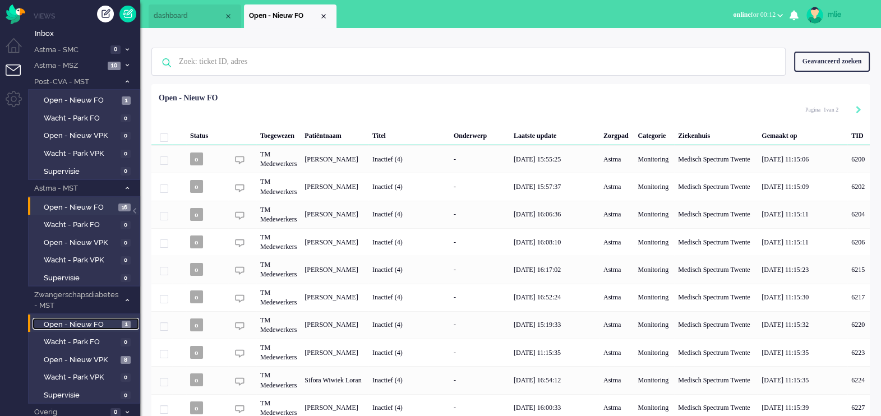
click at [82, 322] on span "Open - Nieuw FO" at bounding box center [81, 325] width 75 height 11
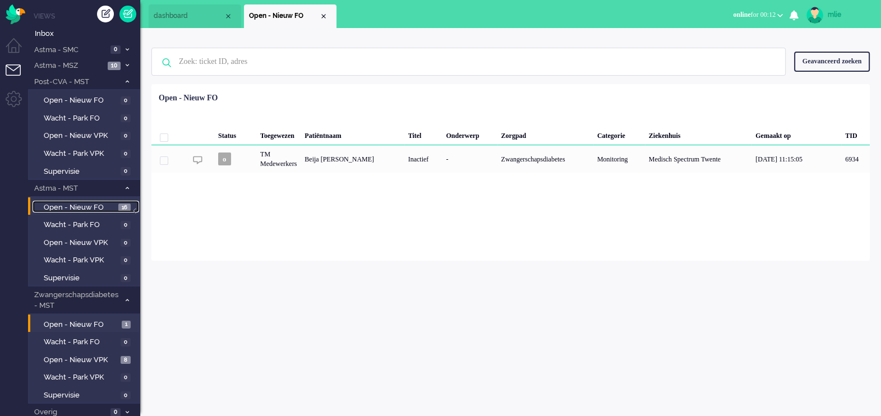
click at [74, 203] on span "Open - Nieuw FO" at bounding box center [80, 207] width 72 height 11
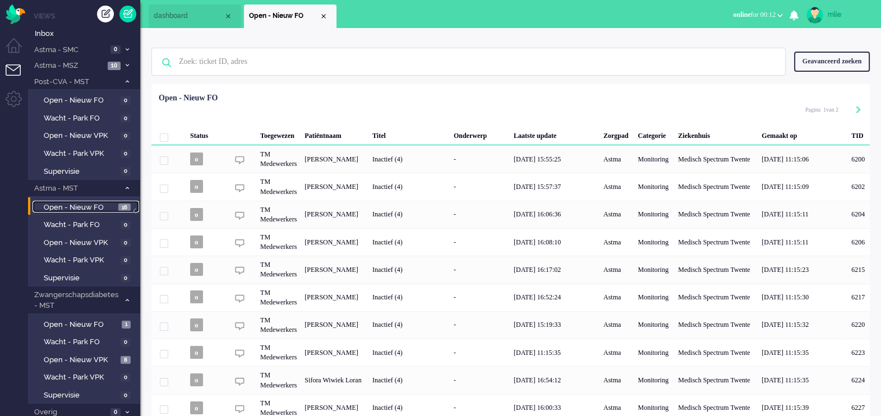
click at [179, 19] on span "dashboard" at bounding box center [189, 16] width 70 height 10
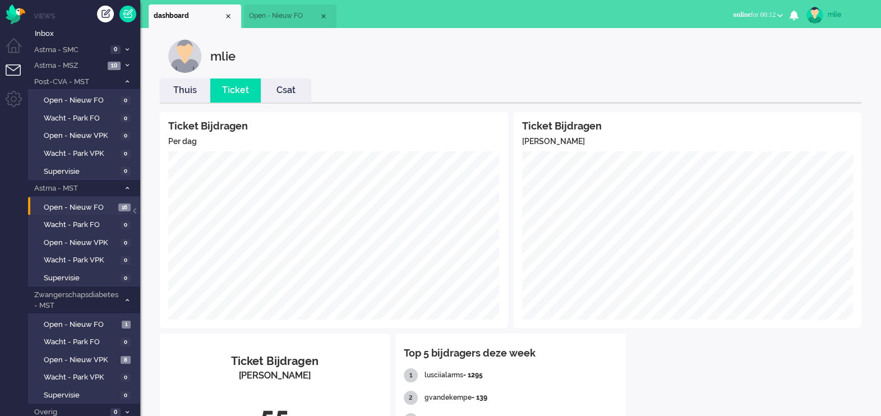
click at [183, 88] on link "Thuis" at bounding box center [185, 90] width 50 height 13
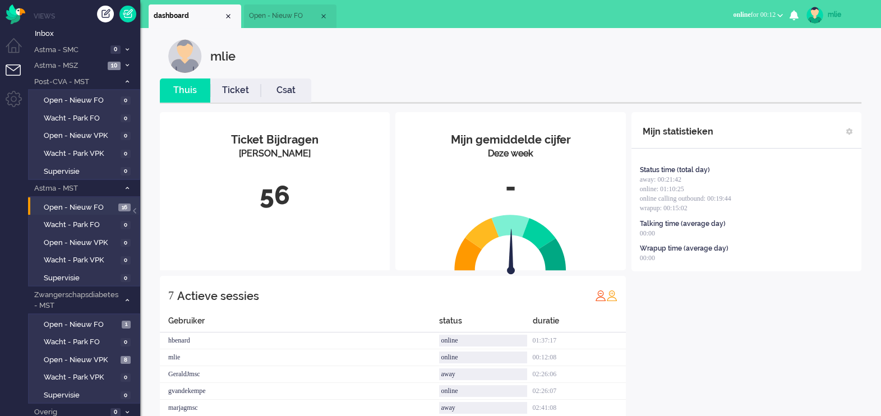
click at [242, 86] on link "Ticket" at bounding box center [235, 90] width 50 height 13
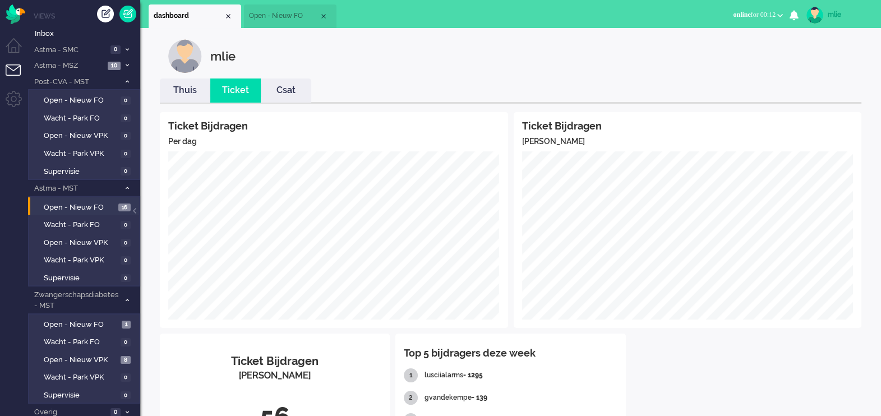
click at [298, 16] on span "Open - Nieuw FO" at bounding box center [284, 16] width 70 height 10
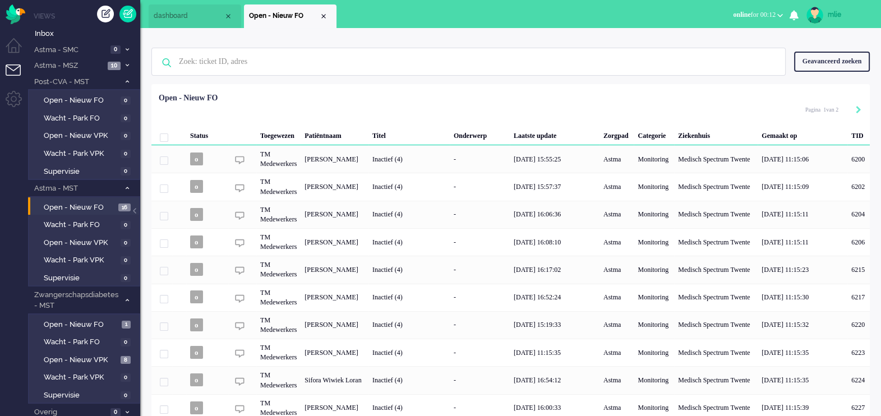
click at [733, 11] on span "online" at bounding box center [741, 15] width 17 height 8
click at [701, 34] on label "Away" at bounding box center [736, 38] width 89 height 10
click at [738, 16] on span "away" at bounding box center [742, 15] width 15 height 8
click at [701, 54] on label "Online" at bounding box center [736, 50] width 89 height 10
click at [84, 207] on span "Open - Nieuw FO" at bounding box center [80, 207] width 72 height 11
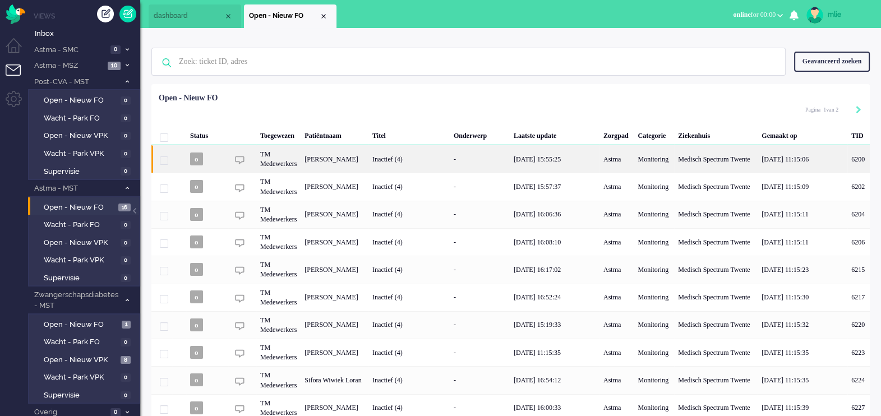
click at [443, 165] on div "Inactief (4)" at bounding box center [408, 158] width 81 height 27
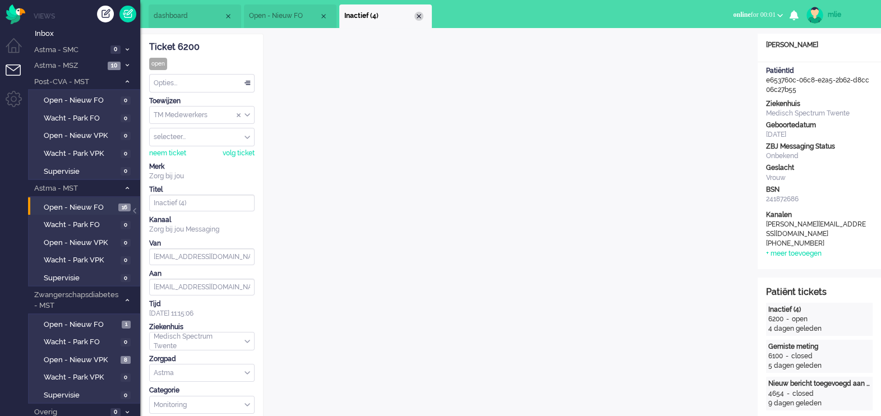
click at [418, 18] on div "Close tab" at bounding box center [418, 16] width 9 height 9
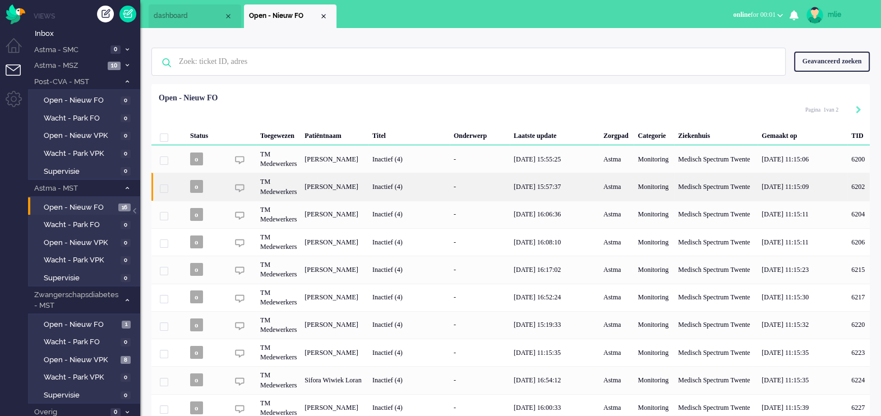
click at [499, 187] on div "-" at bounding box center [480, 186] width 60 height 27
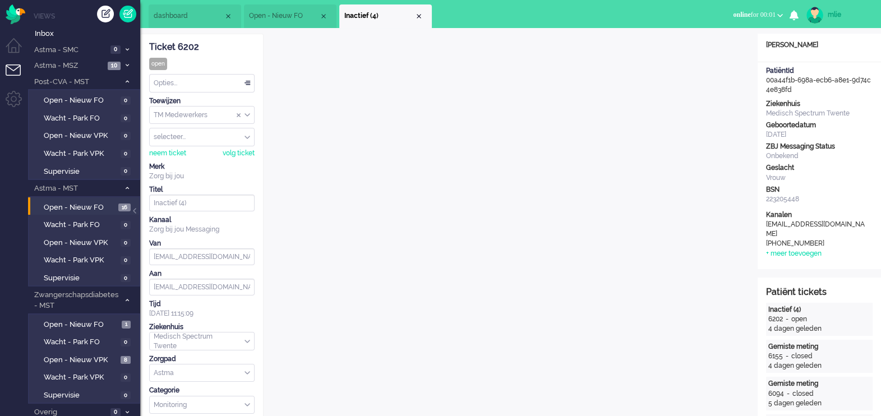
click at [424, 15] on li "Inactief (4)" at bounding box center [385, 16] width 92 height 24
click at [420, 13] on div "Close tab" at bounding box center [418, 16] width 9 height 9
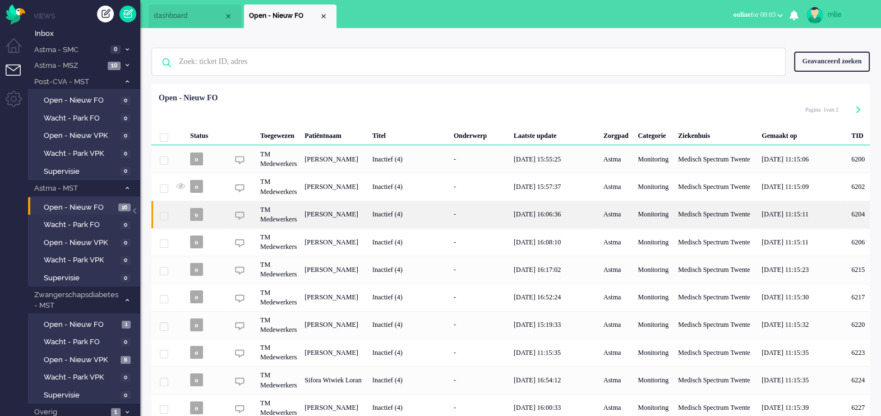
click at [438, 215] on div "Inactief (4)" at bounding box center [408, 214] width 81 height 27
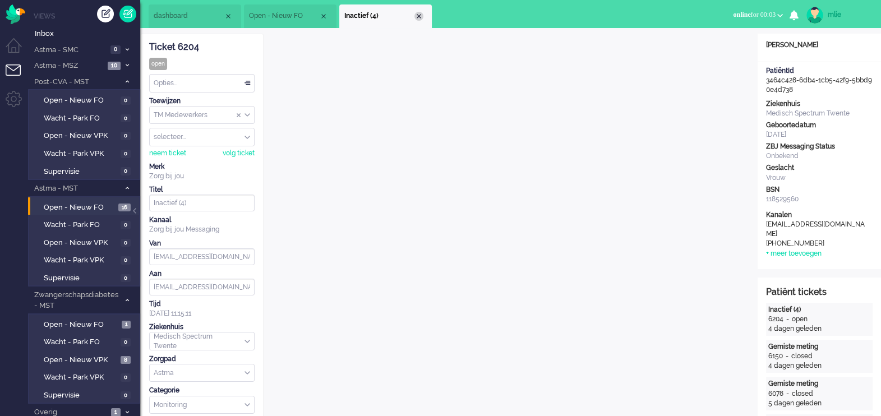
click at [421, 15] on div "Close tab" at bounding box center [418, 16] width 9 height 9
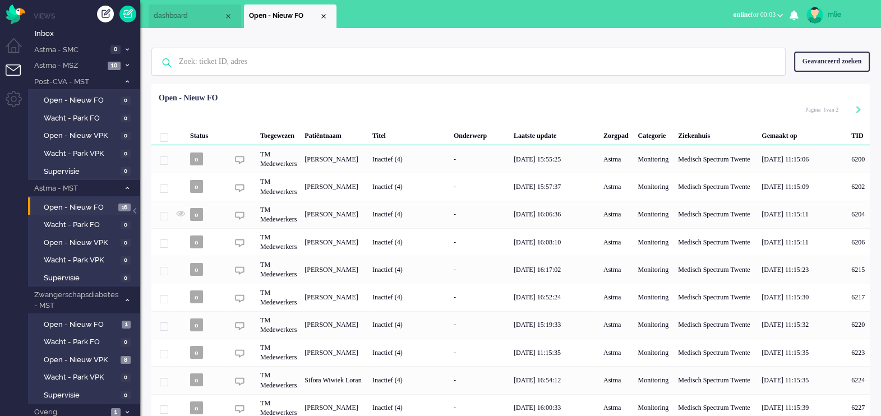
click at [179, 17] on span "dashboard" at bounding box center [189, 16] width 70 height 10
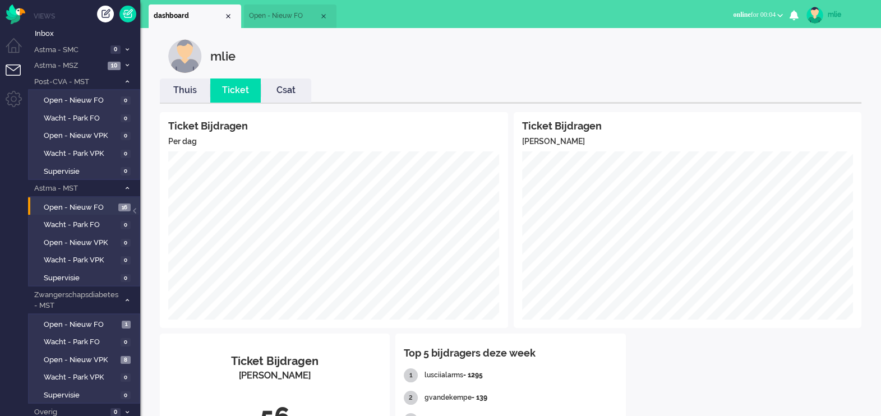
click at [181, 87] on link "Thuis" at bounding box center [185, 90] width 50 height 13
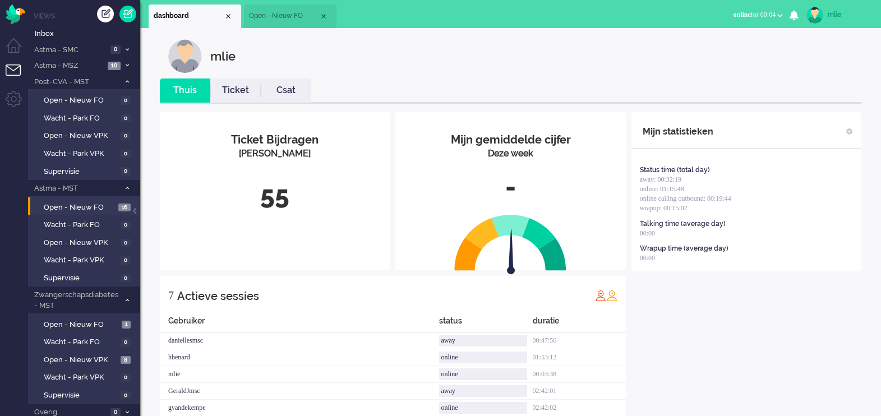
click at [242, 87] on link "Ticket" at bounding box center [235, 90] width 50 height 13
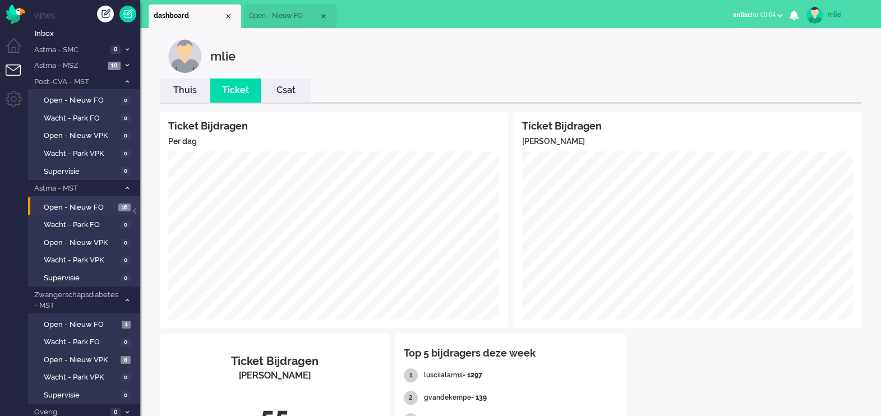
click at [277, 16] on span "Open - Nieuw FO" at bounding box center [284, 16] width 70 height 10
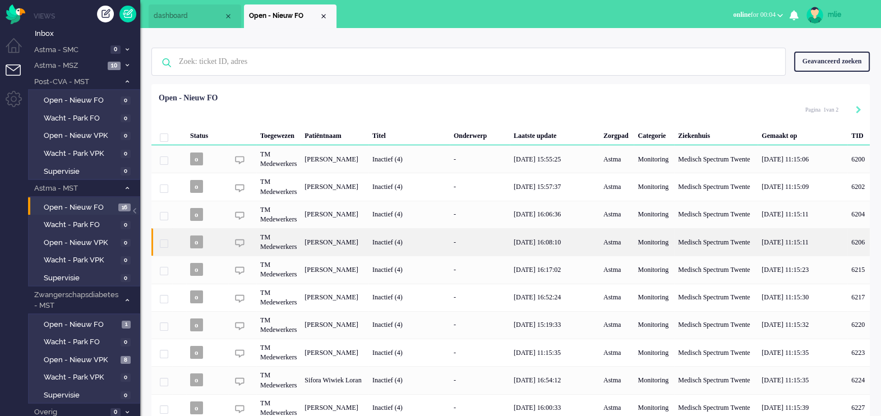
click at [550, 239] on div "19/08/2025 16:08:10" at bounding box center [555, 241] width 90 height 27
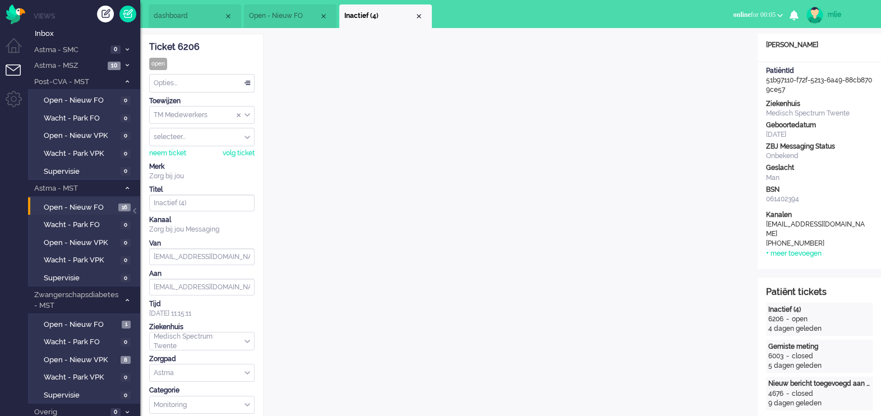
click at [422, 12] on li "Inactief (4)" at bounding box center [385, 16] width 92 height 24
click at [416, 12] on div "Close tab" at bounding box center [418, 16] width 9 height 9
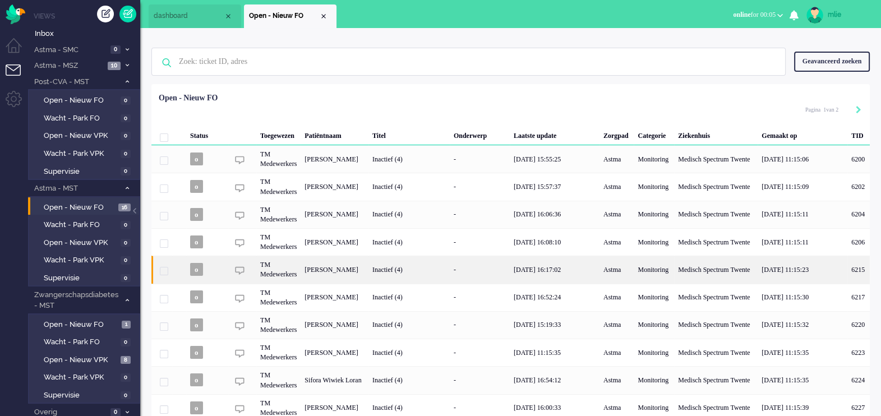
click at [504, 263] on div "-" at bounding box center [480, 269] width 60 height 27
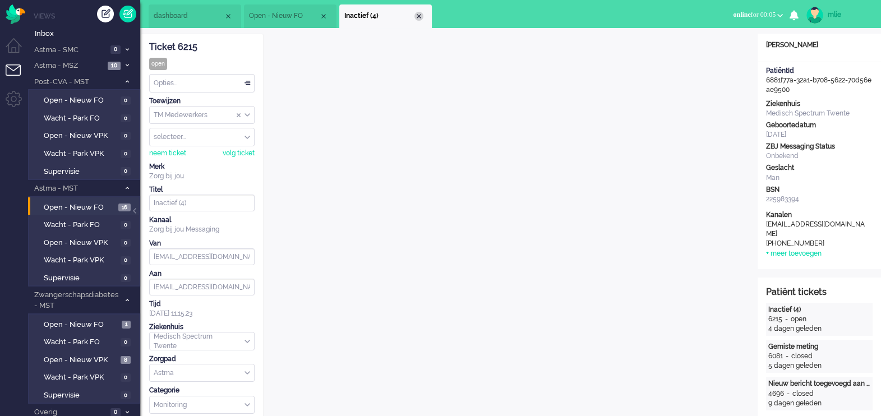
click at [418, 14] on div "Close tab" at bounding box center [418, 16] width 9 height 9
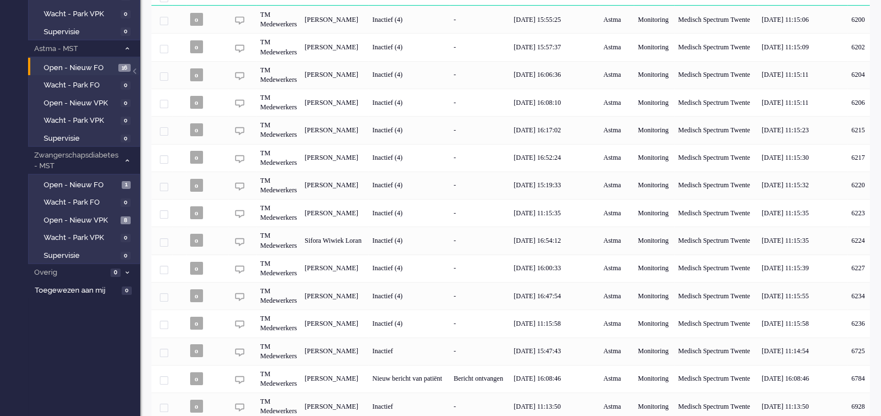
scroll to position [191, 0]
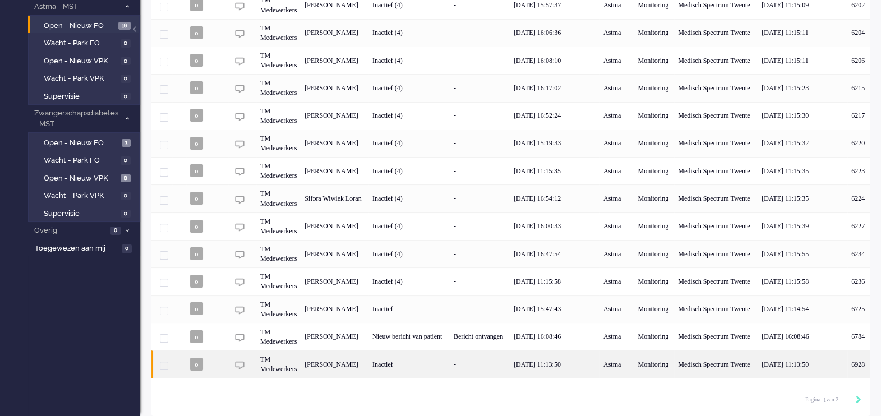
click at [507, 362] on div "-" at bounding box center [480, 363] width 60 height 27
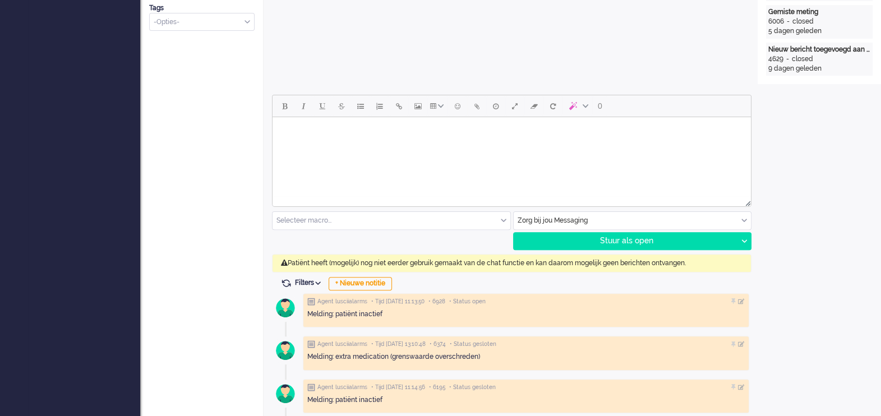
scroll to position [469, 0]
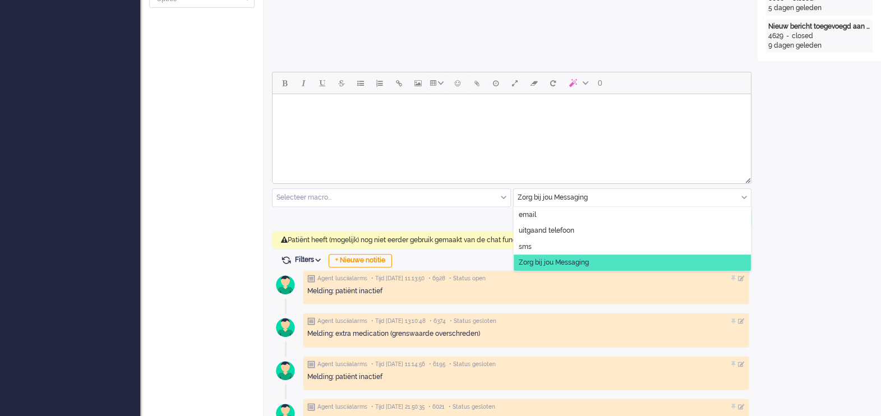
click at [739, 195] on input "text" at bounding box center [632, 197] width 238 height 17
click at [651, 231] on li "uitgaand telefoon" at bounding box center [632, 231] width 238 height 16
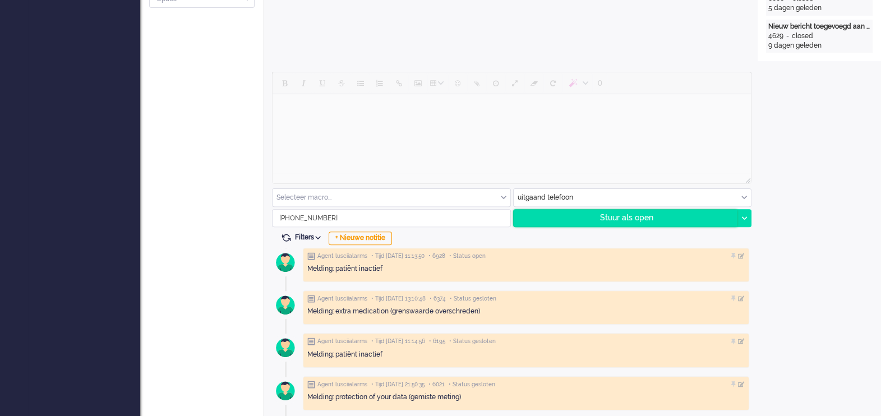
click at [636, 219] on div "Stuur als open" at bounding box center [625, 218] width 224 height 17
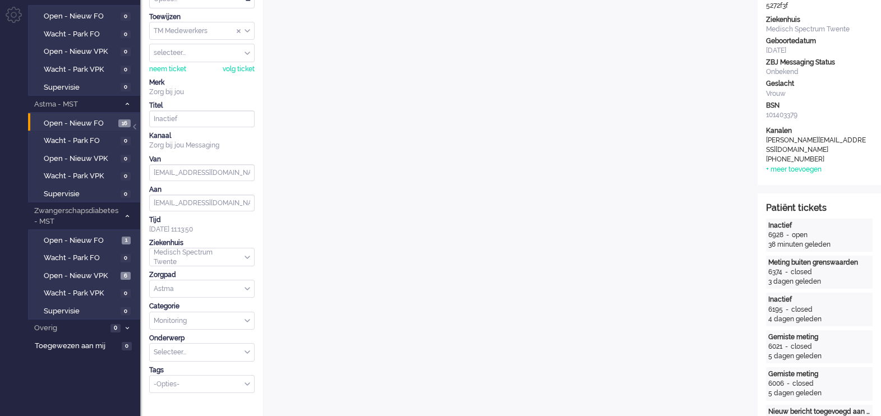
scroll to position [0, 0]
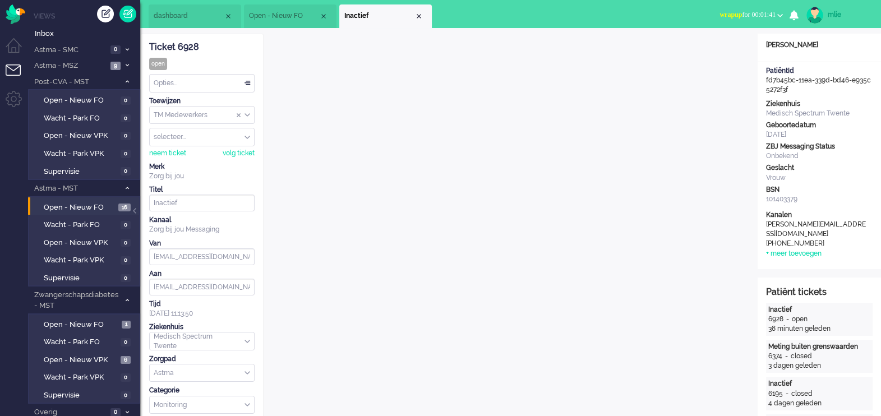
click at [729, 11] on span "wrapup for 00:01:41" at bounding box center [747, 15] width 56 height 8
click at [703, 51] on label "Online" at bounding box center [736, 50] width 89 height 10
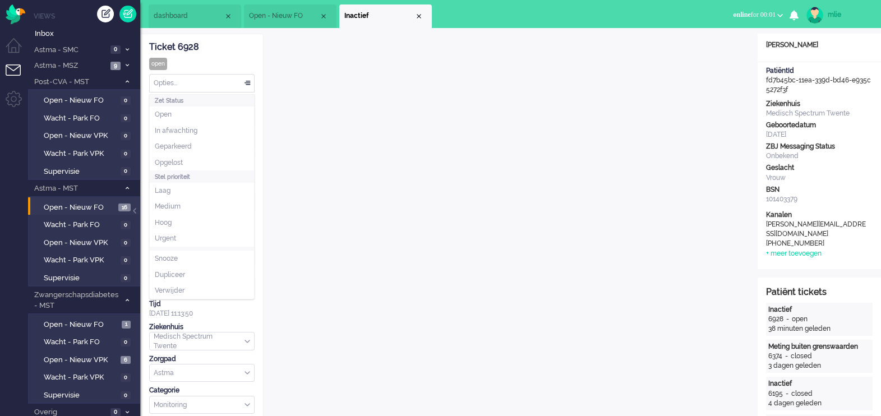
click at [247, 80] on div "Opties..." at bounding box center [202, 83] width 104 height 17
click at [189, 159] on li "Opgelost" at bounding box center [202, 163] width 104 height 16
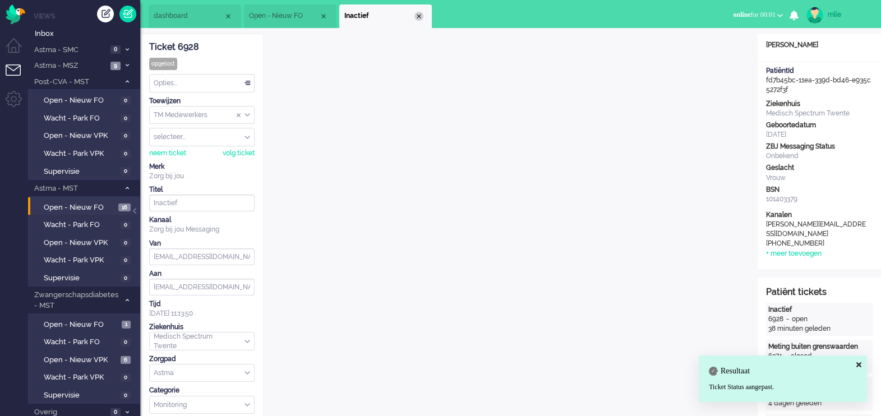
click at [418, 15] on div "Close tab" at bounding box center [418, 16] width 9 height 9
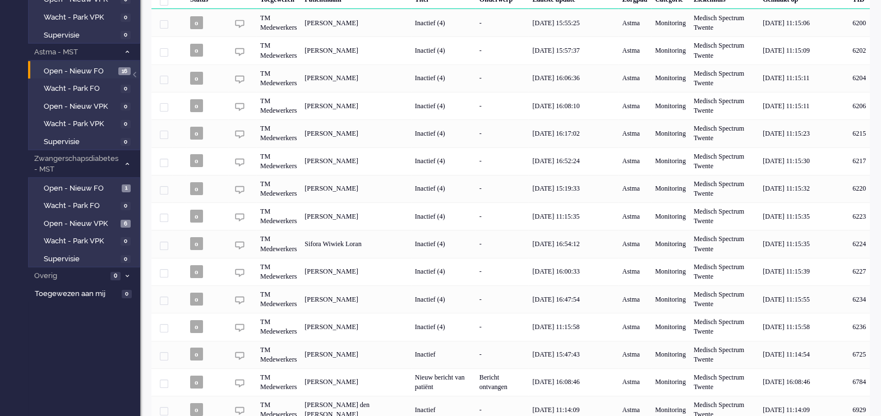
scroll to position [174, 0]
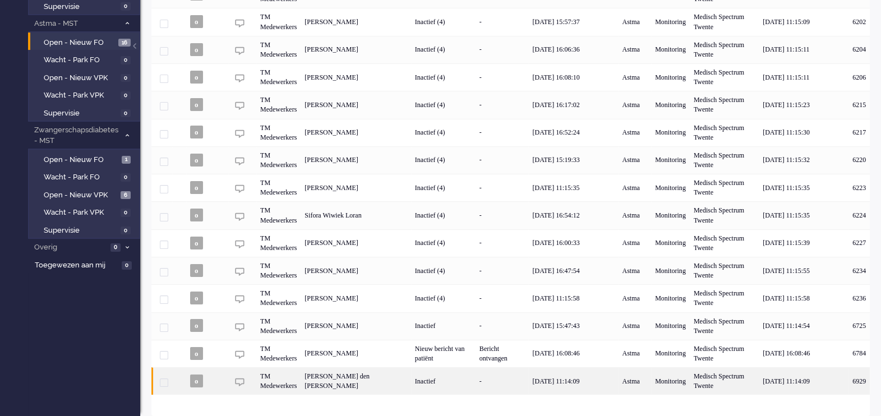
click at [413, 378] on div "Inactief" at bounding box center [443, 380] width 64 height 27
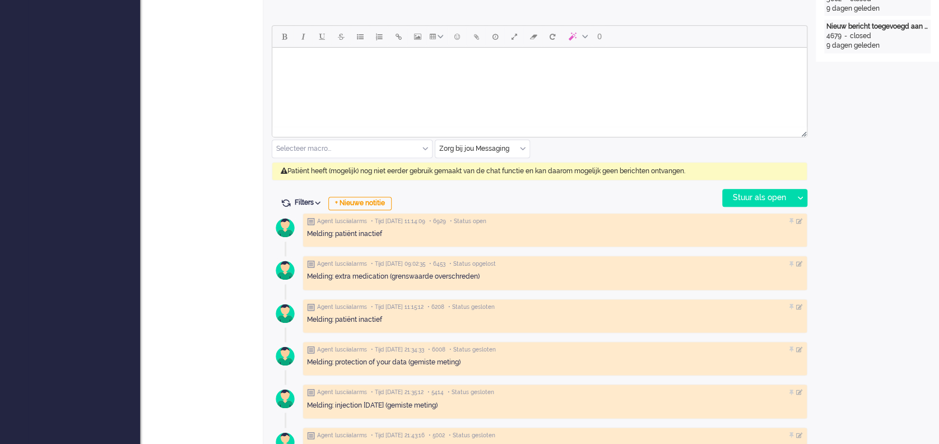
scroll to position [530, 0]
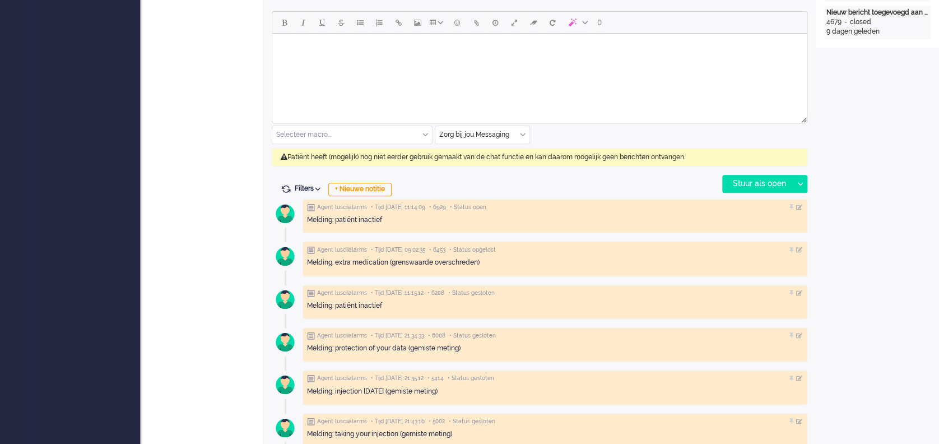
click at [522, 131] on div "Zorg bij jou Messaging" at bounding box center [483, 134] width 94 height 17
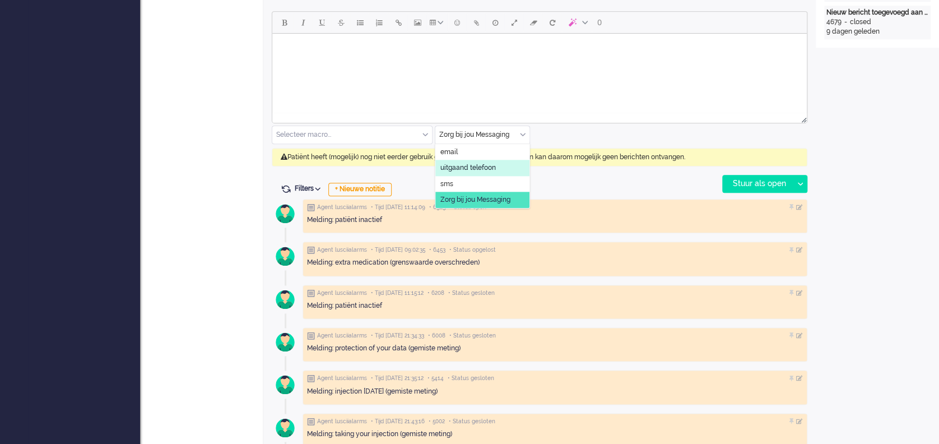
click at [496, 165] on li "uitgaand telefoon" at bounding box center [483, 168] width 94 height 16
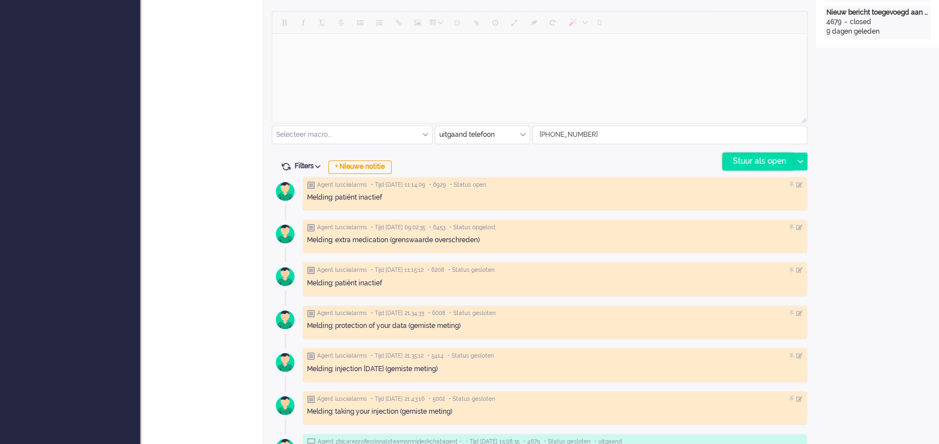
click at [763, 156] on div "Stuur als open" at bounding box center [758, 161] width 70 height 17
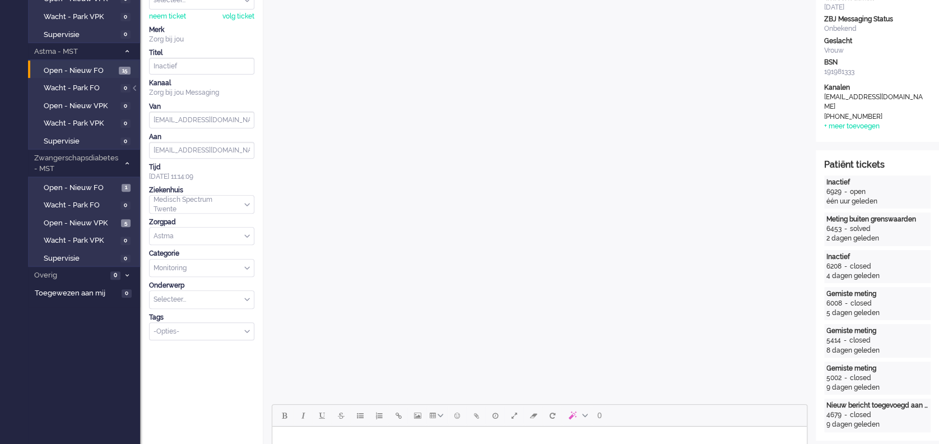
scroll to position [0, 0]
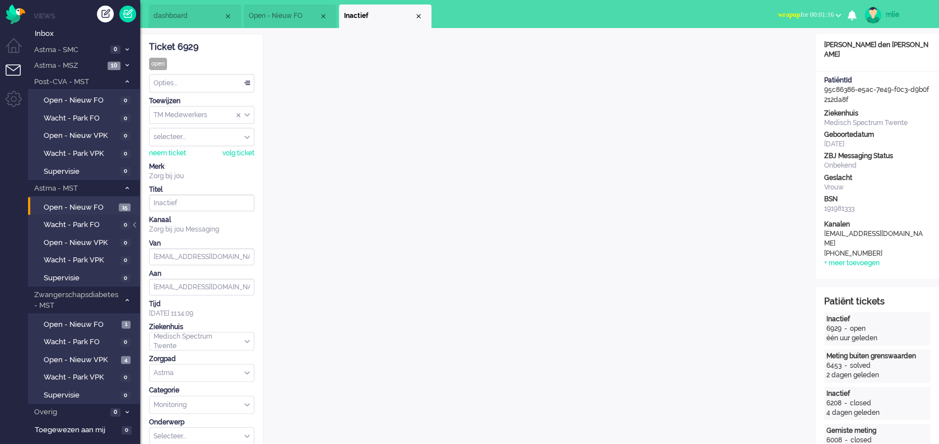
click at [789, 12] on span "wrapup for 00:01:16" at bounding box center [806, 15] width 56 height 8
click at [757, 52] on label "Online" at bounding box center [795, 50] width 89 height 10
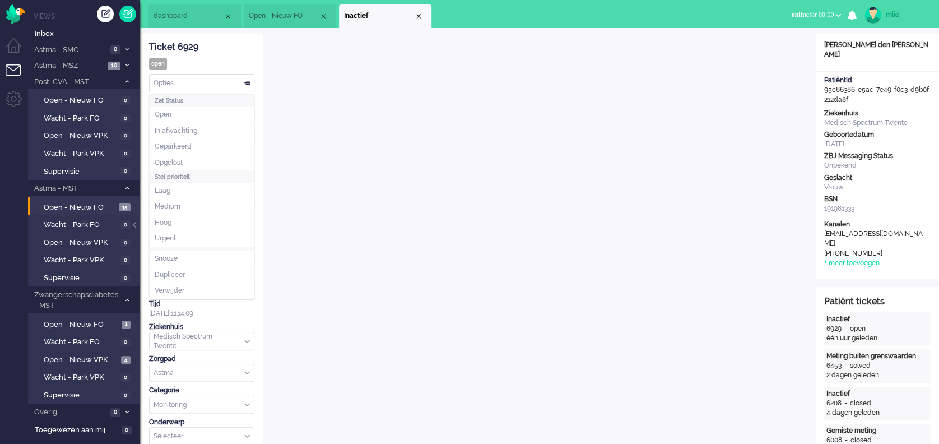
click at [248, 80] on div "Opties..." at bounding box center [202, 83] width 104 height 17
click at [419, 15] on div "Close tab" at bounding box center [418, 16] width 9 height 9
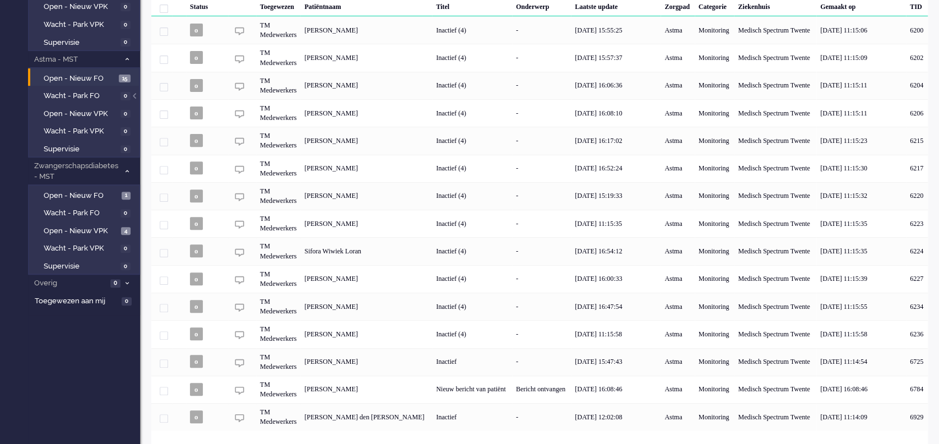
scroll to position [137, 0]
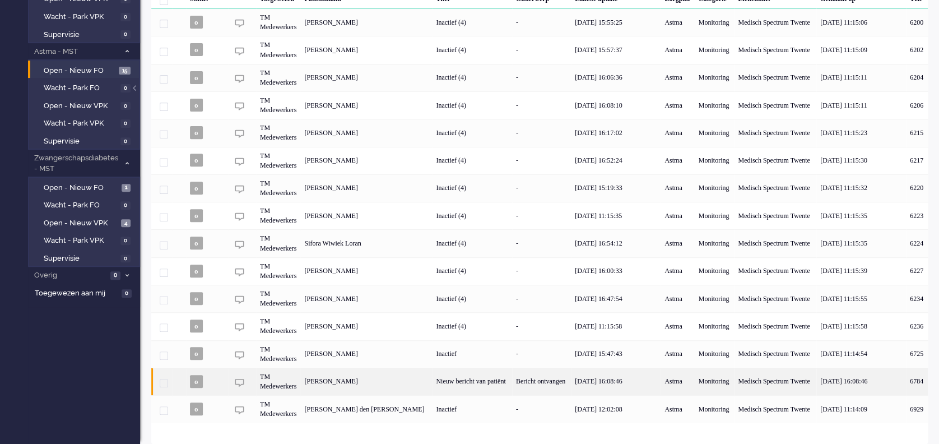
click at [490, 378] on div "Nieuw bericht van patiënt" at bounding box center [472, 381] width 80 height 27
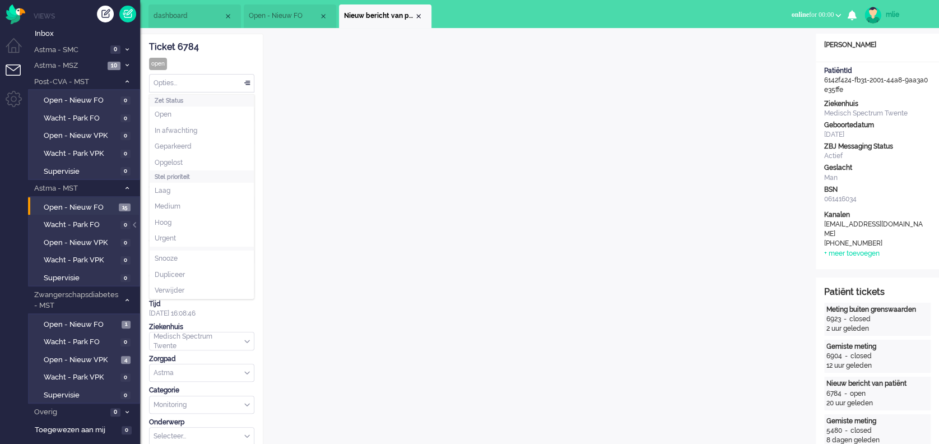
click at [248, 82] on div "Opties..." at bounding box center [202, 83] width 104 height 17
click at [177, 162] on span "Opgelost" at bounding box center [169, 163] width 28 height 10
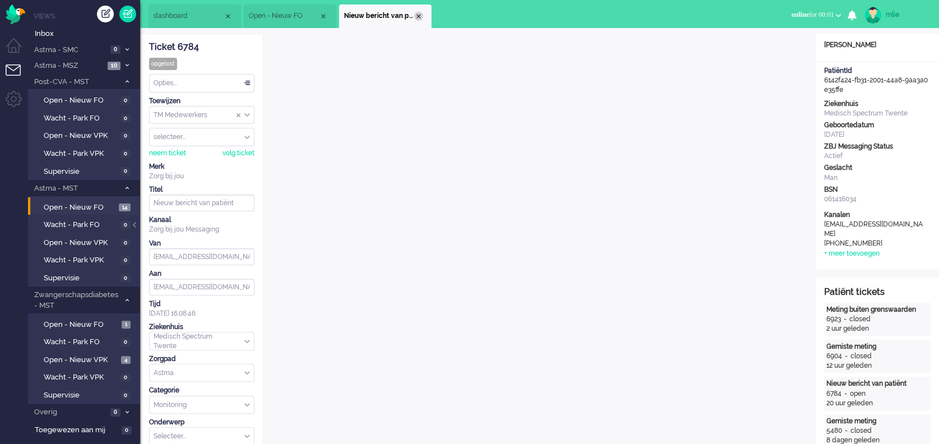
click at [418, 14] on div "Close tab" at bounding box center [418, 16] width 9 height 9
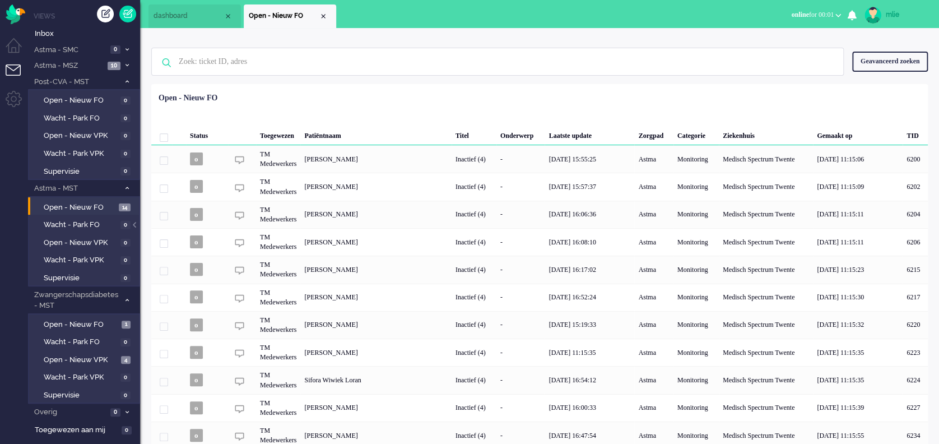
scroll to position [109, 0]
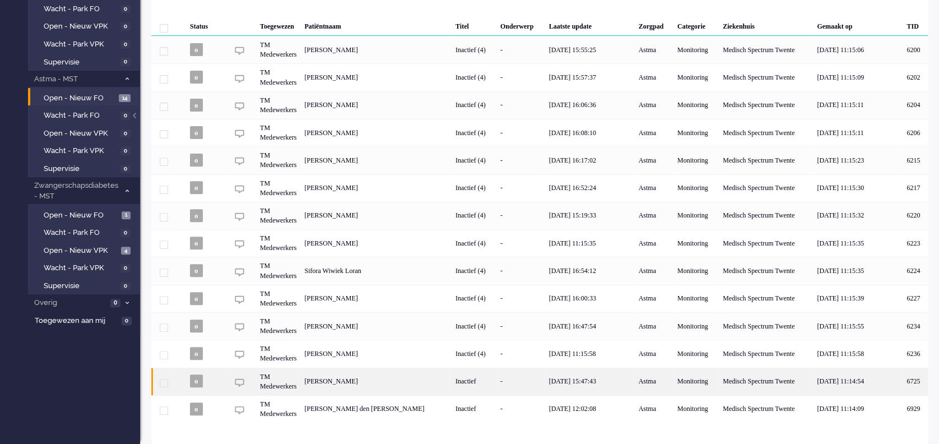
click at [484, 376] on div "Inactief" at bounding box center [474, 381] width 45 height 27
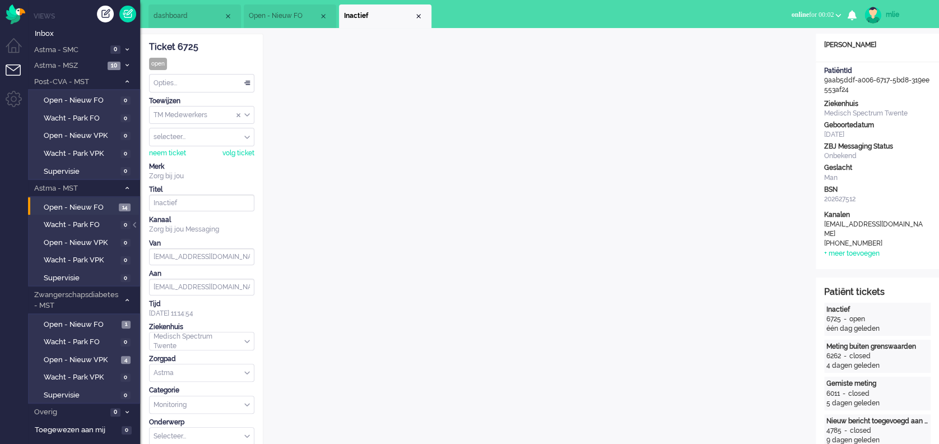
click at [791, 15] on span "online" at bounding box center [799, 15] width 17 height 8
click at [759, 34] on label "Away" at bounding box center [795, 38] width 89 height 10
click at [794, 11] on span "away" at bounding box center [801, 15] width 15 height 8
click at [769, 49] on label "Online" at bounding box center [795, 50] width 89 height 10
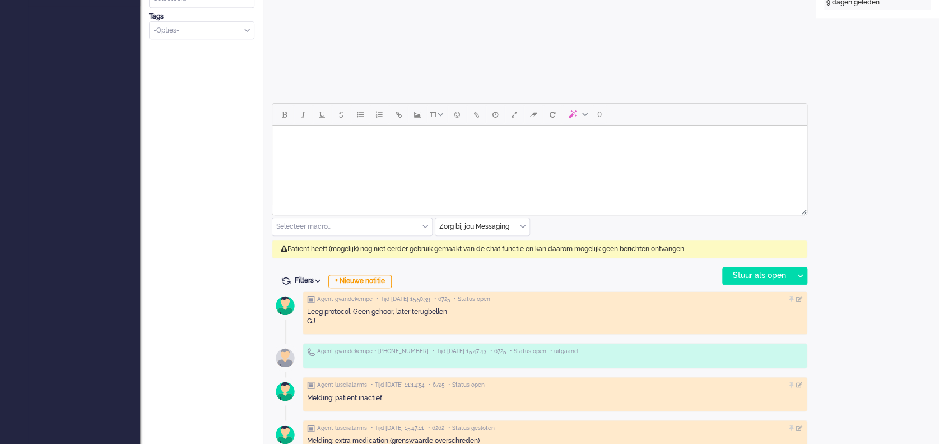
scroll to position [465, 0]
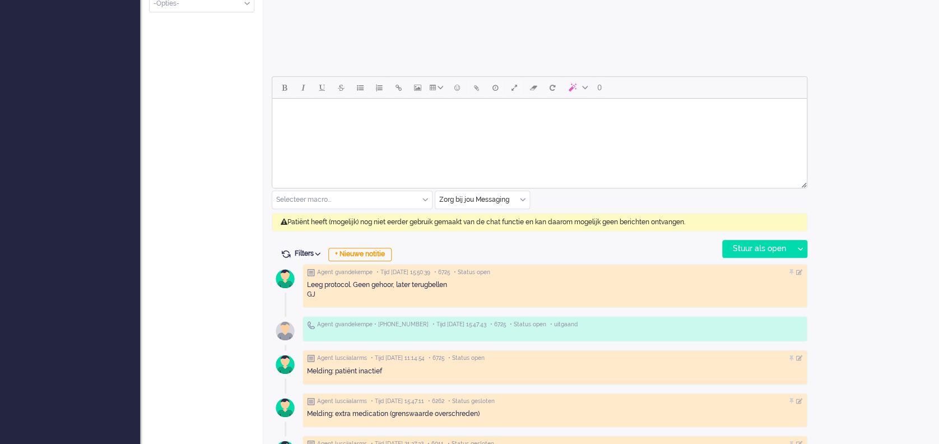
click at [518, 198] on input "text" at bounding box center [483, 199] width 94 height 17
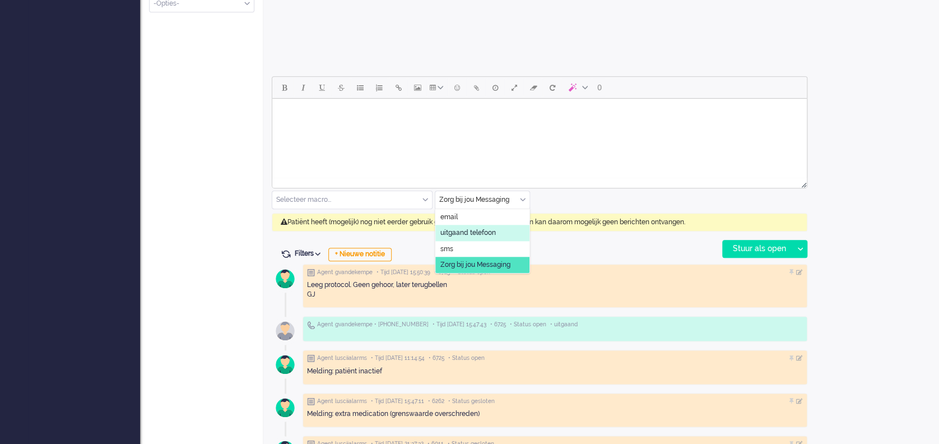
click at [492, 225] on li "uitgaand telefoon" at bounding box center [483, 233] width 94 height 16
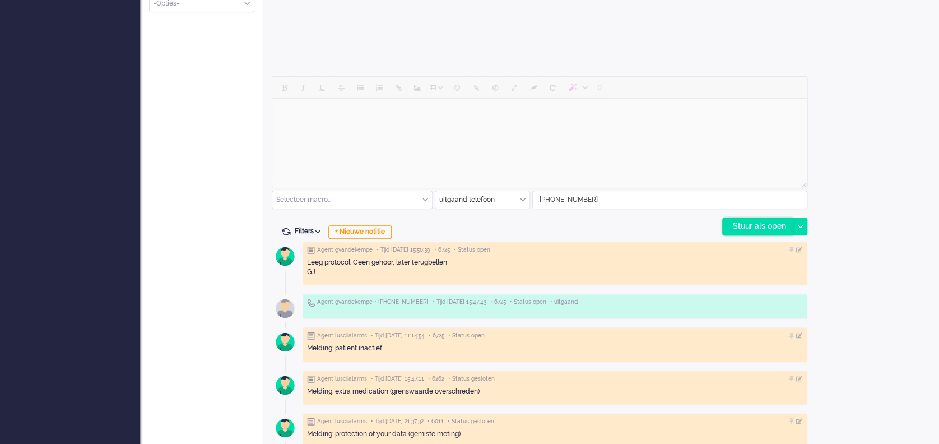
click at [758, 224] on div "Stuur als open" at bounding box center [758, 226] width 70 height 17
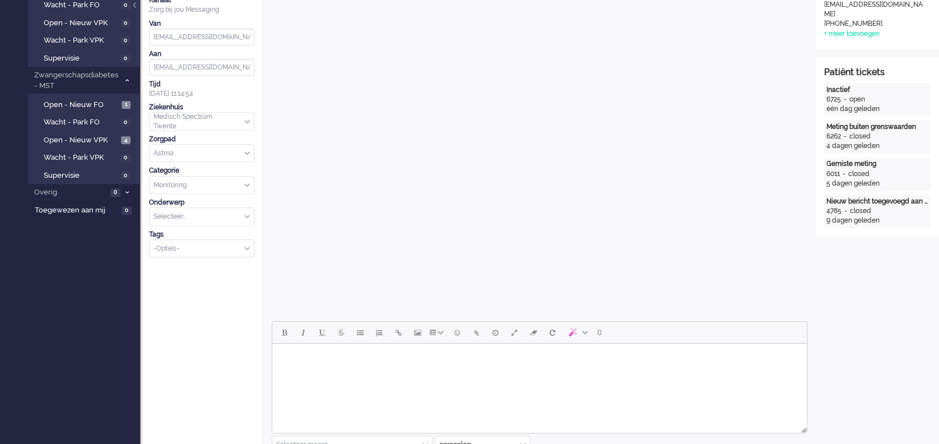
scroll to position [0, 0]
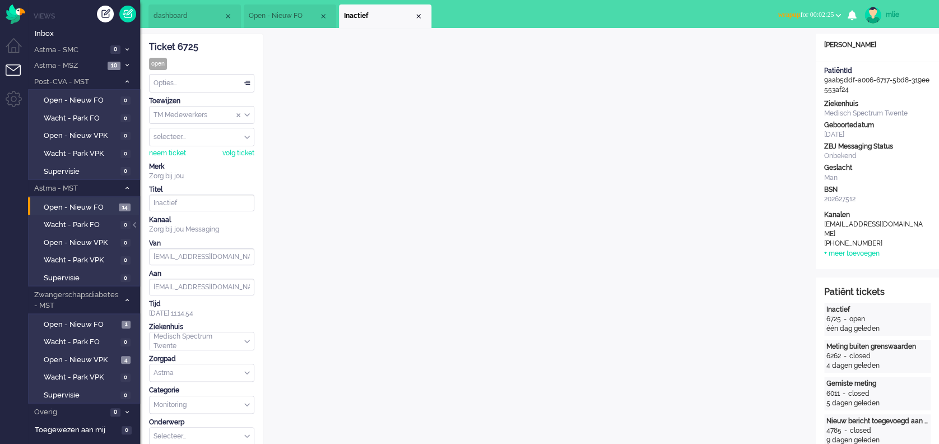
click at [796, 13] on span "wrapup for 00:02:25" at bounding box center [806, 15] width 56 height 8
click at [767, 49] on label "Online" at bounding box center [795, 50] width 89 height 10
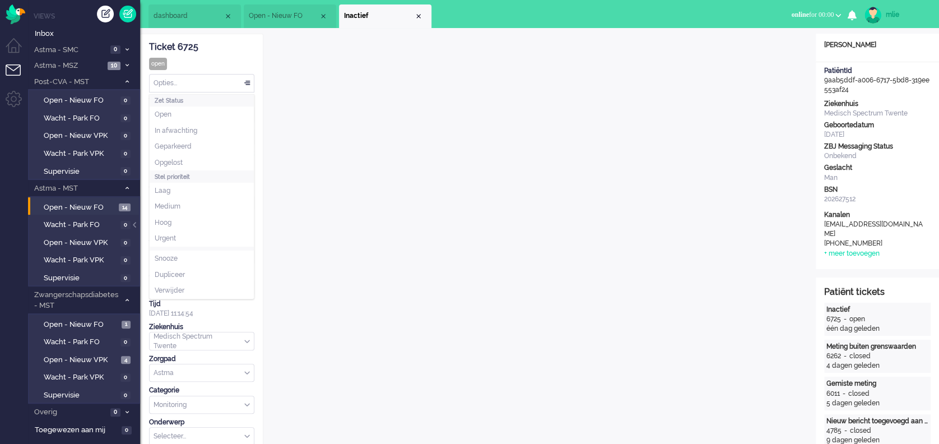
click at [246, 78] on div "Opties..." at bounding box center [202, 83] width 104 height 17
click at [172, 159] on span "Opgelost" at bounding box center [169, 163] width 28 height 10
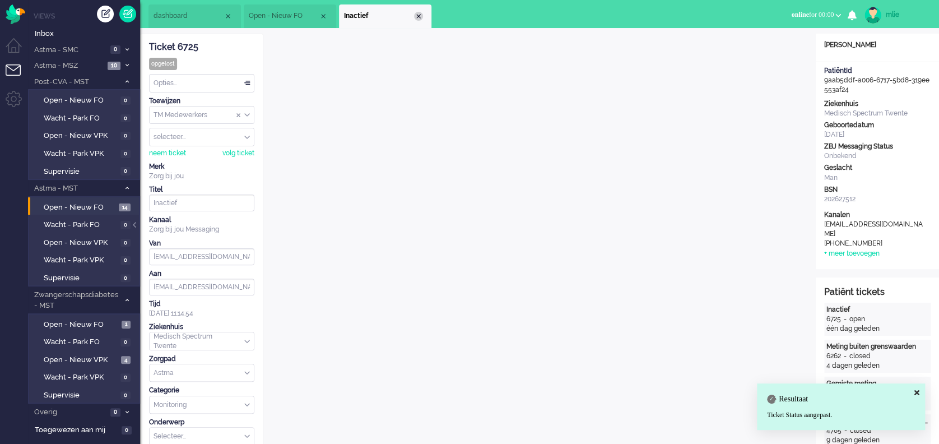
click at [417, 13] on div "Close tab" at bounding box center [418, 16] width 9 height 9
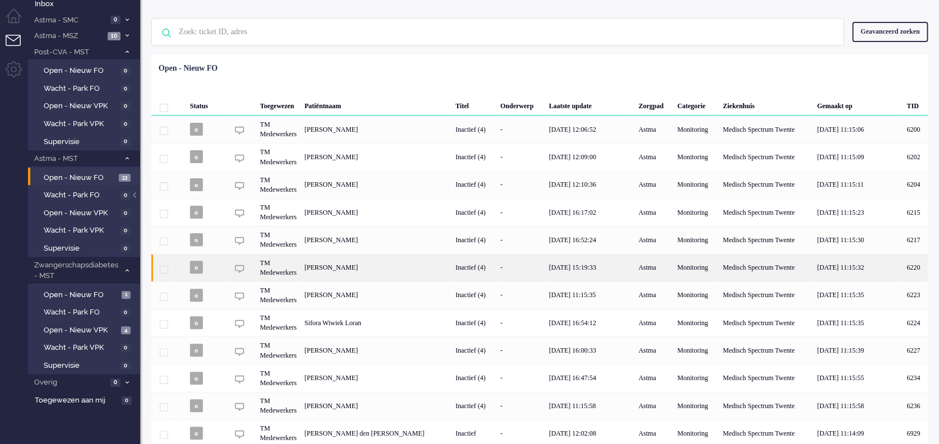
scroll to position [54, 0]
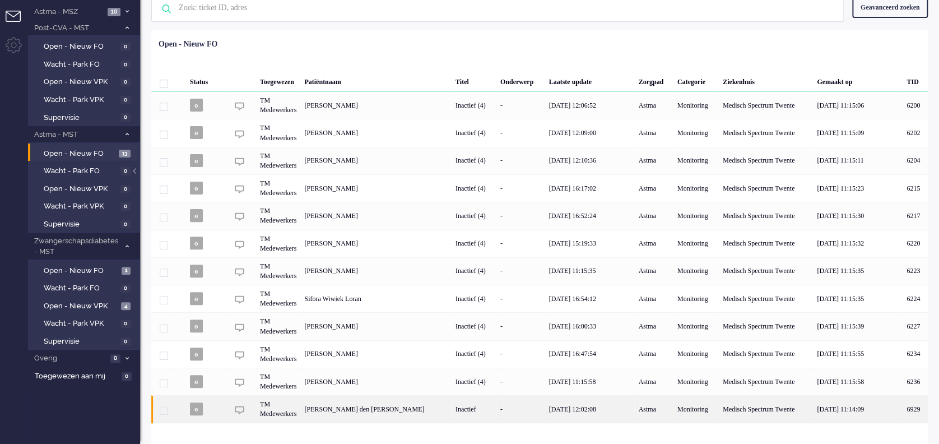
click at [481, 401] on div "Inactief" at bounding box center [474, 408] width 45 height 27
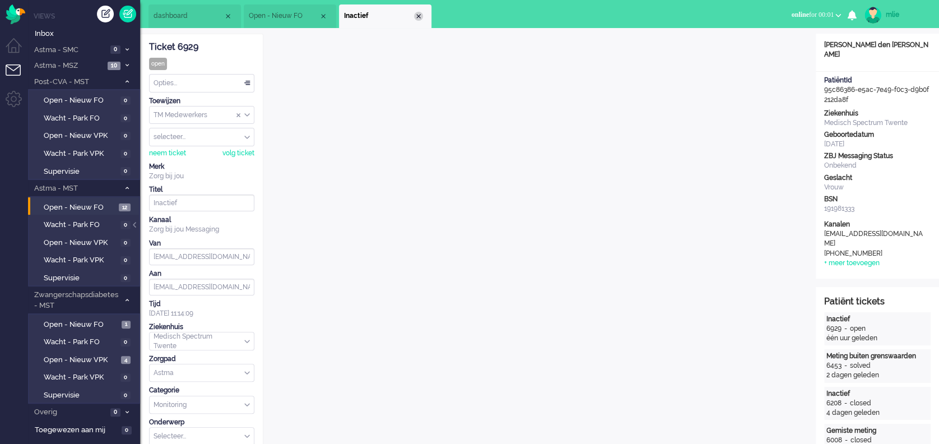
click at [418, 13] on div "Close tab" at bounding box center [418, 16] width 9 height 9
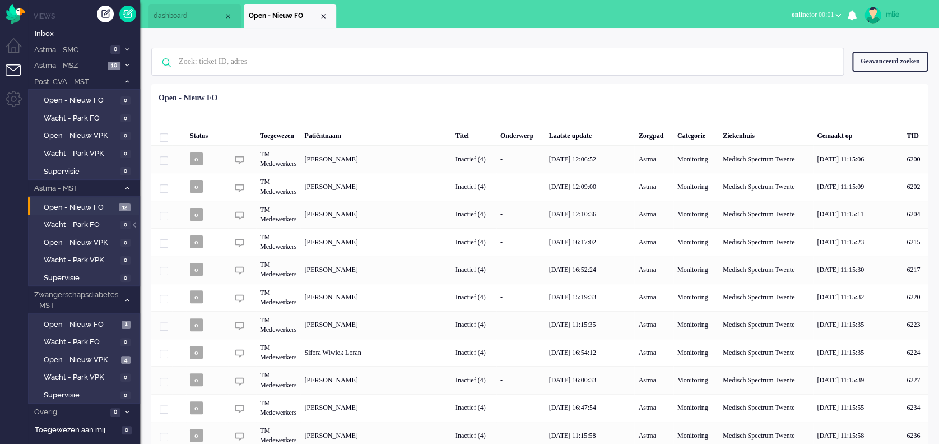
click at [216, 13] on span "dashboard" at bounding box center [189, 16] width 70 height 10
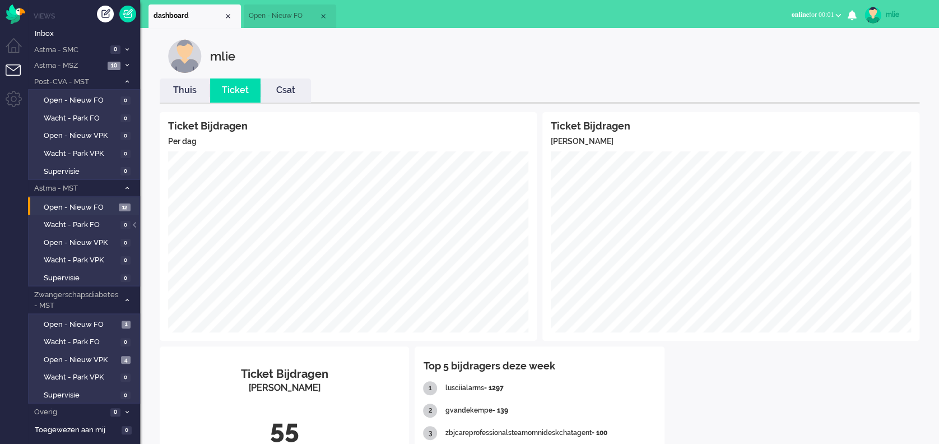
click at [285, 20] on span "Open - Nieuw FO" at bounding box center [284, 16] width 70 height 10
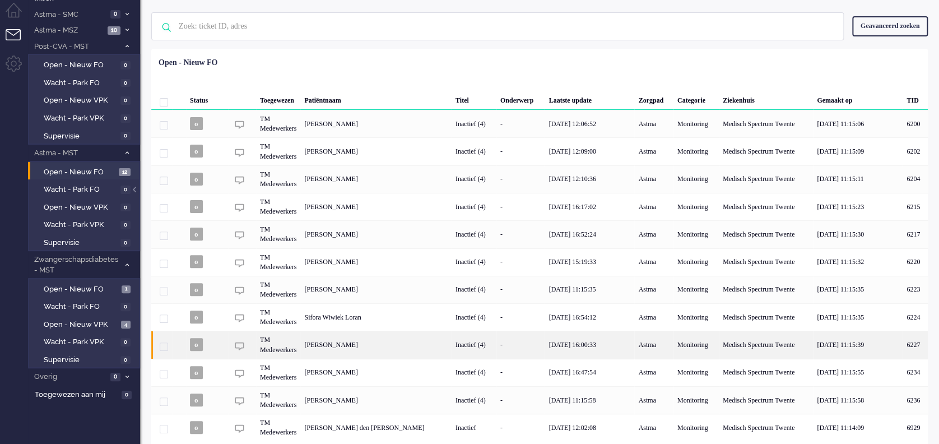
scroll to position [54, 0]
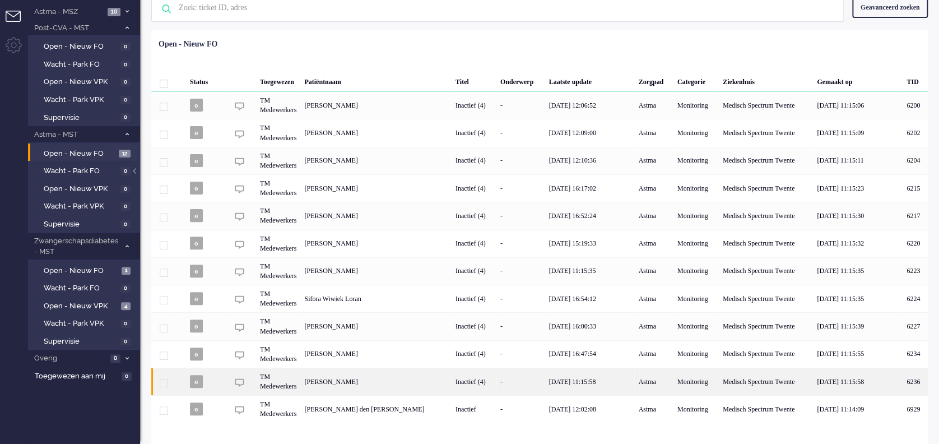
click at [880, 377] on div "Joyce Schukkink" at bounding box center [915, 381] width 25 height 27
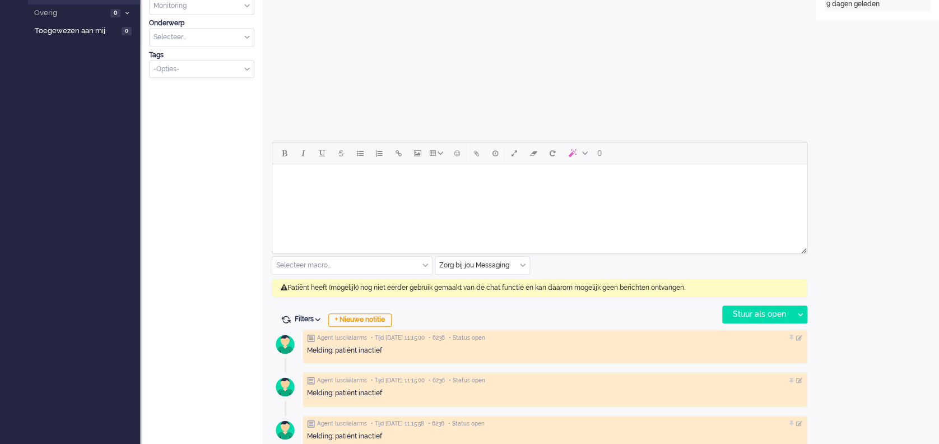
scroll to position [405, 0]
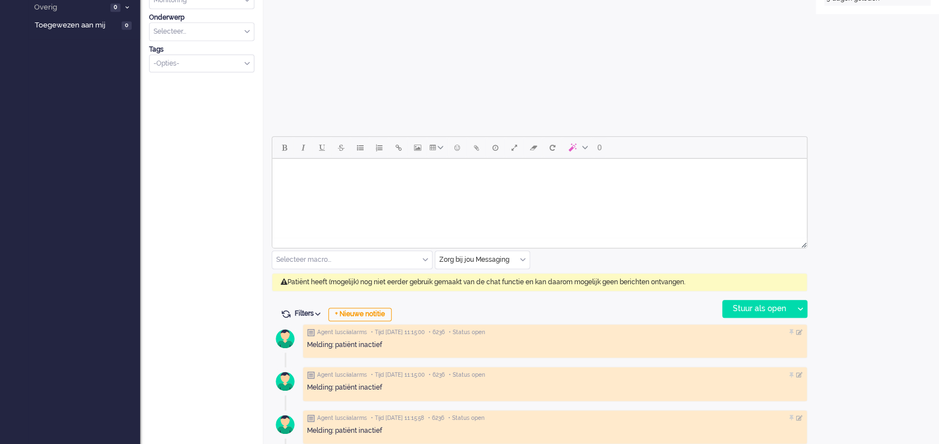
click at [521, 257] on div "Zorg bij jou Messaging" at bounding box center [483, 259] width 94 height 17
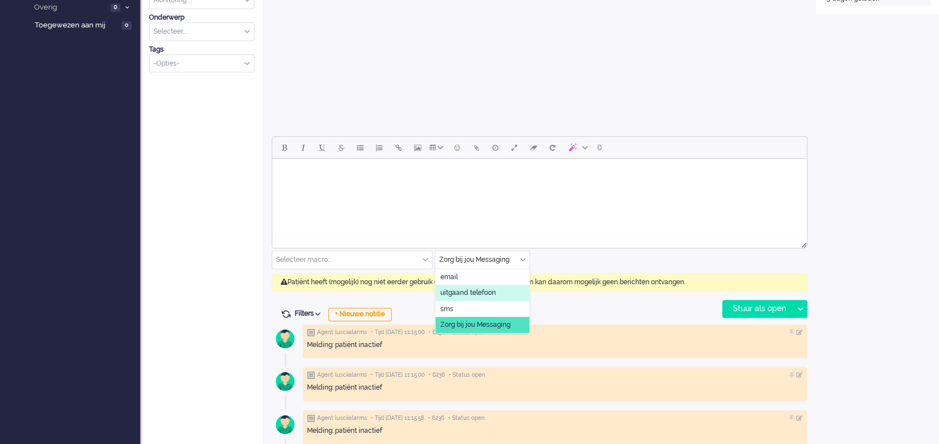
click at [480, 294] on span "uitgaand telefoon" at bounding box center [468, 293] width 55 height 10
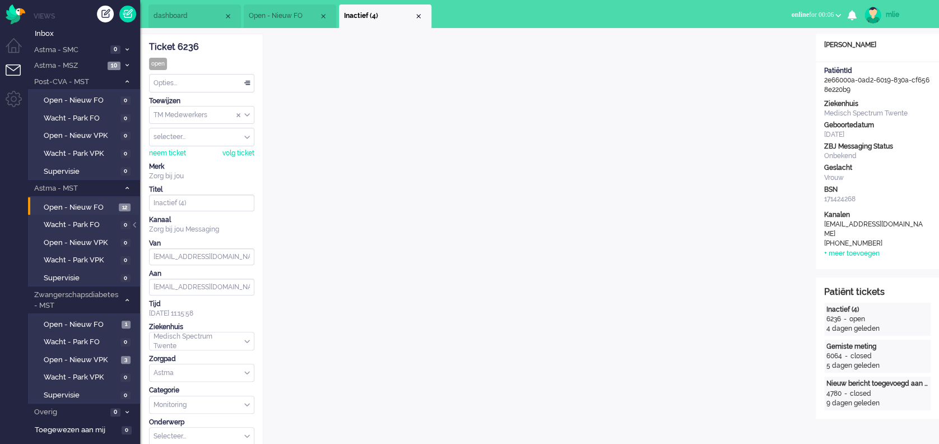
scroll to position [0, 0]
click at [193, 12] on span "dashboard" at bounding box center [189, 16] width 70 height 10
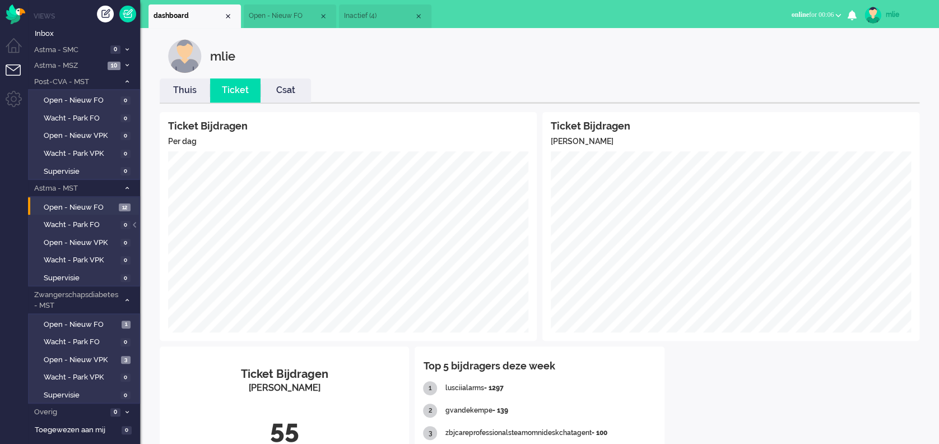
click at [186, 89] on link "Thuis" at bounding box center [185, 90] width 50 height 13
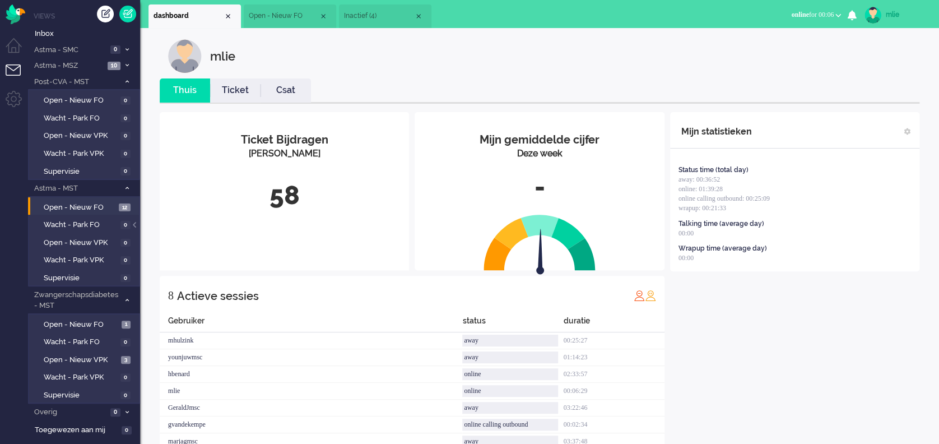
click at [234, 91] on link "Ticket" at bounding box center [235, 90] width 50 height 13
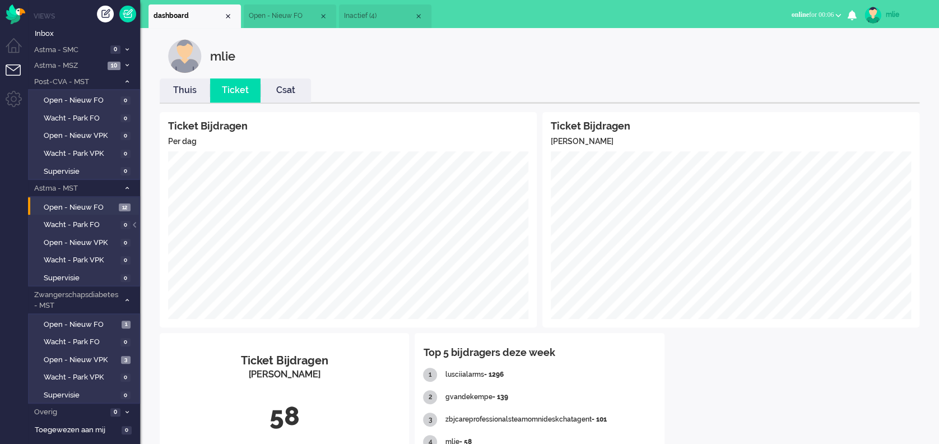
click at [188, 90] on link "Thuis" at bounding box center [185, 90] width 50 height 13
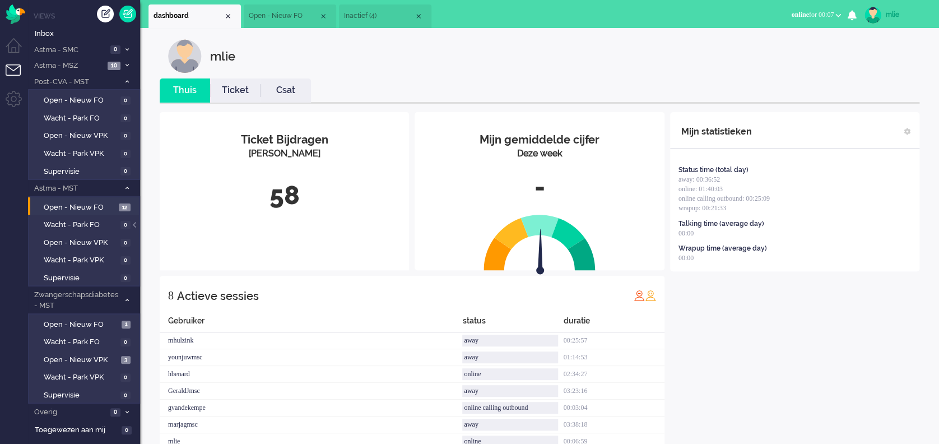
click at [363, 17] on span "Inactief (4)" at bounding box center [379, 16] width 70 height 10
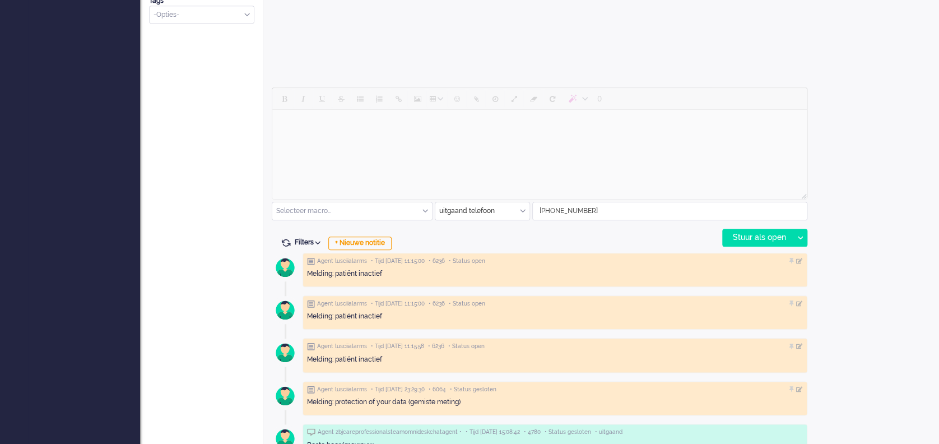
scroll to position [526, 0]
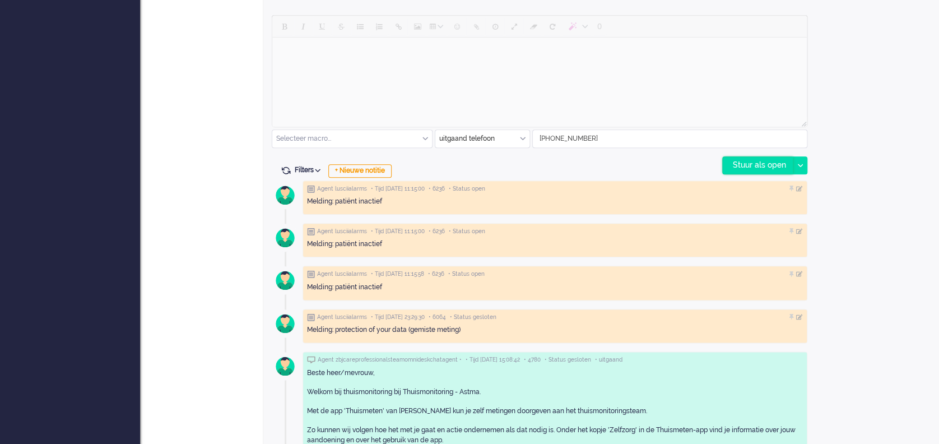
click at [761, 165] on div "Stuur als open" at bounding box center [758, 165] width 70 height 17
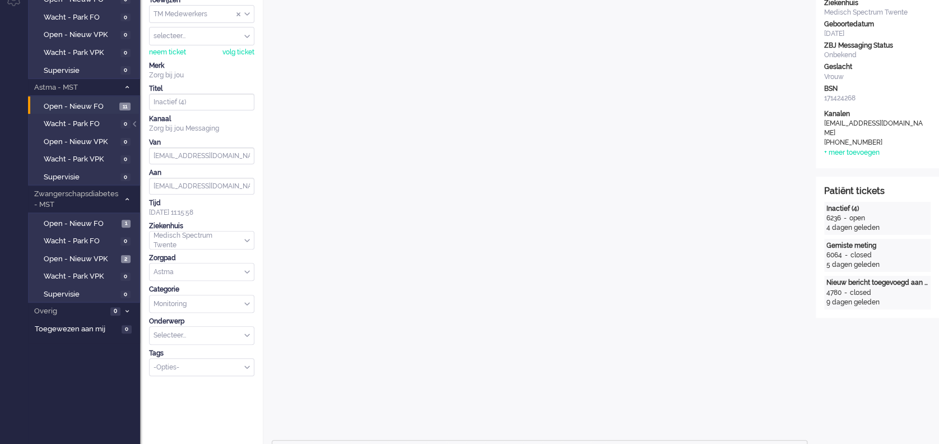
scroll to position [0, 0]
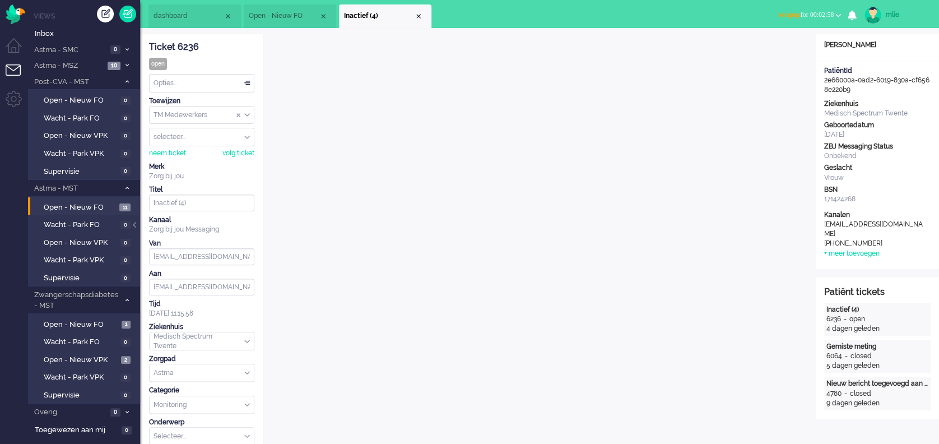
click at [807, 11] on span "wrapup for 00:02:58" at bounding box center [806, 15] width 56 height 8
click at [763, 36] on label "Away" at bounding box center [795, 38] width 89 height 10
